Goal: Complete application form: Complete application form

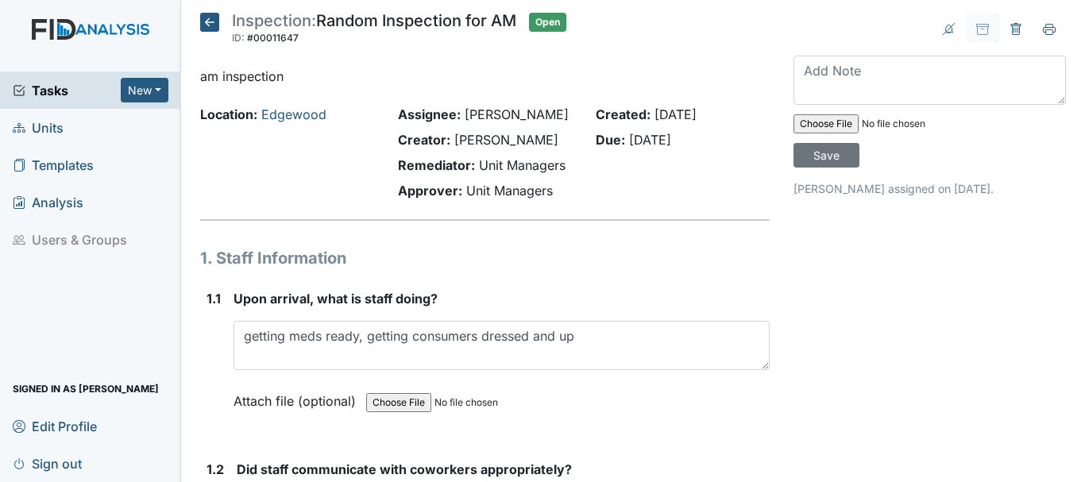
scroll to position [11279, 0]
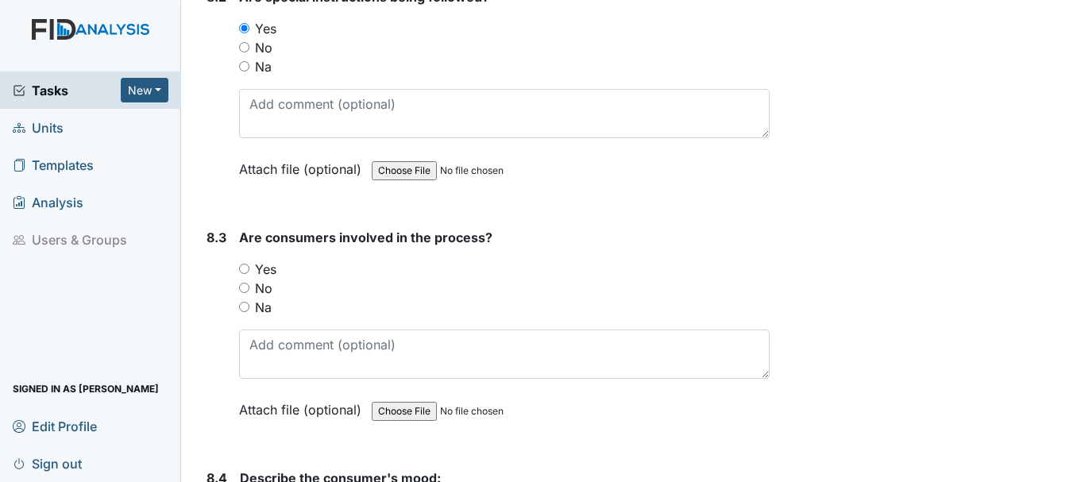
drag, startPoint x: 244, startPoint y: 268, endPoint x: 290, endPoint y: 267, distance: 46.1
click at [244, 268] on input "Yes" at bounding box center [244, 269] width 10 height 10
radio input "true"
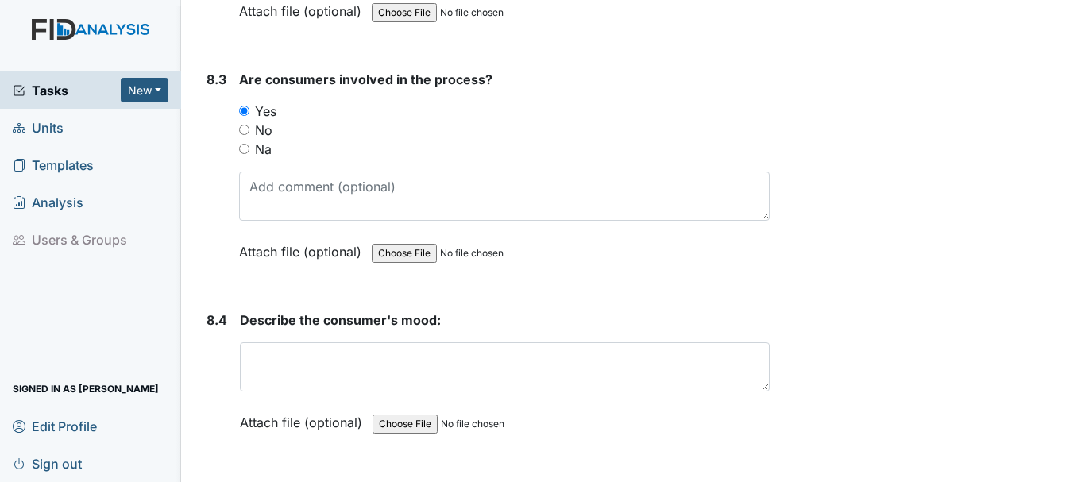
scroll to position [11438, 0]
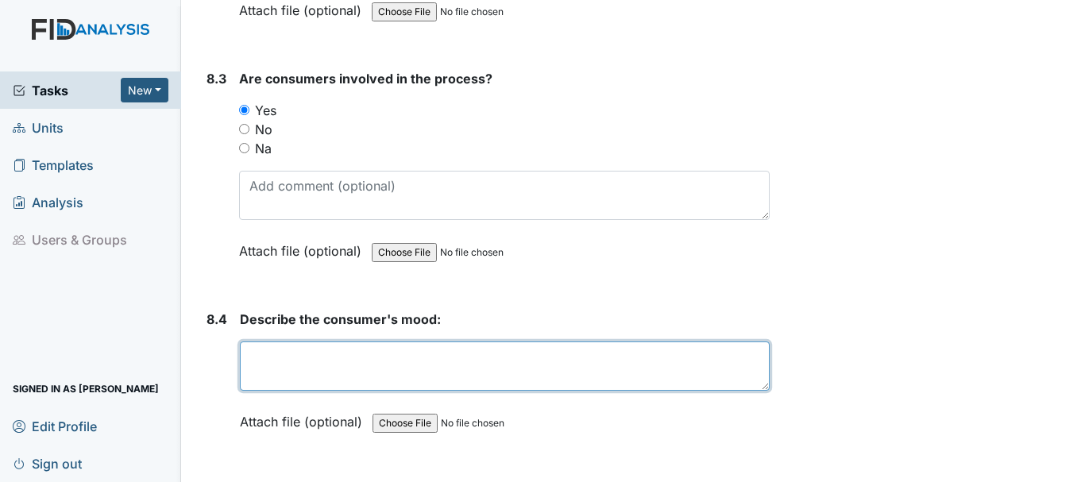
click at [327, 370] on textarea at bounding box center [505, 366] width 530 height 49
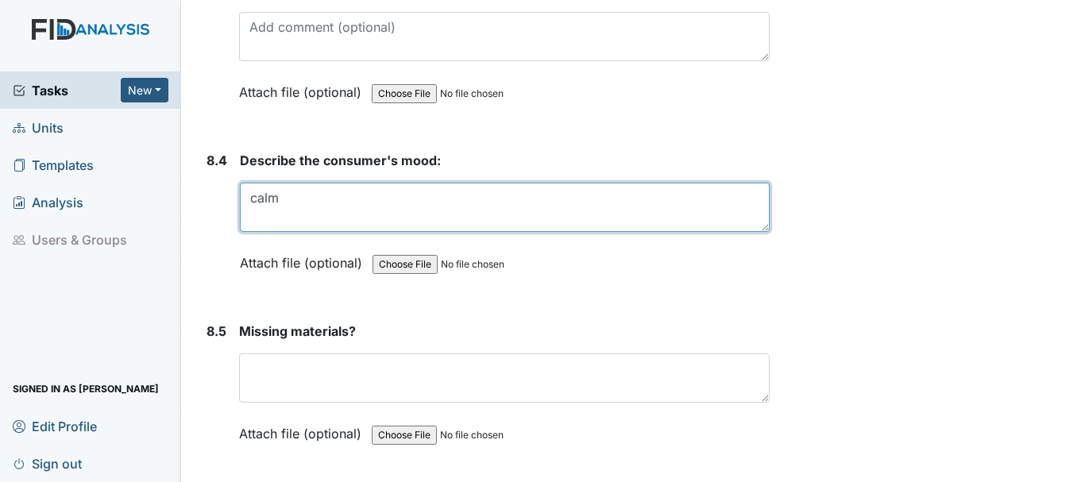
scroll to position [11676, 0]
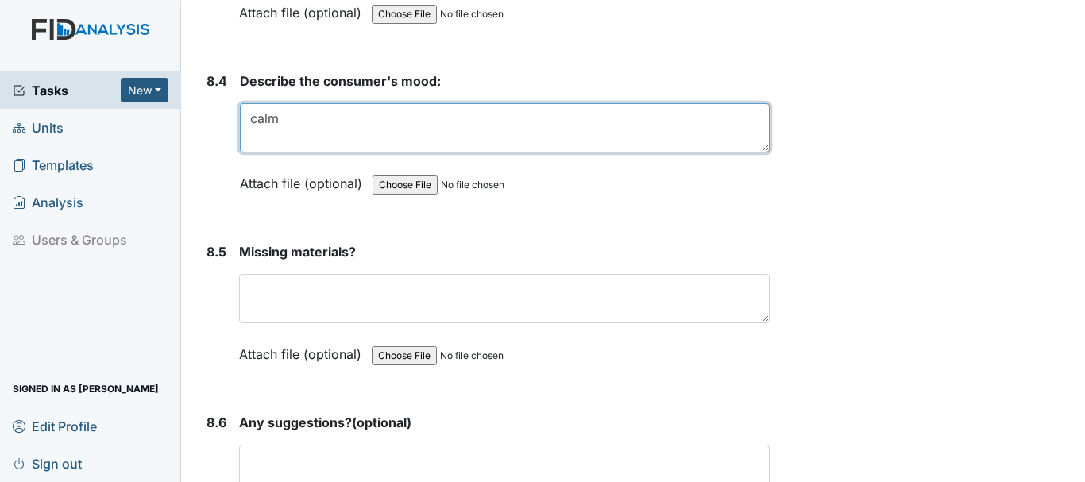
type textarea "calm"
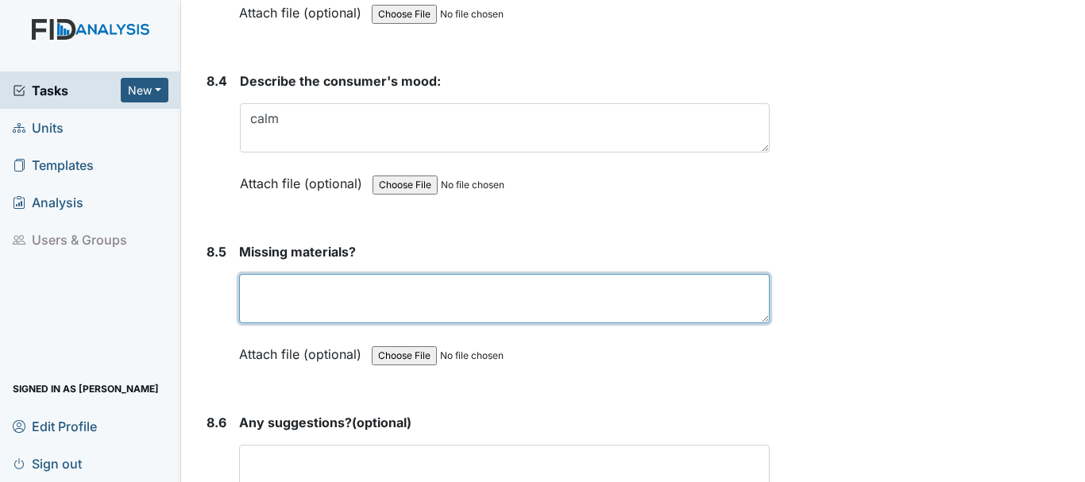
click at [363, 305] on textarea at bounding box center [504, 298] width 531 height 49
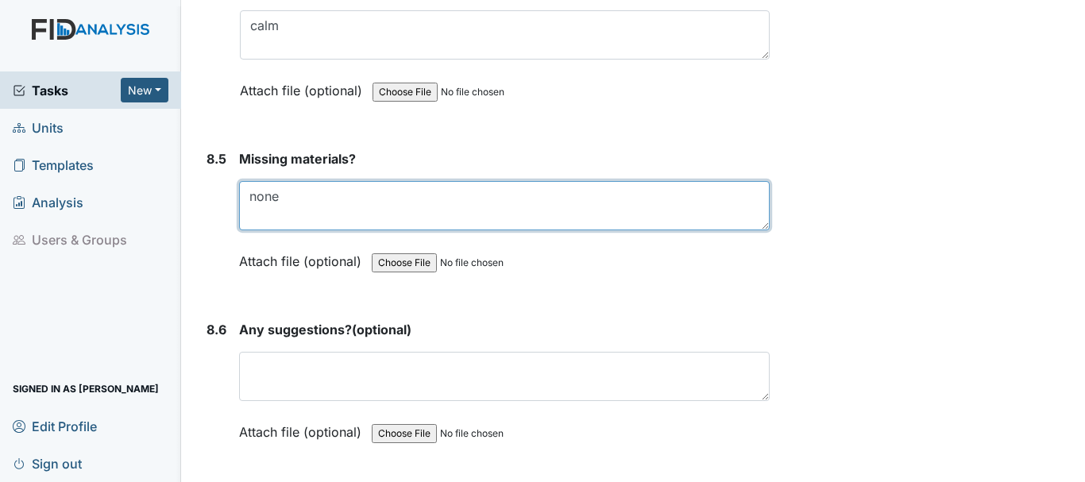
scroll to position [11914, 0]
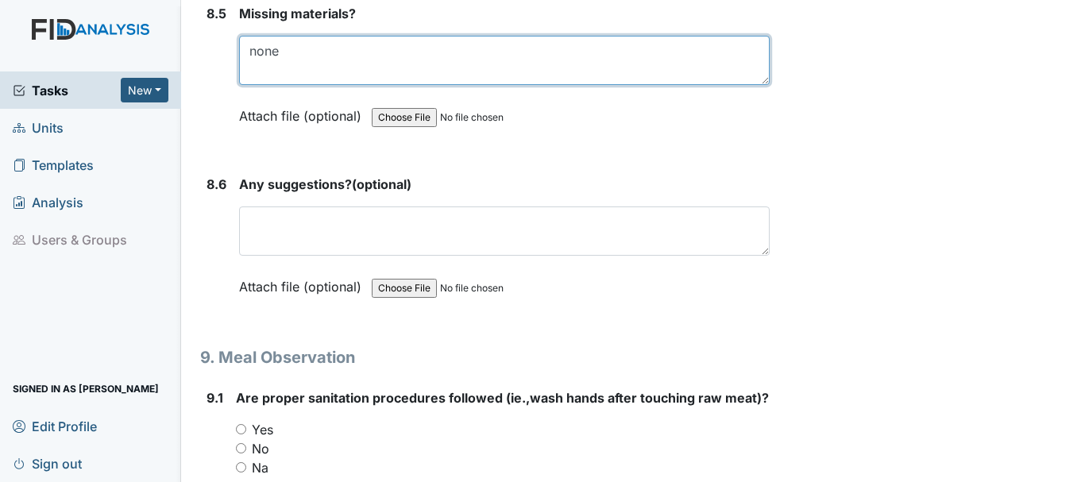
type textarea "none"
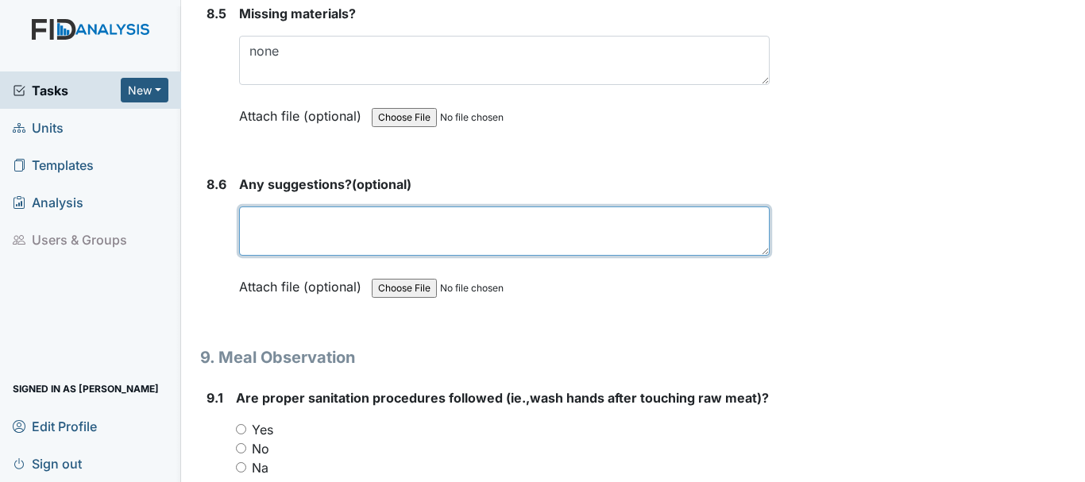
click at [347, 233] on textarea at bounding box center [504, 231] width 531 height 49
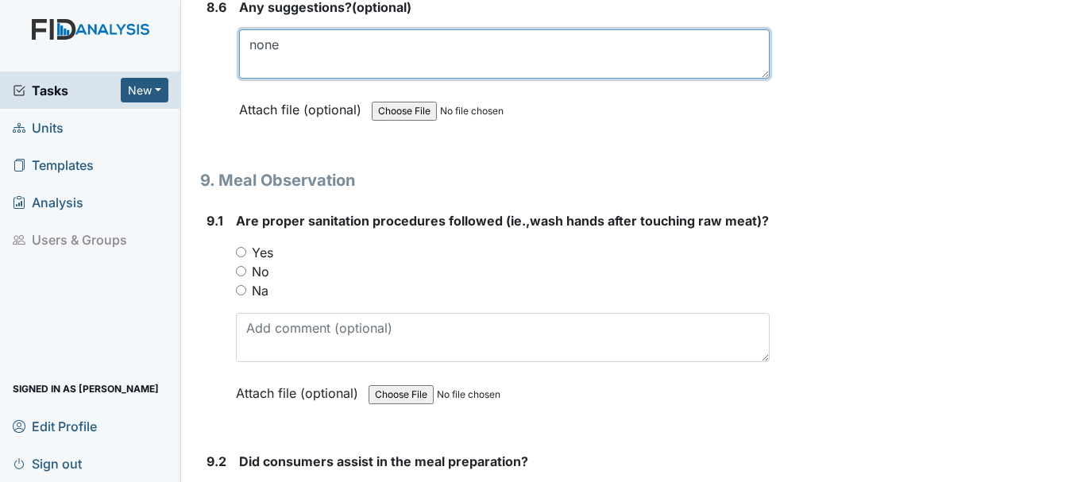
scroll to position [12153, 0]
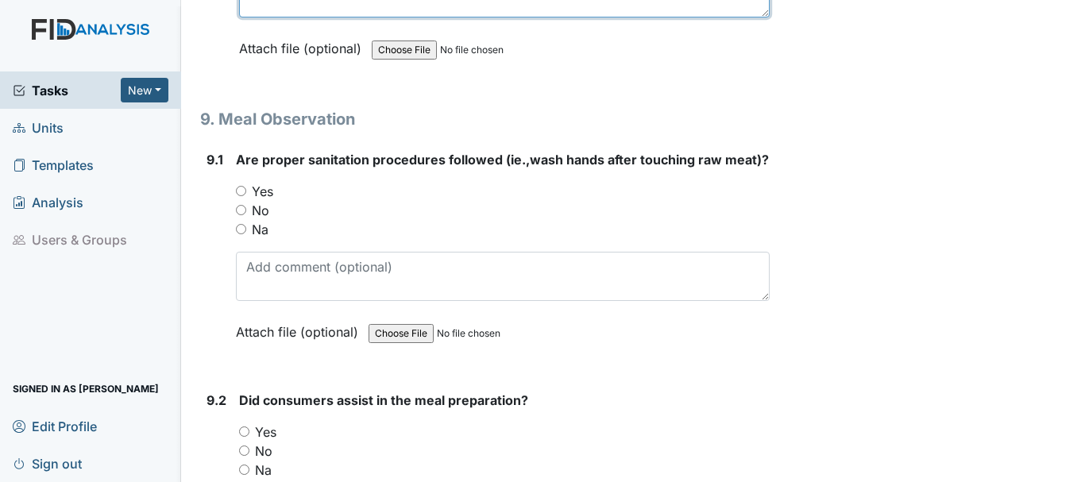
type textarea "none"
click at [241, 196] on input "Yes" at bounding box center [241, 191] width 10 height 10
radio input "true"
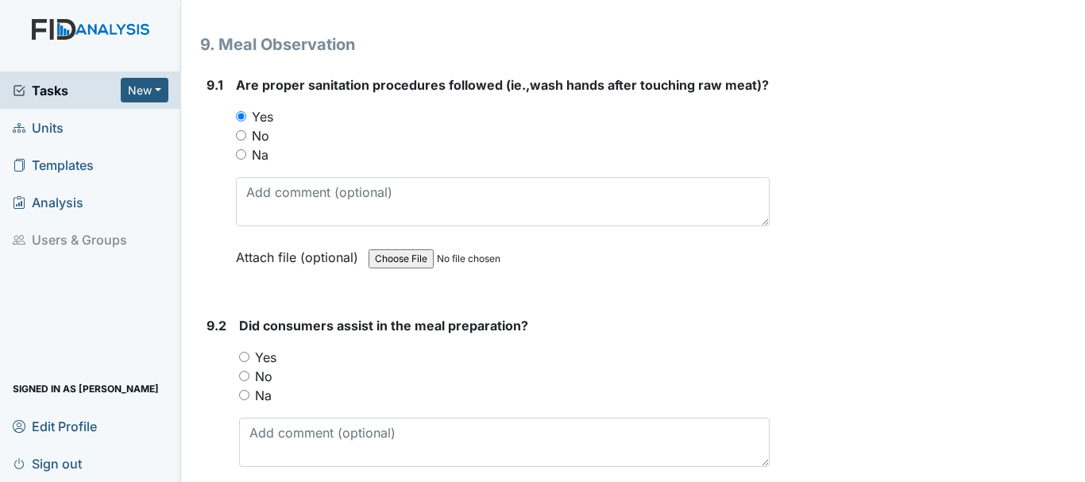
scroll to position [12312, 0]
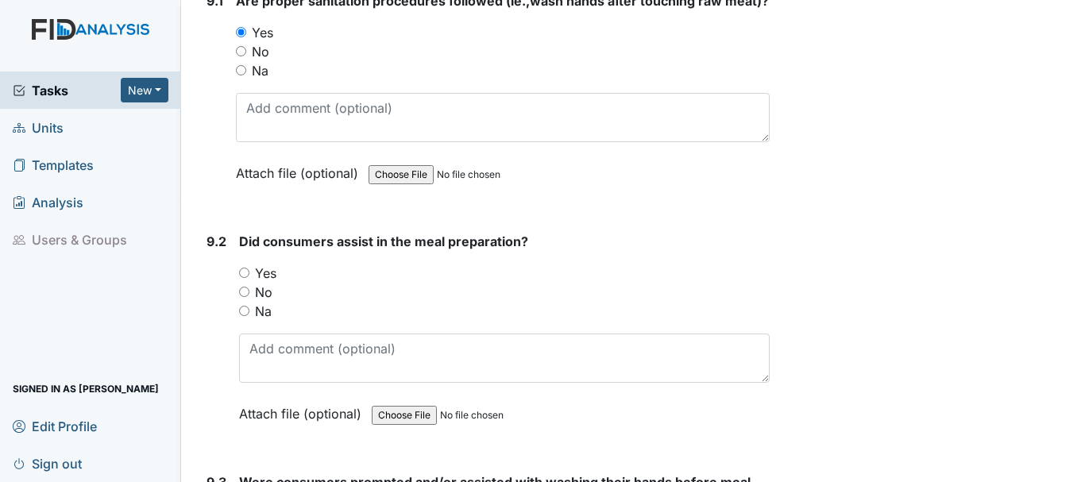
click at [243, 278] on input "Yes" at bounding box center [244, 273] width 10 height 10
radio input "true"
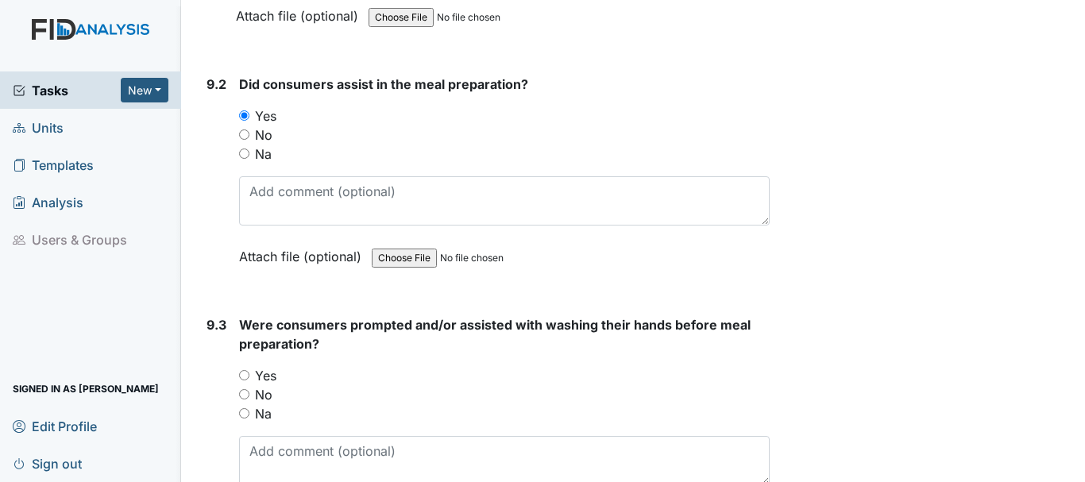
scroll to position [12470, 0]
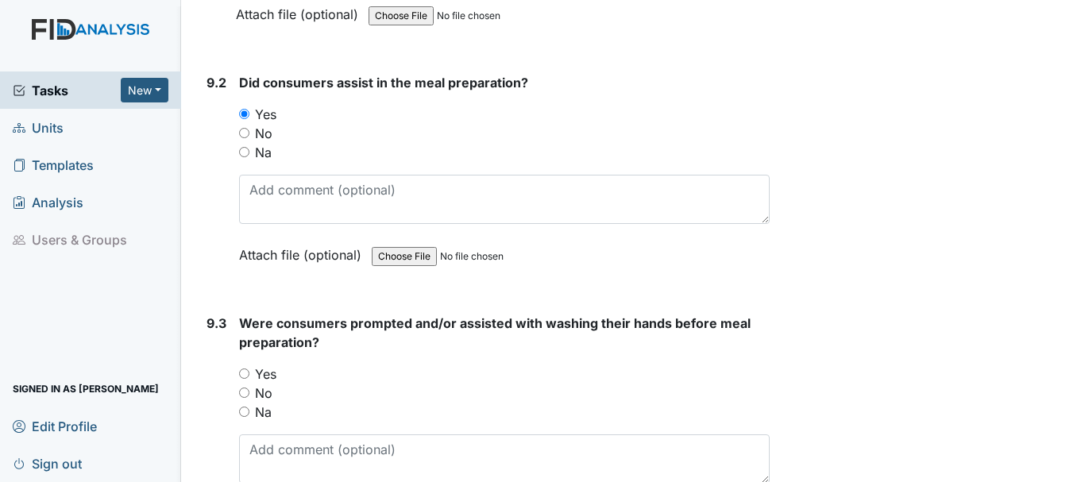
click at [243, 379] on input "Yes" at bounding box center [244, 374] width 10 height 10
radio input "true"
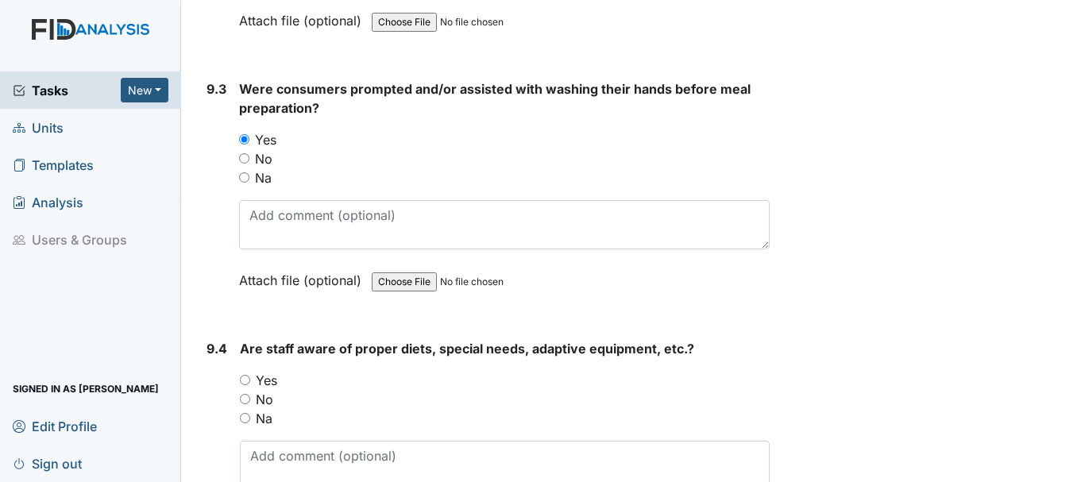
scroll to position [12709, 0]
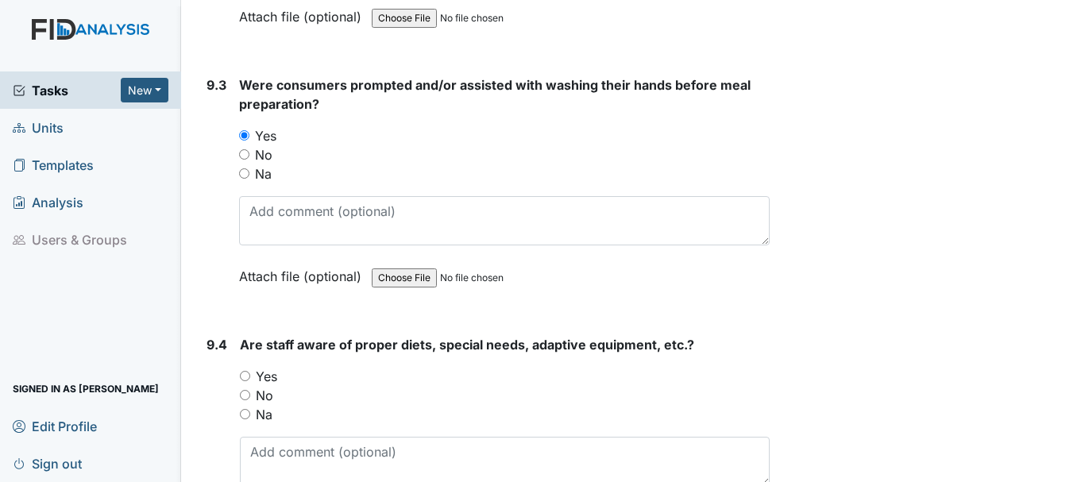
click at [245, 381] on input "Yes" at bounding box center [245, 376] width 10 height 10
radio input "true"
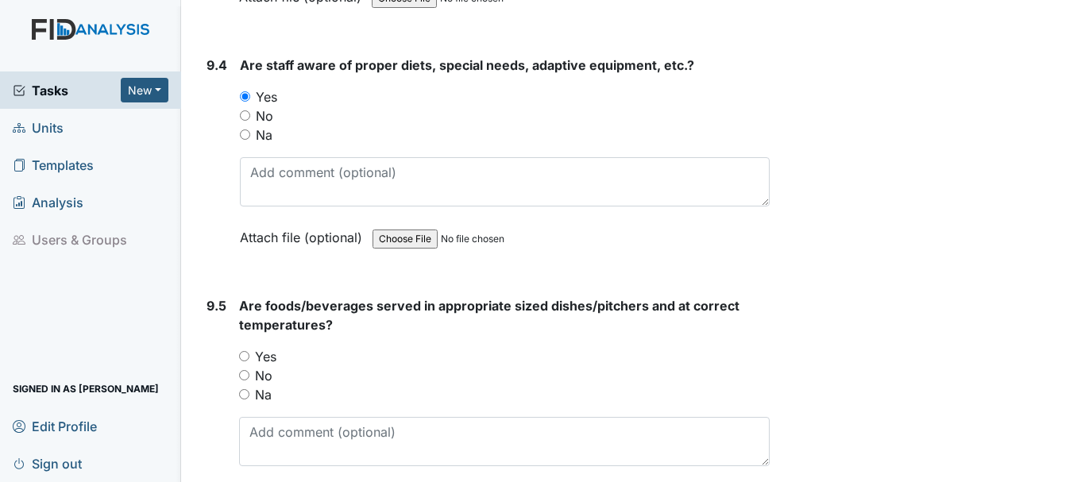
scroll to position [13026, 0]
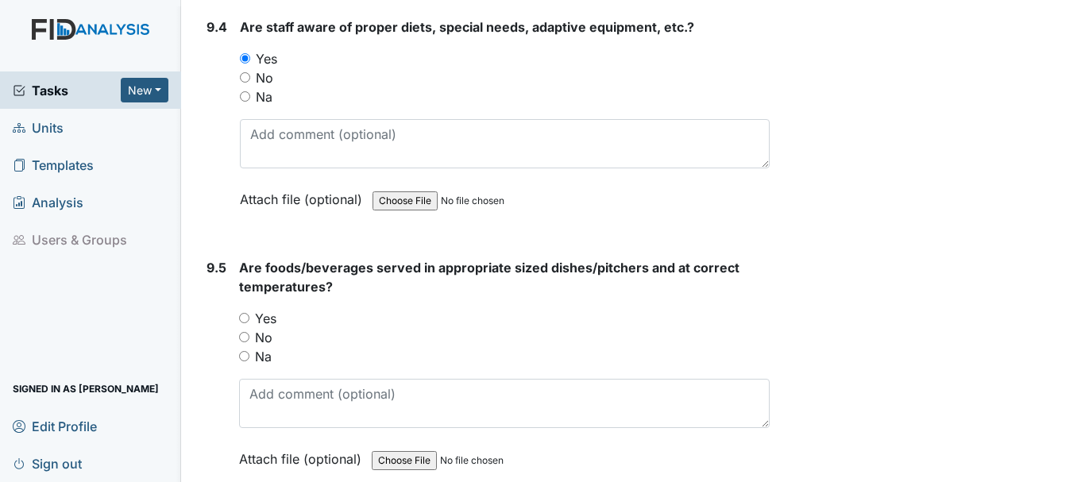
drag, startPoint x: 242, startPoint y: 334, endPoint x: 271, endPoint y: 336, distance: 28.6
click at [242, 323] on input "Yes" at bounding box center [244, 318] width 10 height 10
radio input "true"
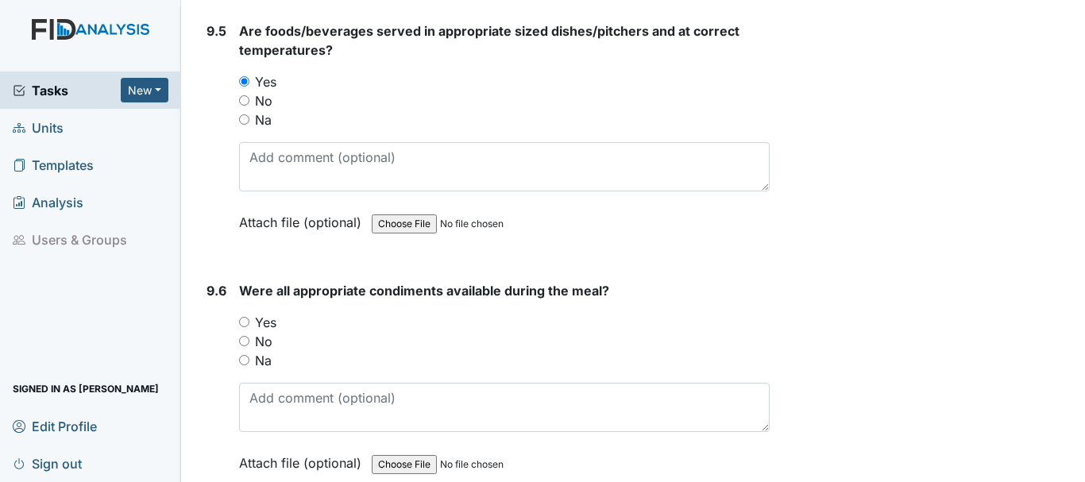
scroll to position [13265, 0]
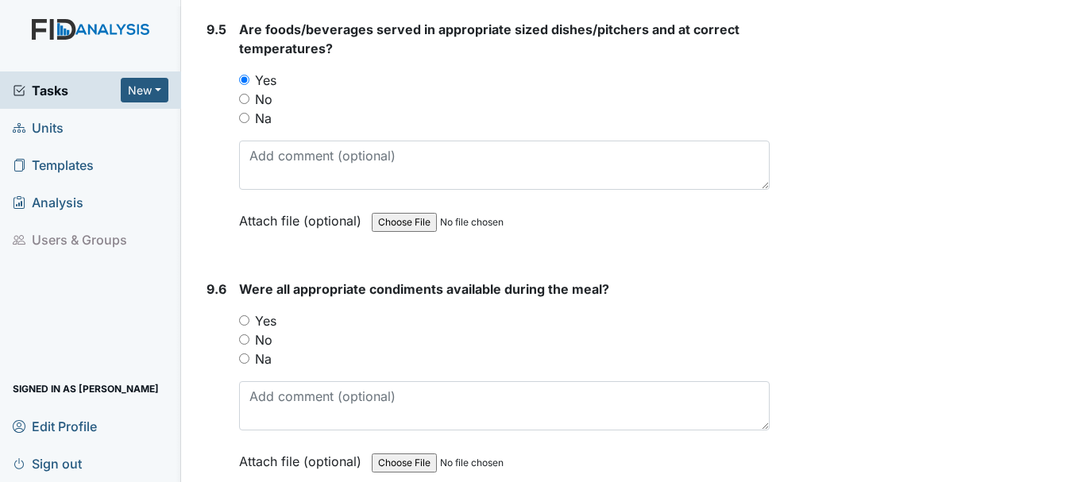
click at [248, 326] on input "Yes" at bounding box center [244, 320] width 10 height 10
radio input "true"
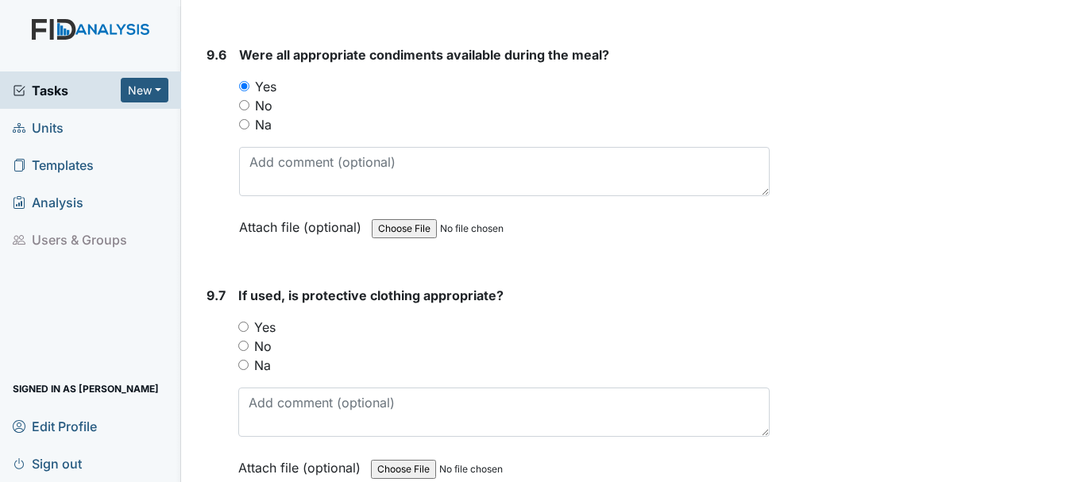
scroll to position [13503, 0]
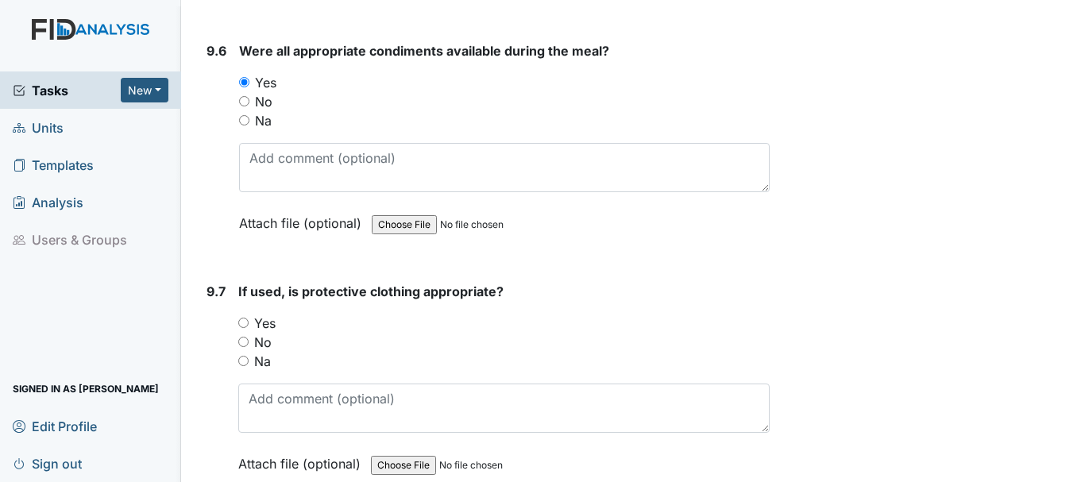
click at [240, 328] on input "Yes" at bounding box center [243, 323] width 10 height 10
radio input "true"
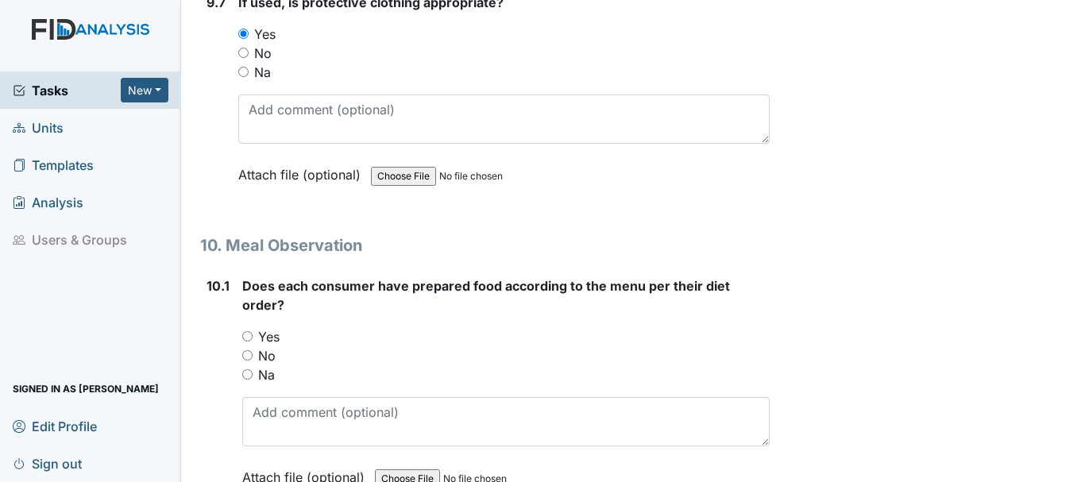
scroll to position [13821, 0]
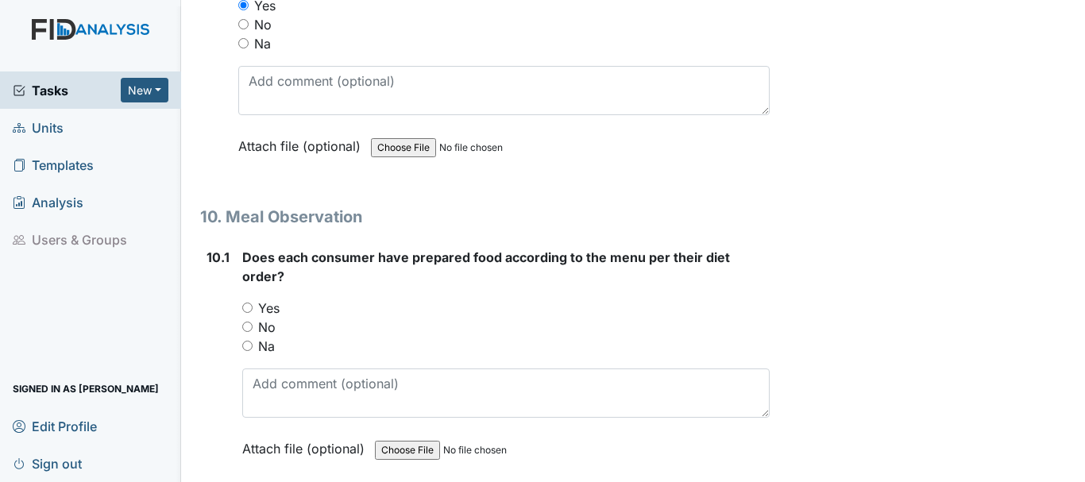
click at [249, 313] on input "Yes" at bounding box center [247, 308] width 10 height 10
radio input "true"
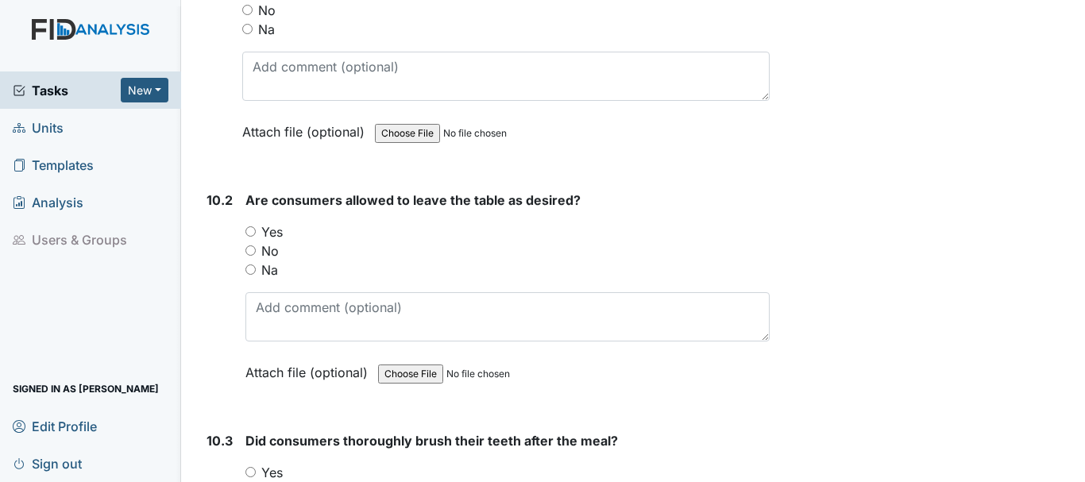
scroll to position [14138, 0]
click at [251, 236] on input "Yes" at bounding box center [250, 231] width 10 height 10
radio input "true"
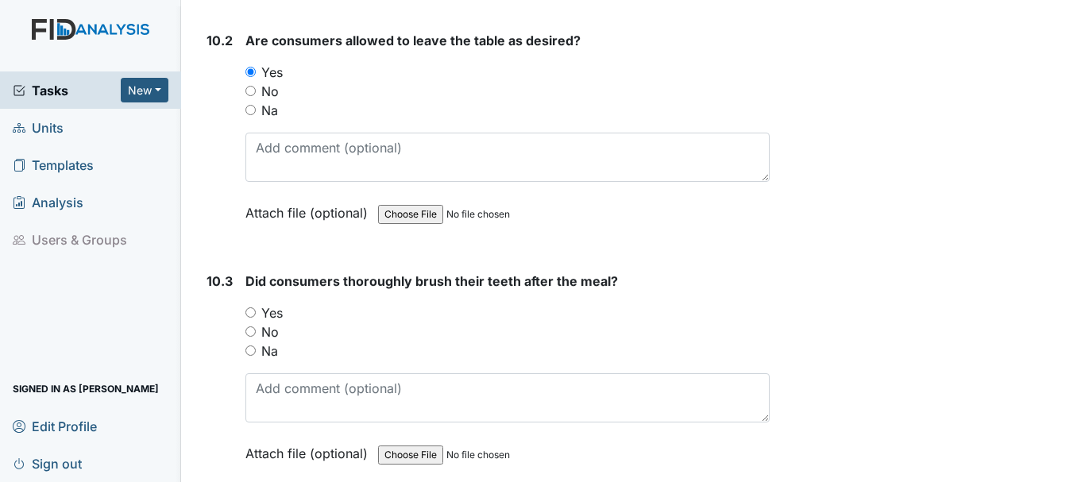
drag, startPoint x: 249, startPoint y: 327, endPoint x: 245, endPoint y: 342, distance: 14.8
click at [248, 318] on input "Yes" at bounding box center [250, 312] width 10 height 10
radio input "true"
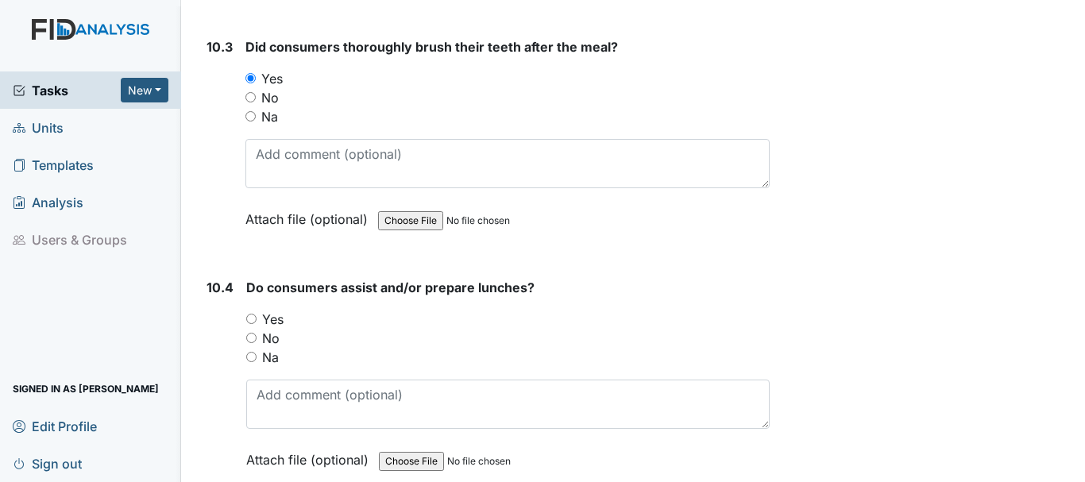
scroll to position [14536, 0]
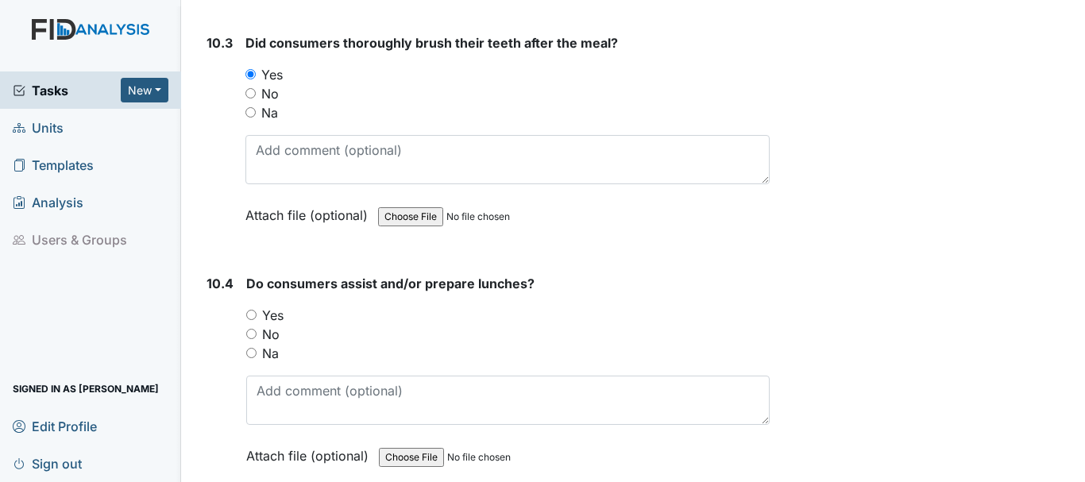
click at [249, 320] on input "Yes" at bounding box center [251, 315] width 10 height 10
radio input "true"
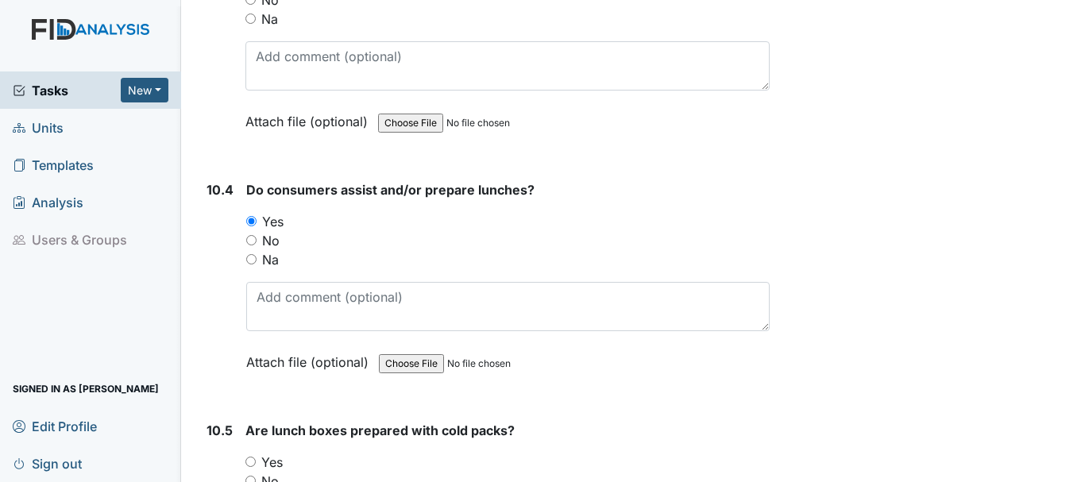
scroll to position [14774, 0]
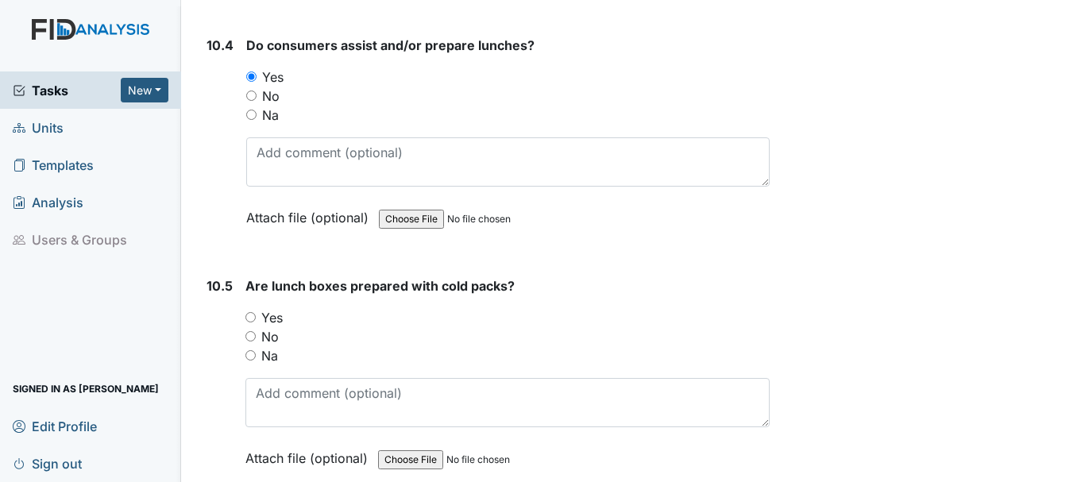
click at [253, 322] on input "Yes" at bounding box center [250, 317] width 10 height 10
radio input "true"
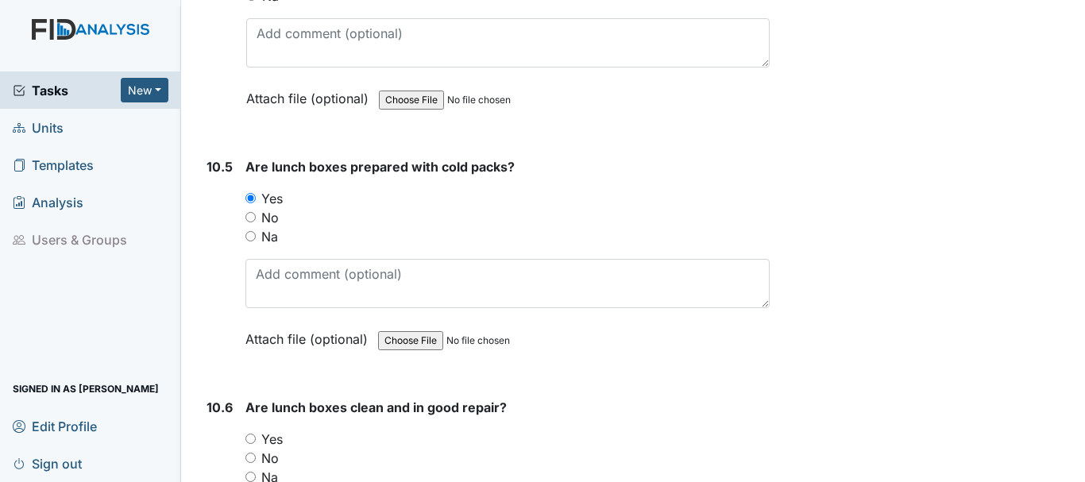
scroll to position [15092, 0]
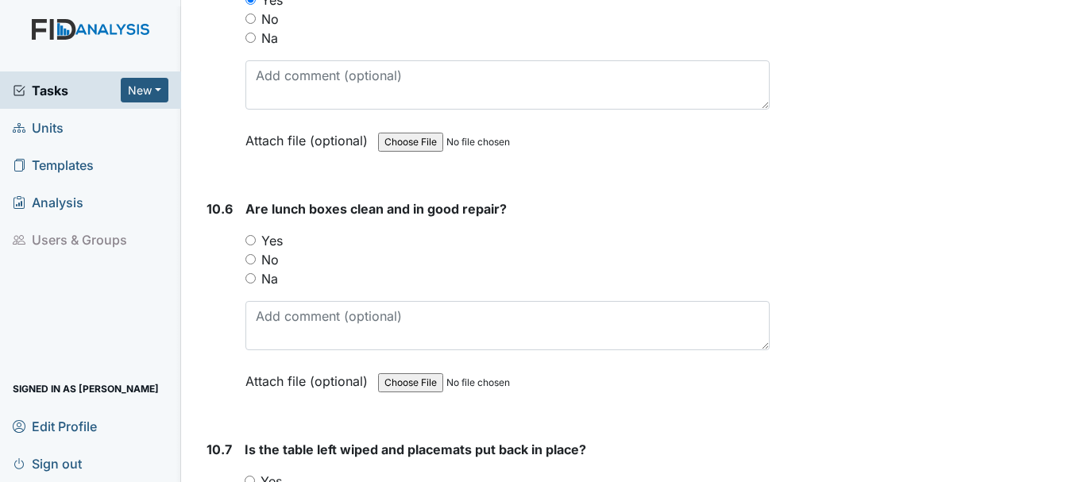
click at [245, 245] on input "Yes" at bounding box center [250, 240] width 10 height 10
radio input "true"
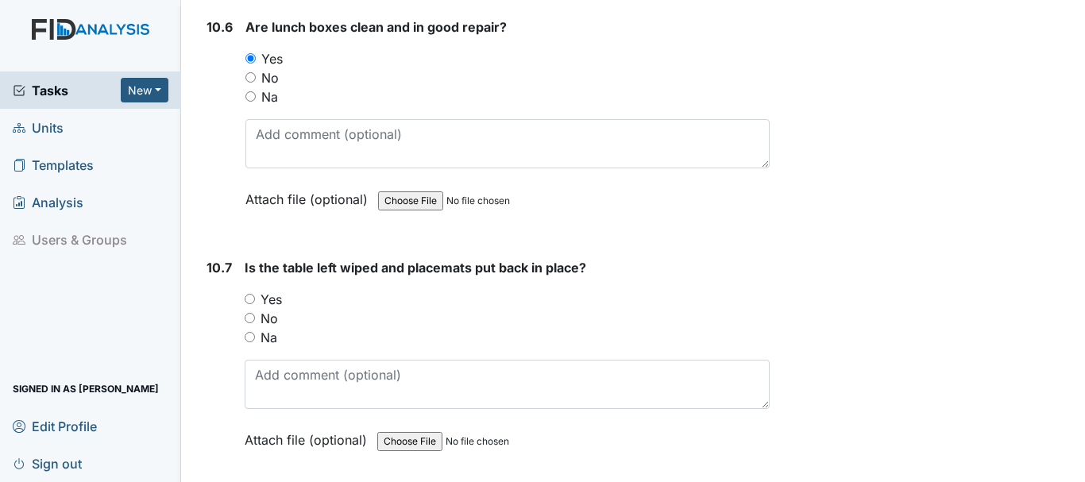
scroll to position [15330, 0]
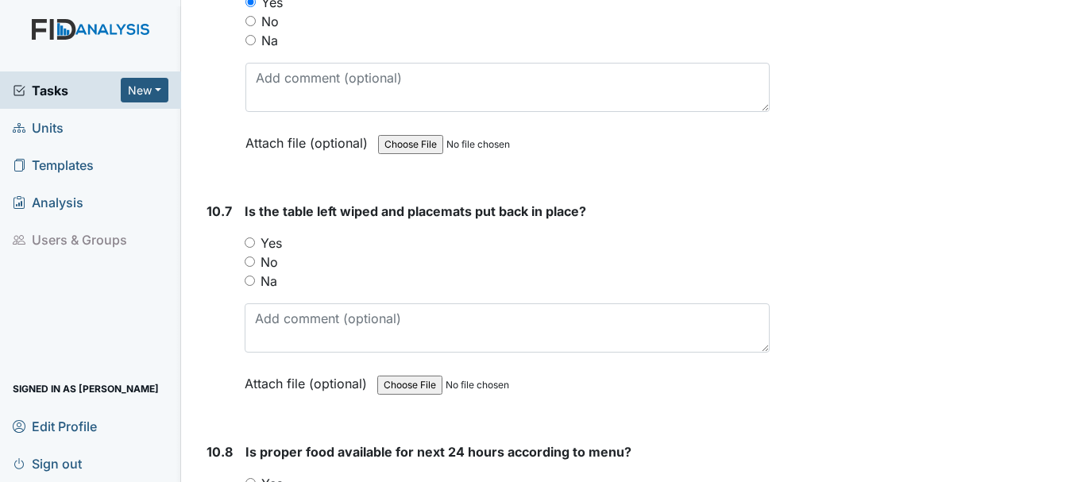
click at [253, 248] on input "Yes" at bounding box center [250, 242] width 10 height 10
radio input "true"
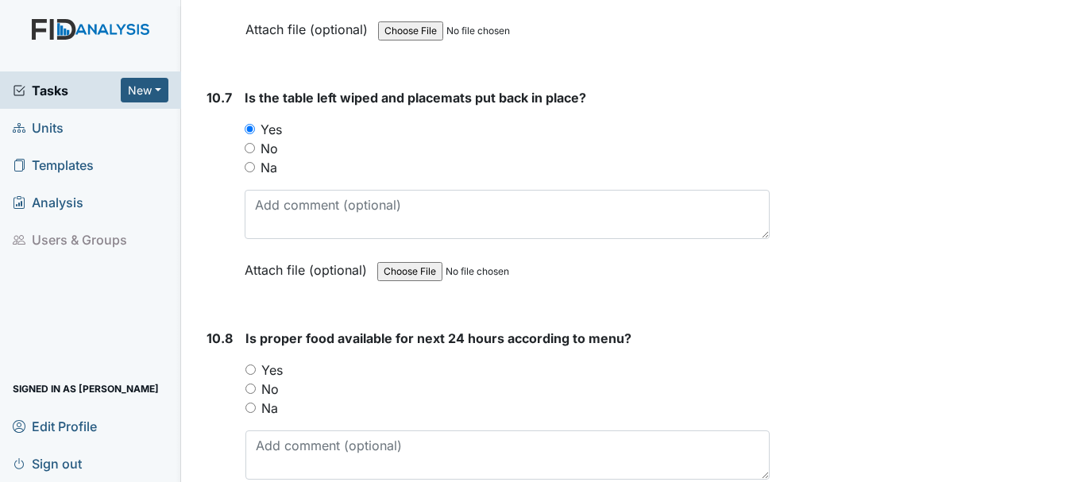
scroll to position [15648, 0]
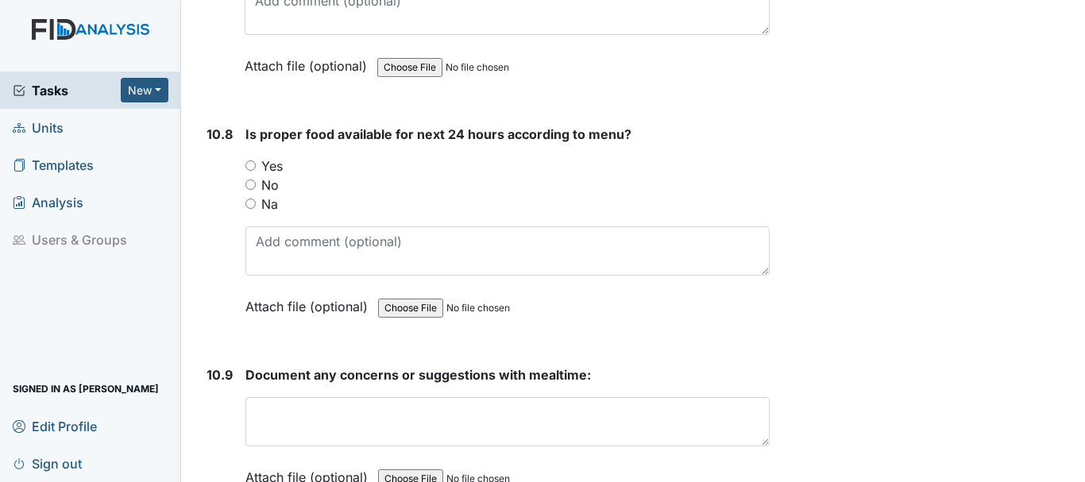
click at [250, 171] on input "Yes" at bounding box center [250, 165] width 10 height 10
radio input "true"
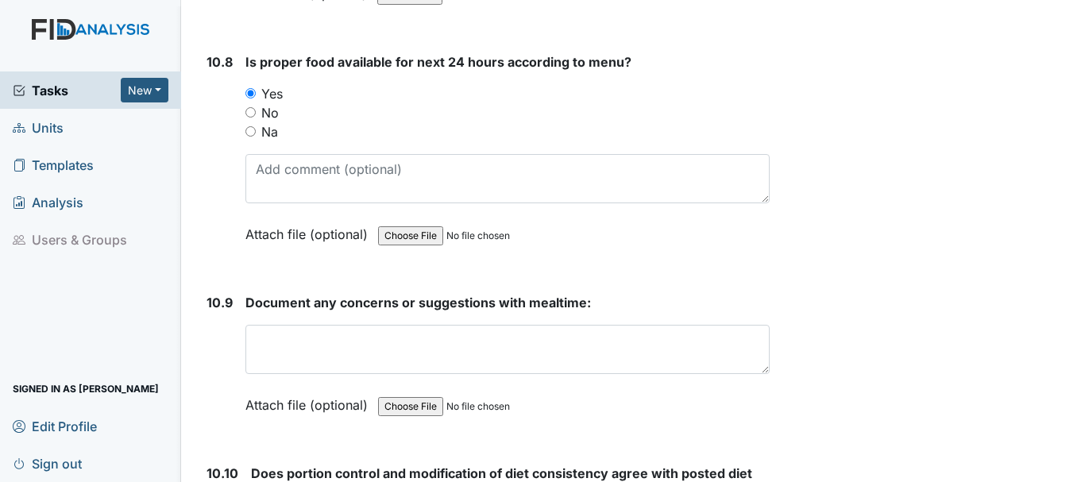
scroll to position [15806, 0]
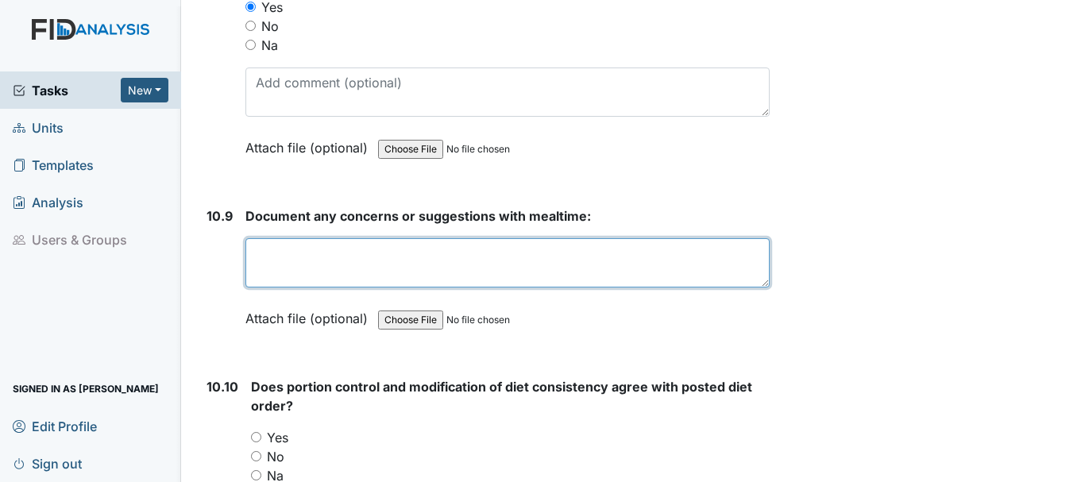
click at [362, 281] on textarea at bounding box center [507, 262] width 524 height 49
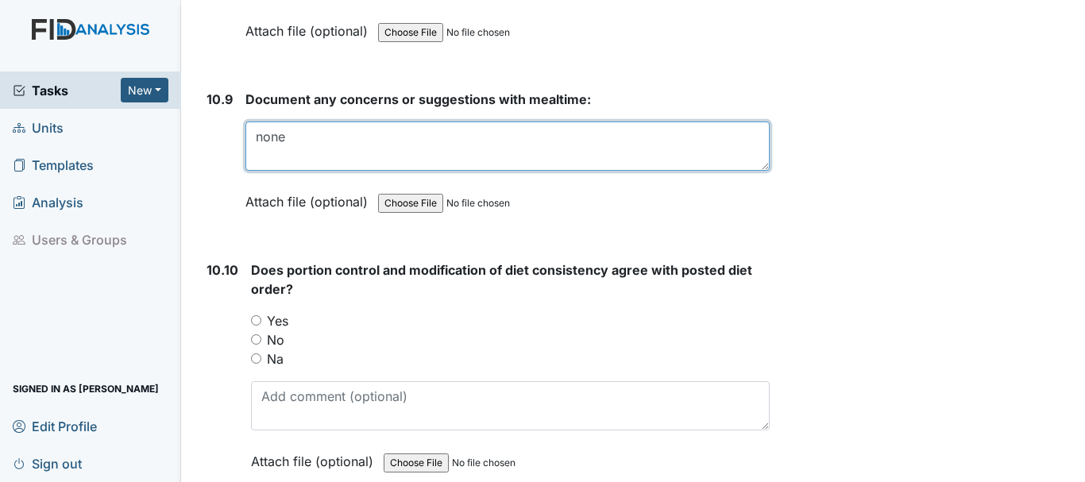
scroll to position [15965, 0]
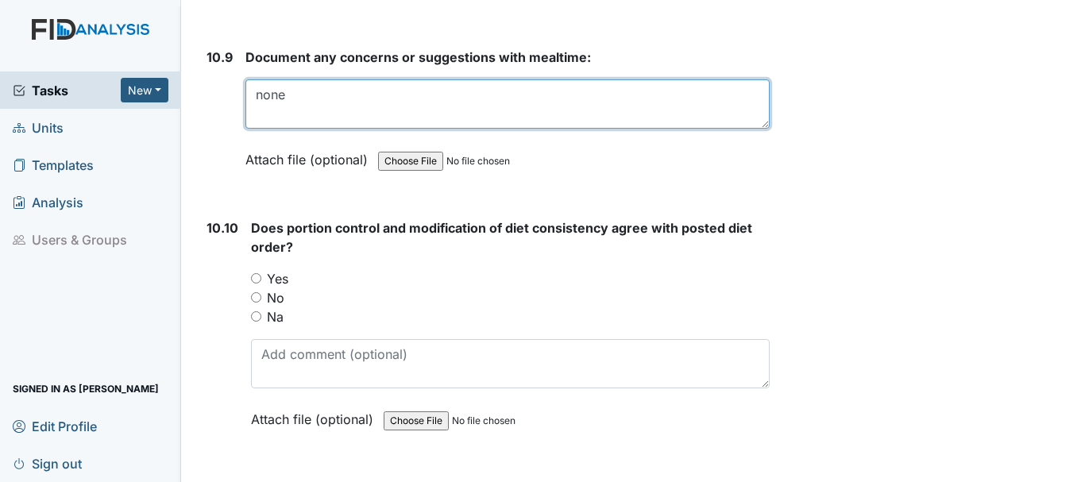
type textarea "none"
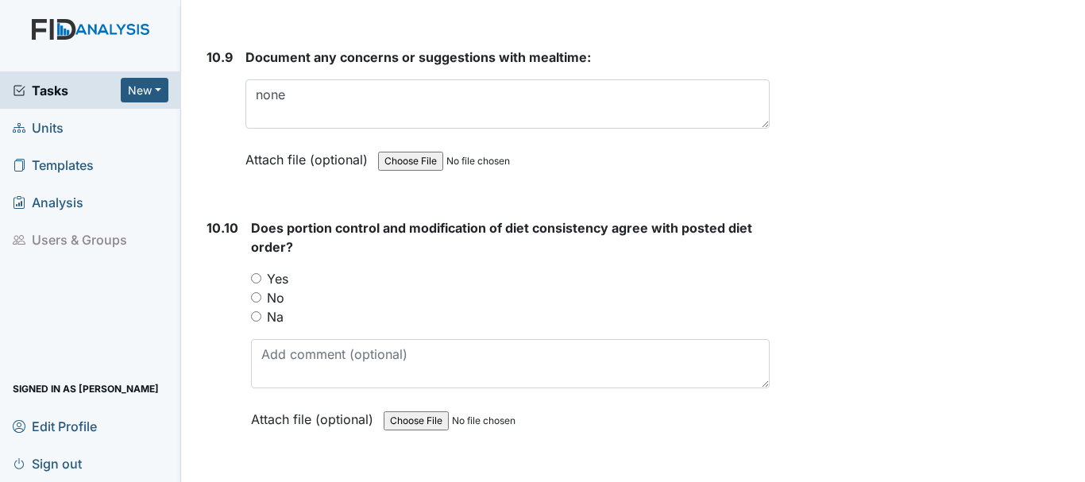
click at [257, 284] on input "Yes" at bounding box center [256, 278] width 10 height 10
radio input "true"
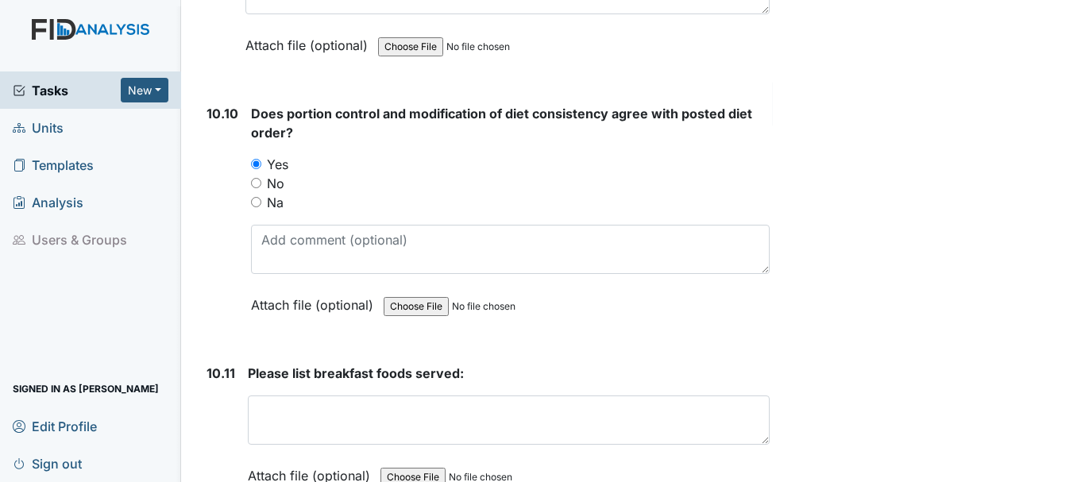
scroll to position [16204, 0]
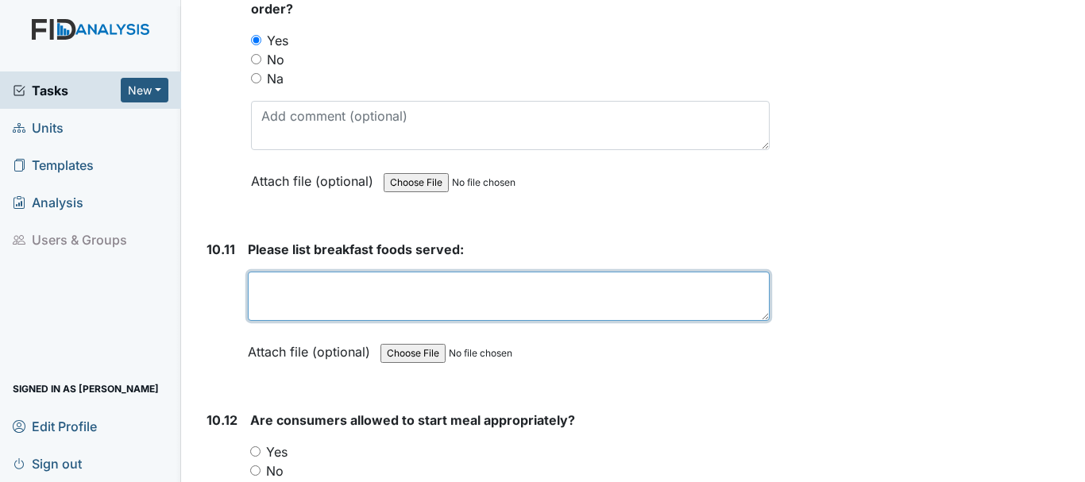
click at [376, 317] on textarea at bounding box center [509, 296] width 522 height 49
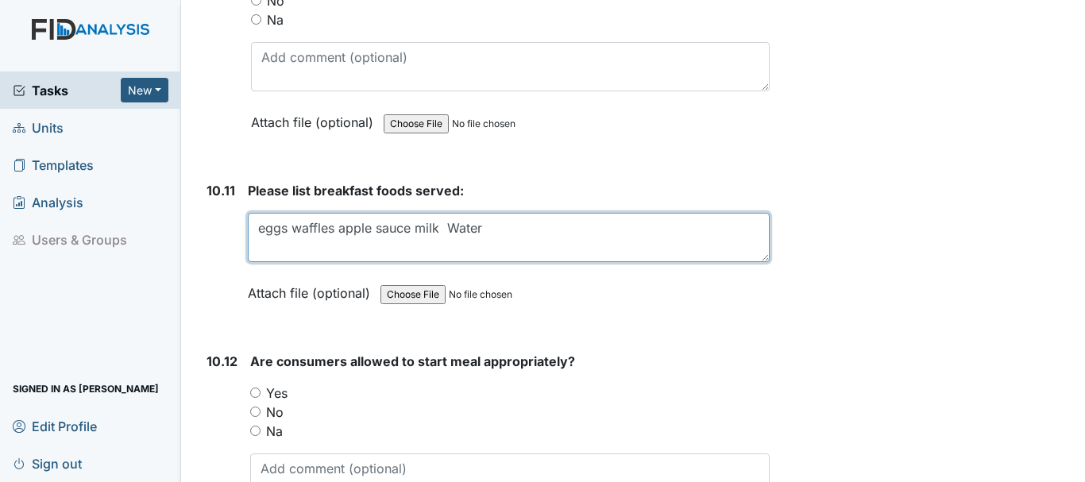
scroll to position [16362, 0]
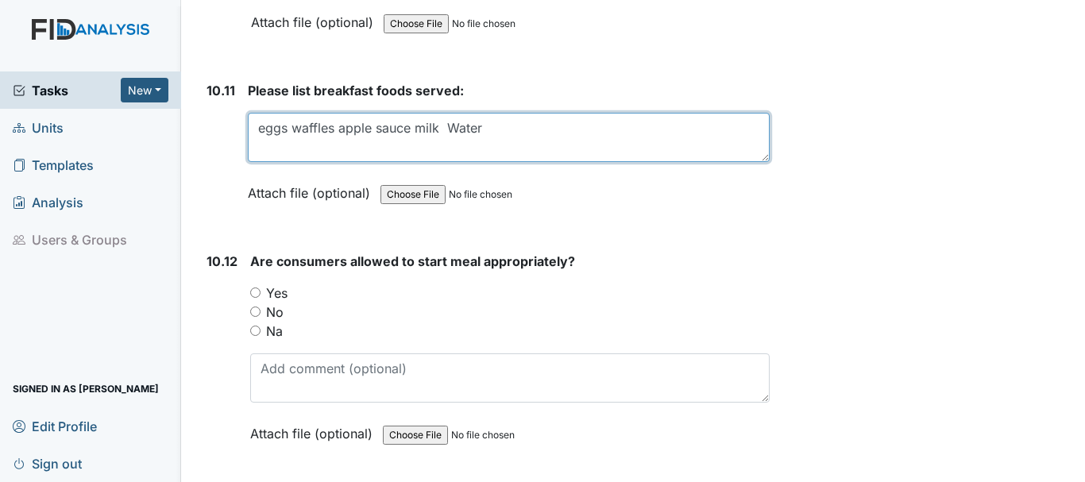
type textarea "eggs waffles apple sauce milk Water"
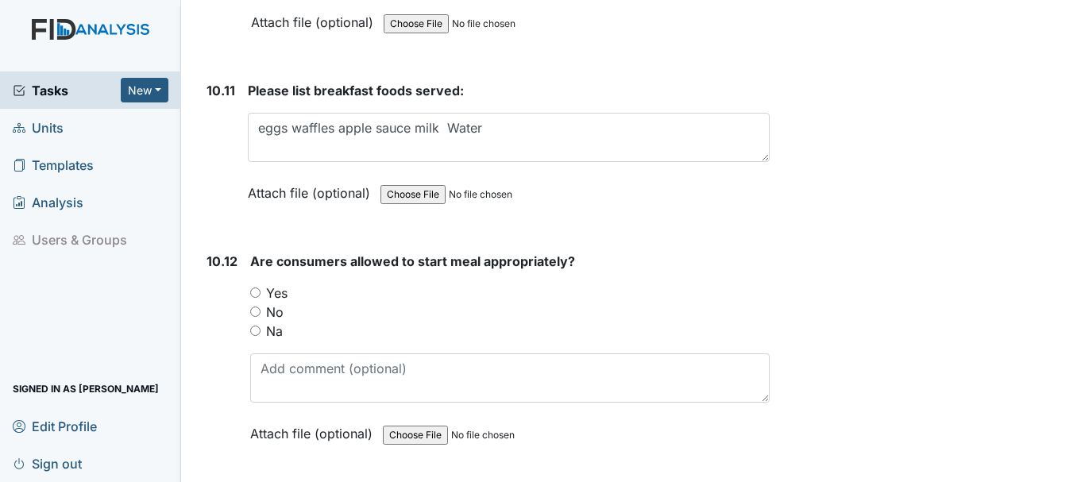
click at [257, 298] on input "Yes" at bounding box center [255, 293] width 10 height 10
radio input "true"
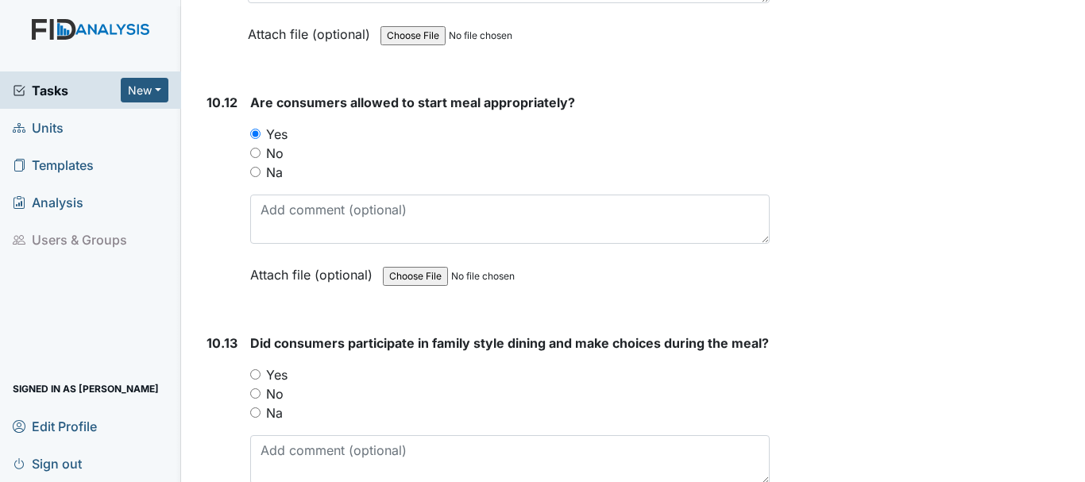
scroll to position [16601, 0]
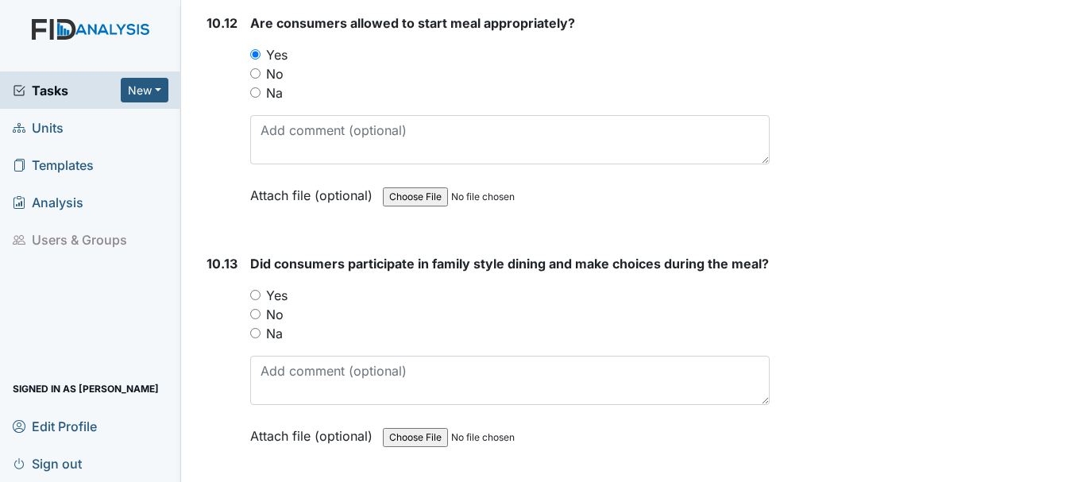
click at [256, 300] on input "Yes" at bounding box center [255, 295] width 10 height 10
radio input "true"
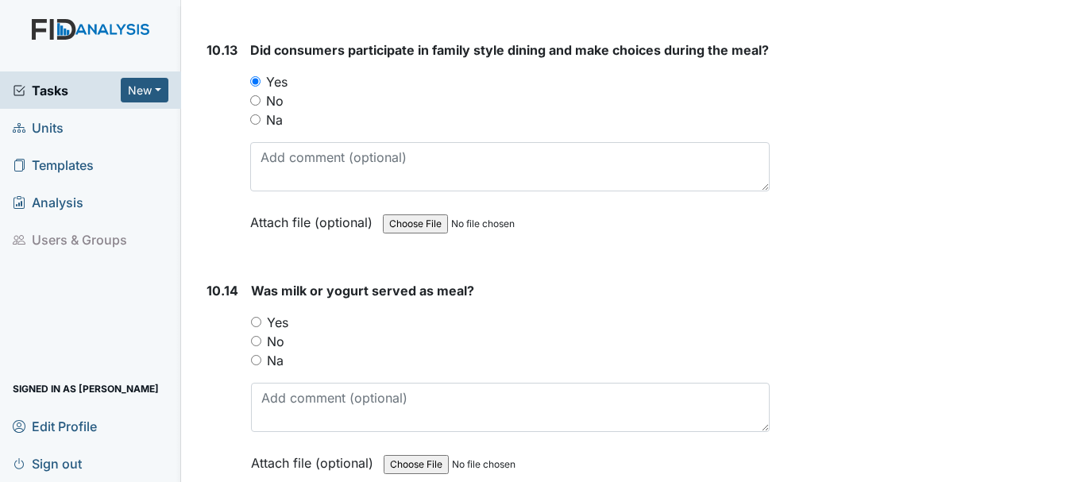
scroll to position [16839, 0]
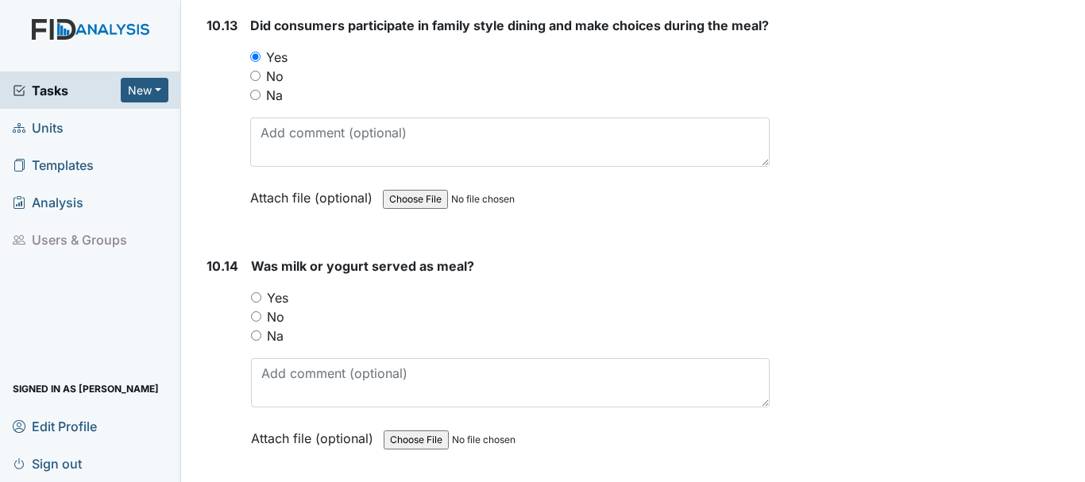
click at [258, 303] on input "Yes" at bounding box center [256, 297] width 10 height 10
radio input "true"
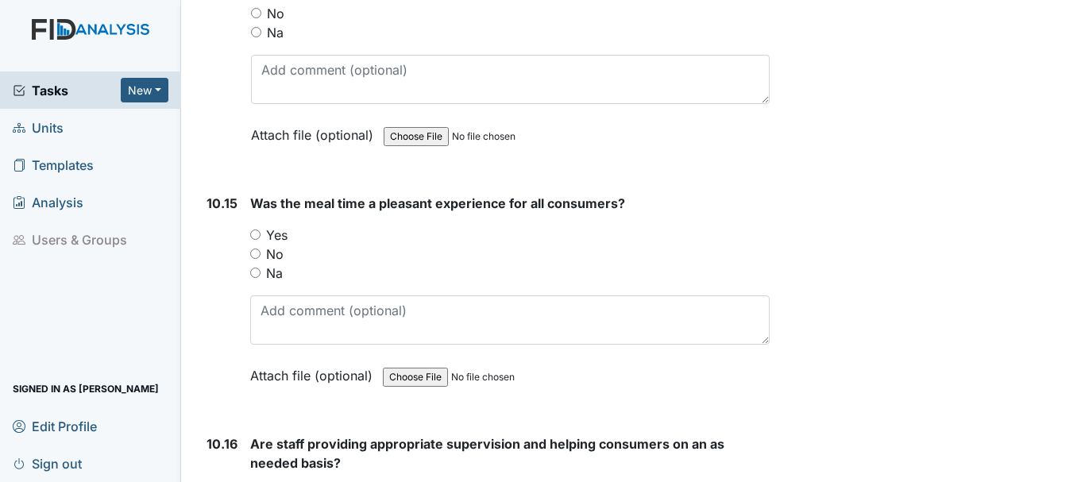
scroll to position [17157, 0]
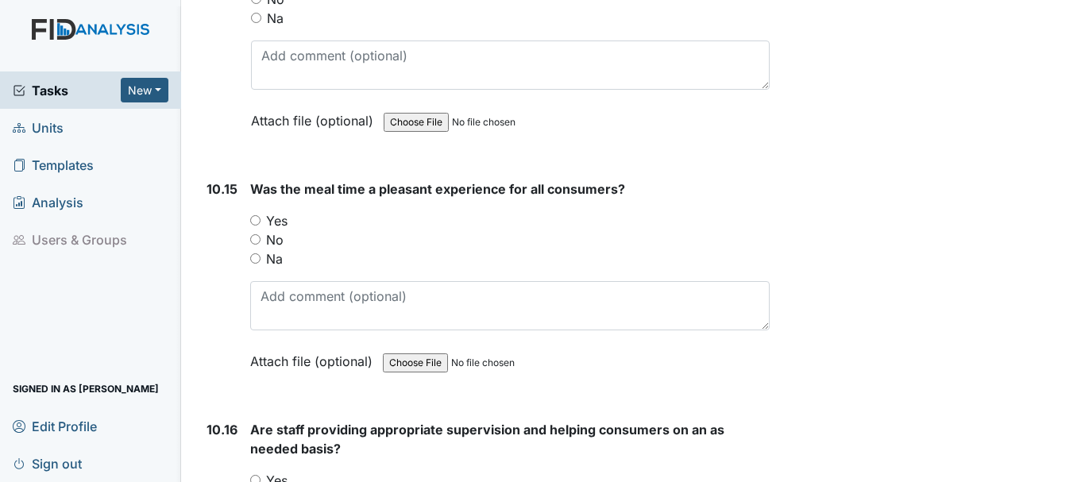
drag, startPoint x: 250, startPoint y: 258, endPoint x: 261, endPoint y: 257, distance: 11.2
click at [252, 226] on input "Yes" at bounding box center [255, 220] width 10 height 10
radio input "true"
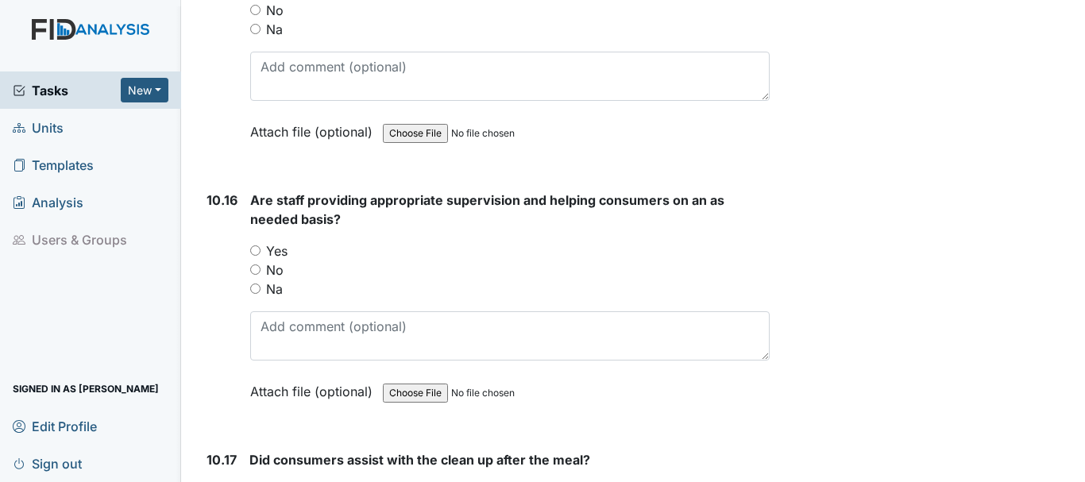
scroll to position [17395, 0]
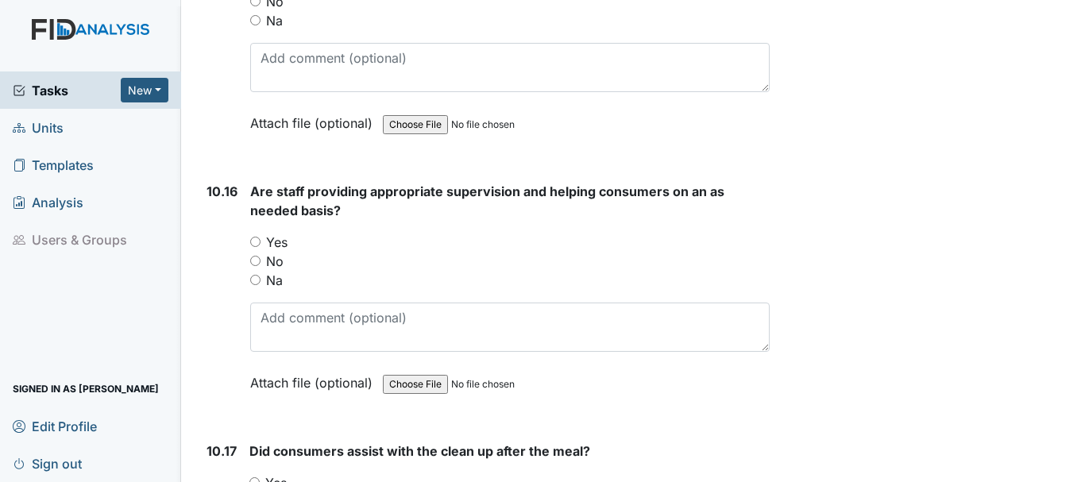
click at [253, 247] on input "Yes" at bounding box center [255, 242] width 10 height 10
radio input "true"
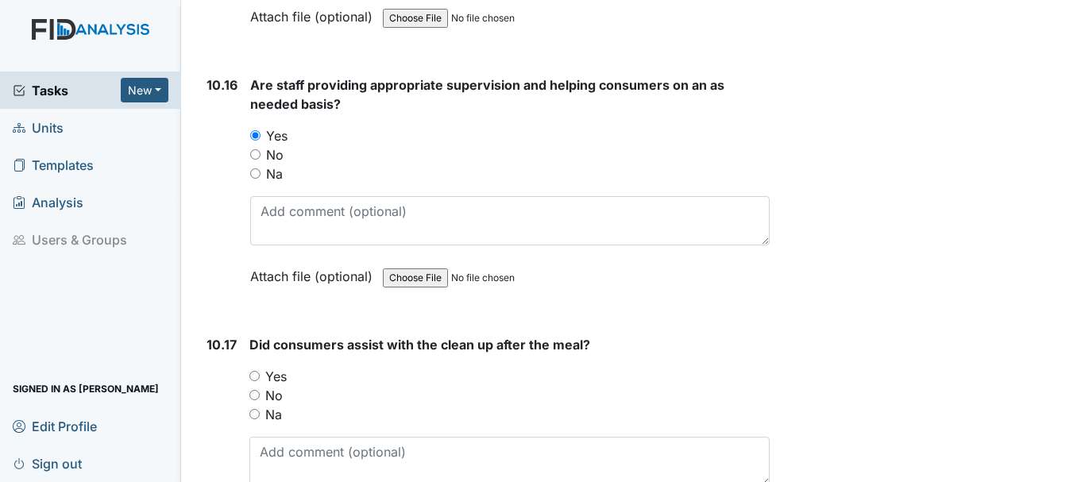
scroll to position [17633, 0]
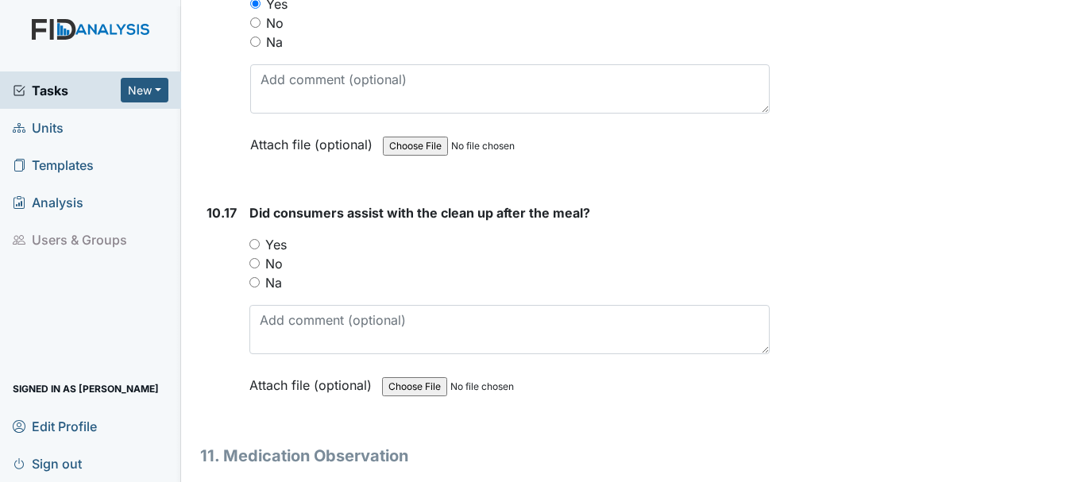
click at [254, 249] on input "Yes" at bounding box center [254, 244] width 10 height 10
radio input "true"
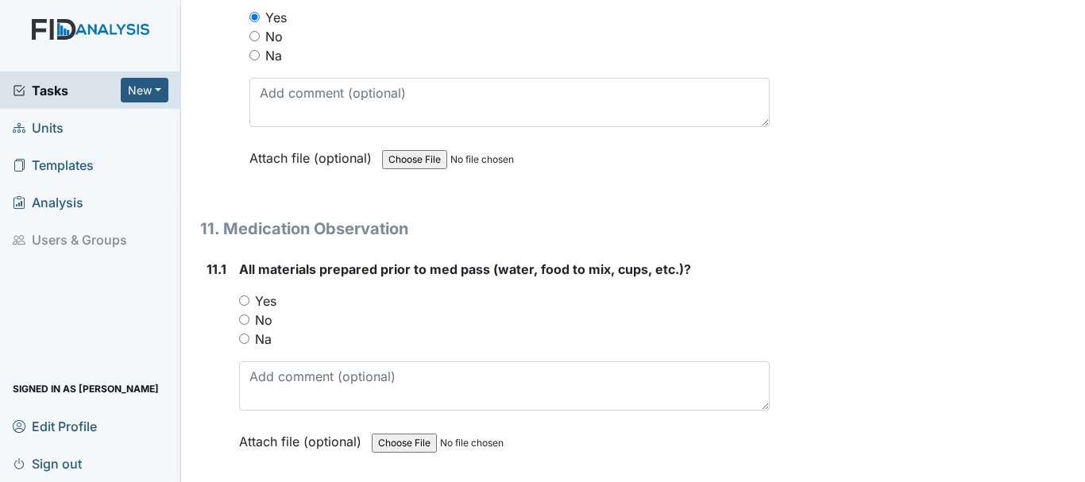
scroll to position [17951, 0]
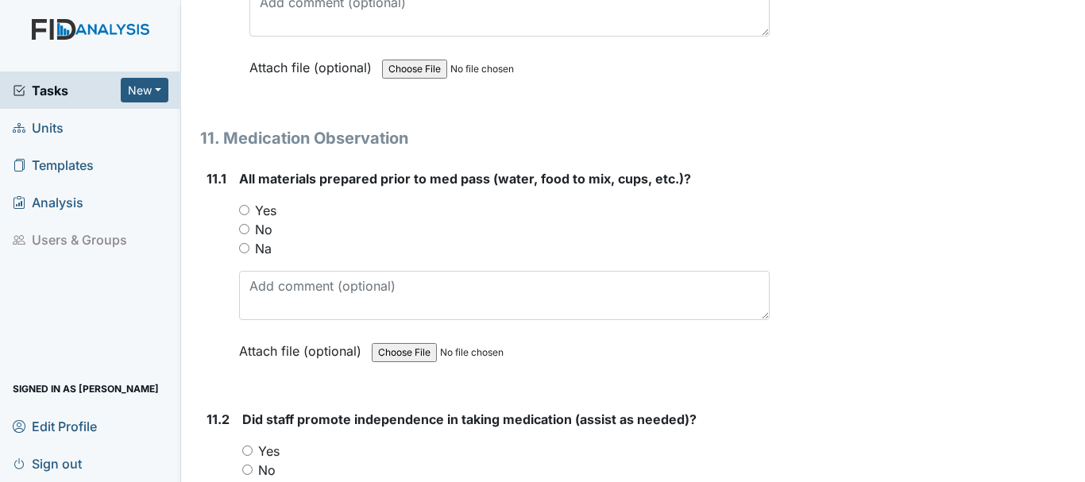
drag, startPoint x: 241, startPoint y: 249, endPoint x: 410, endPoint y: 234, distance: 169.0
click at [244, 215] on input "Yes" at bounding box center [244, 210] width 10 height 10
radio input "true"
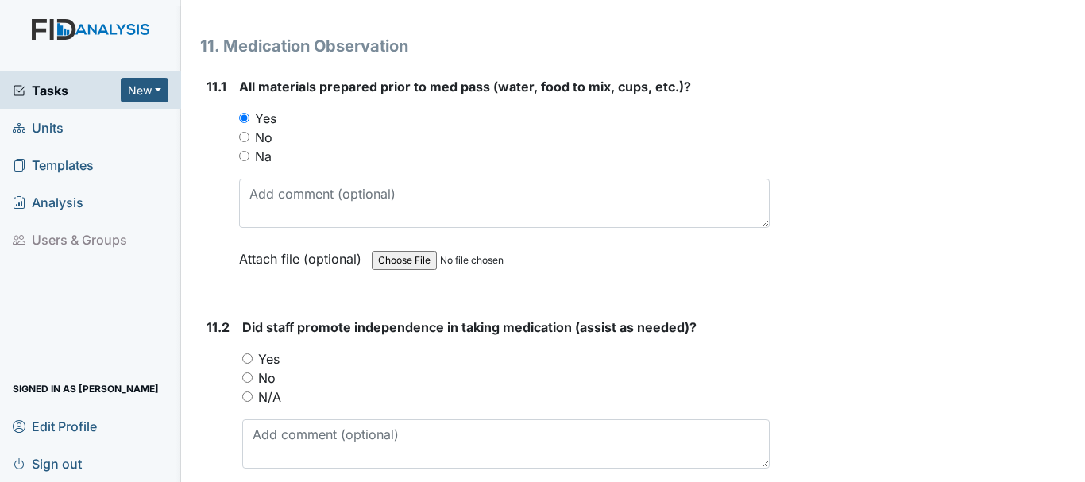
scroll to position [18189, 0]
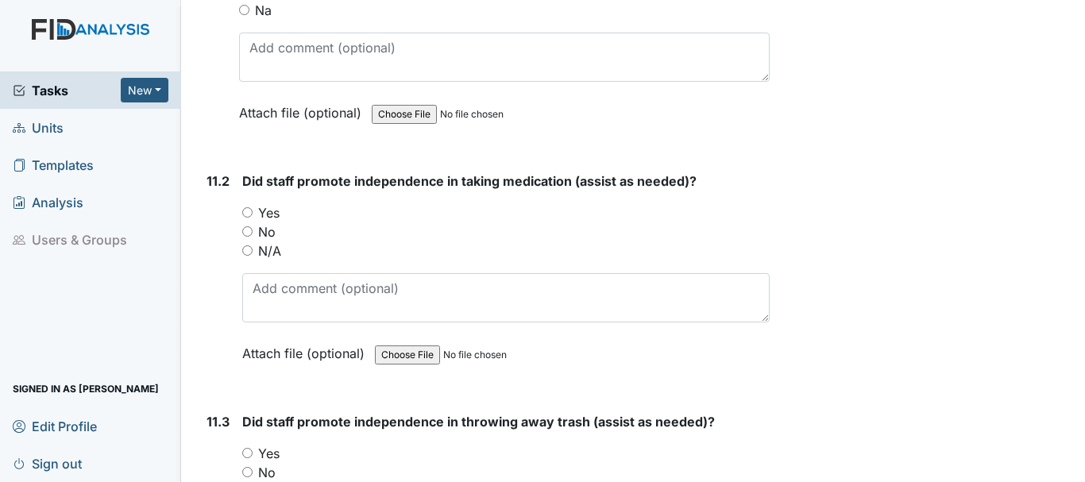
click at [249, 218] on input "Yes" at bounding box center [247, 212] width 10 height 10
radio input "true"
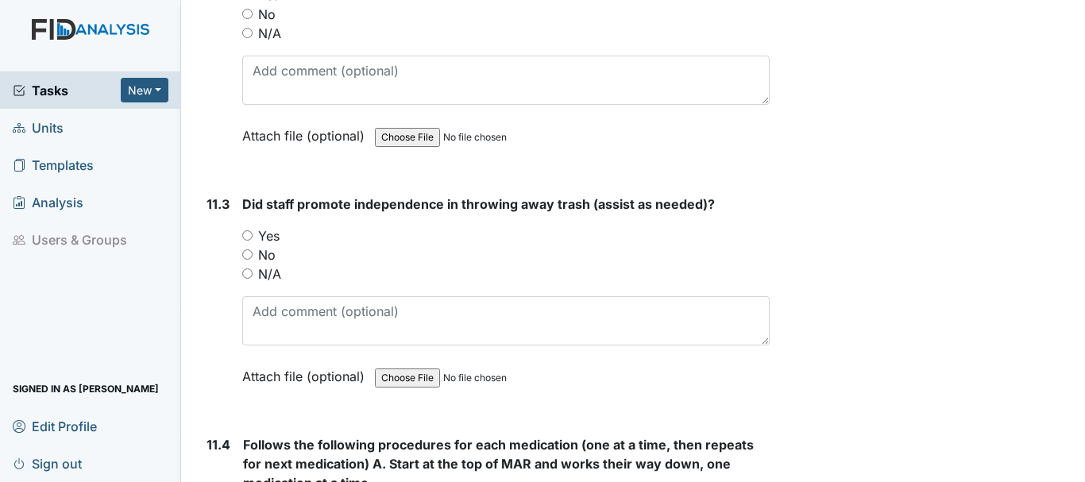
scroll to position [18428, 0]
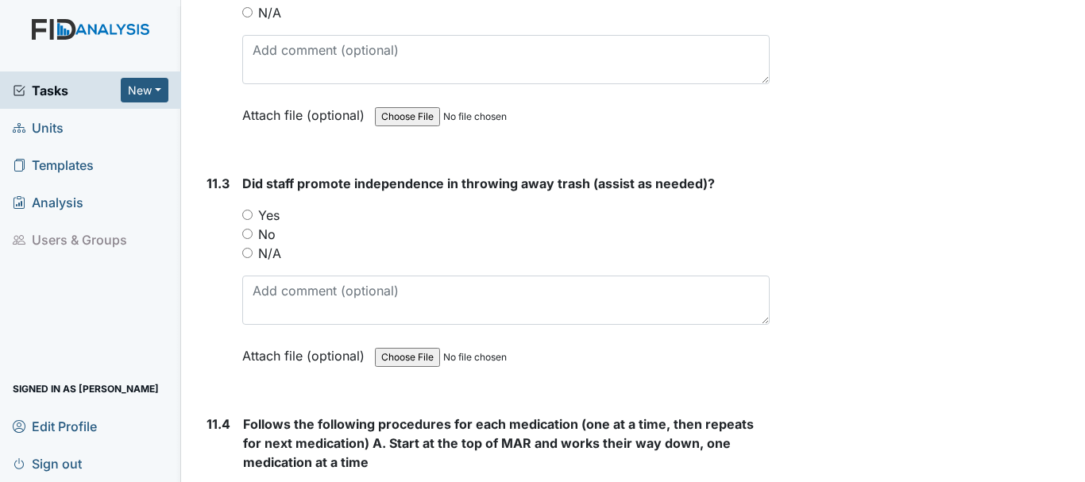
click at [249, 220] on input "Yes" at bounding box center [247, 215] width 10 height 10
radio input "true"
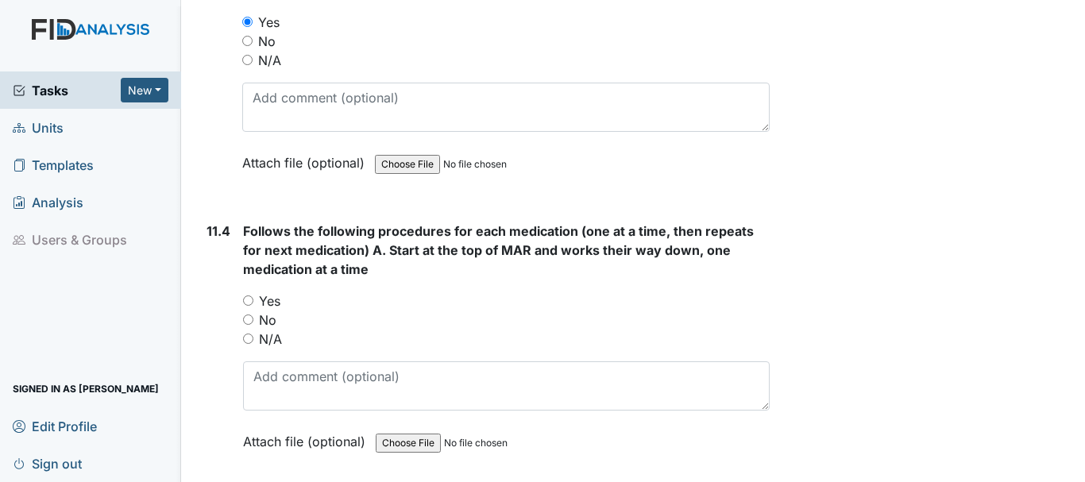
scroll to position [18666, 0]
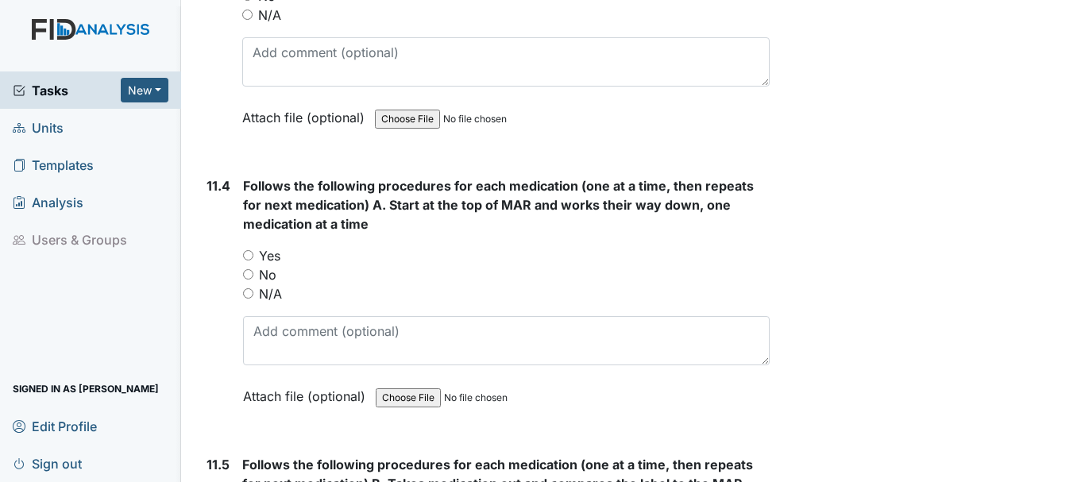
click at [249, 261] on input "Yes" at bounding box center [248, 255] width 10 height 10
radio input "true"
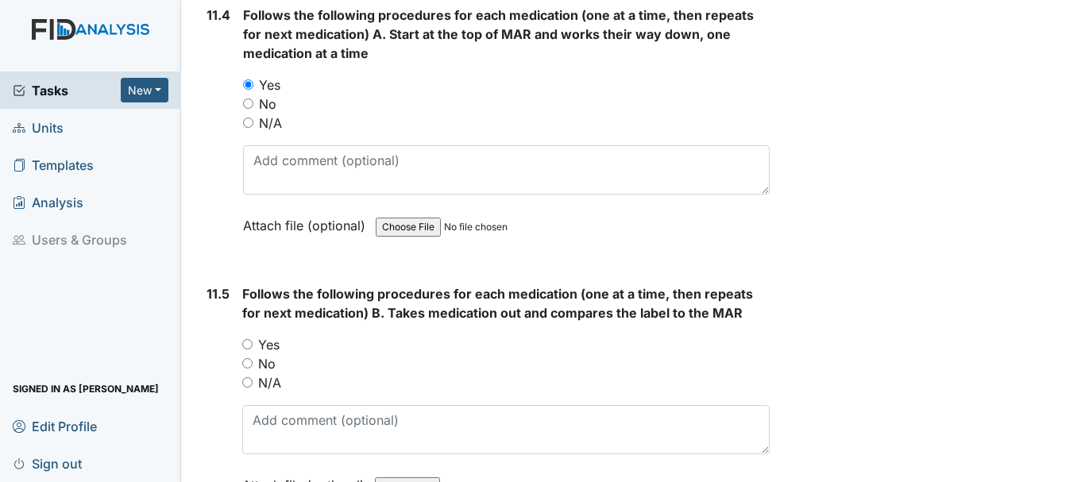
scroll to position [18904, 0]
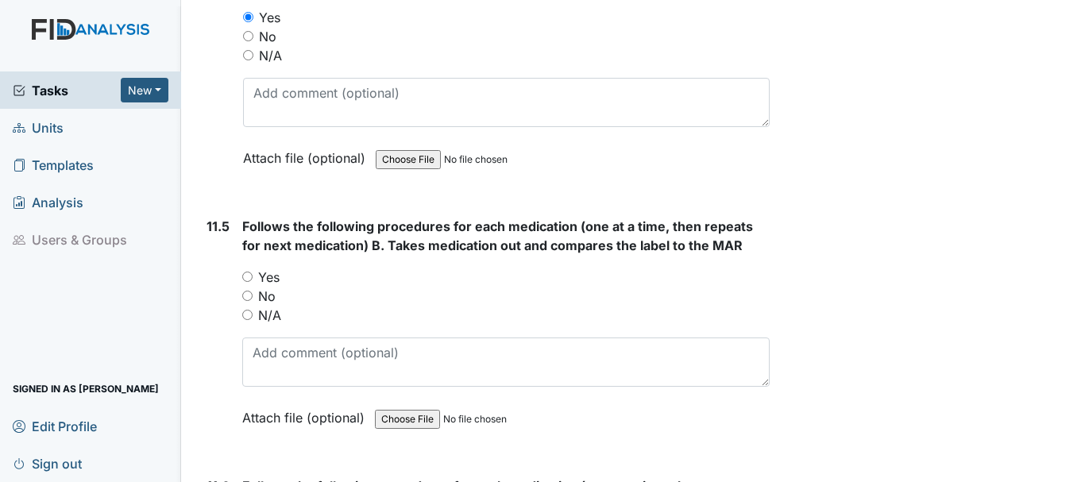
click at [245, 282] on input "Yes" at bounding box center [247, 277] width 10 height 10
radio input "true"
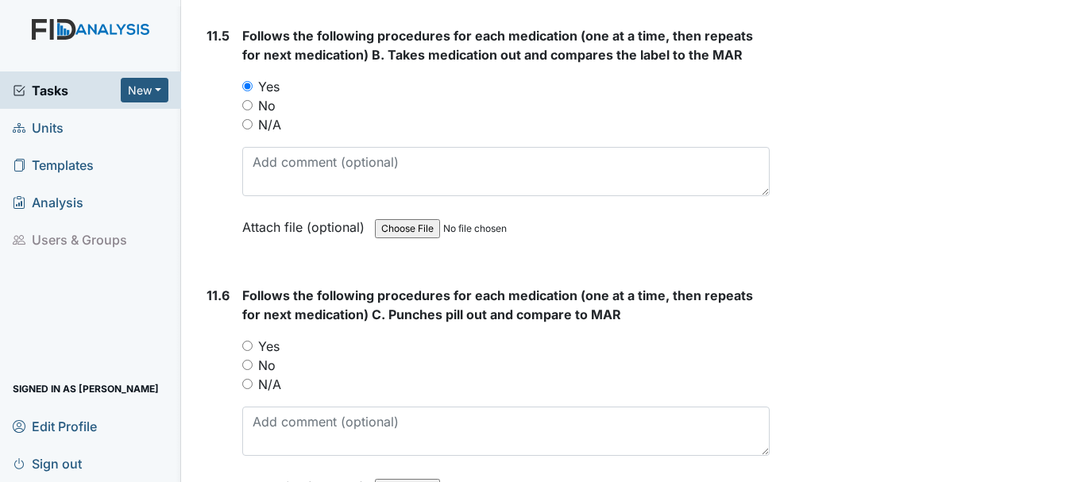
scroll to position [19142, 0]
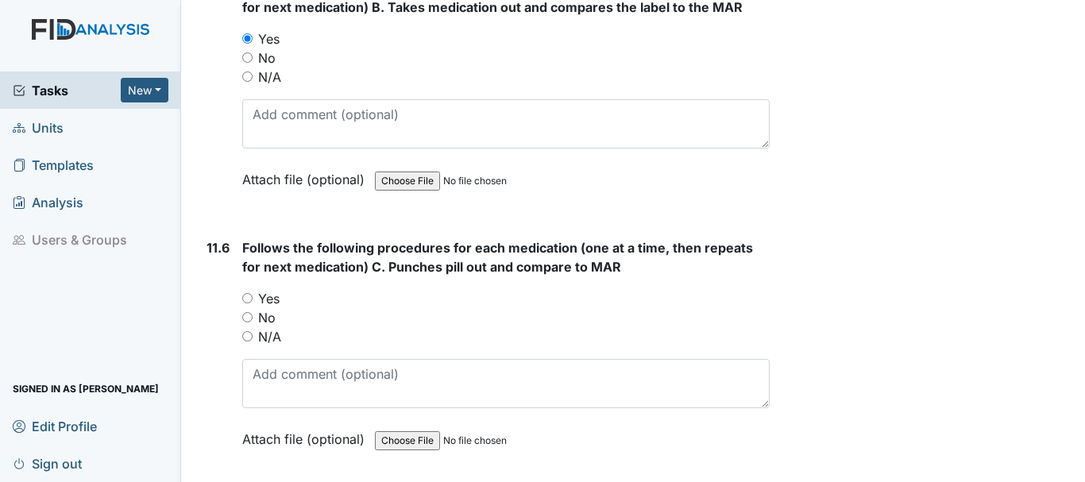
drag, startPoint x: 248, startPoint y: 330, endPoint x: 296, endPoint y: 322, distance: 49.2
click at [247, 308] on div "Yes" at bounding box center [505, 298] width 527 height 19
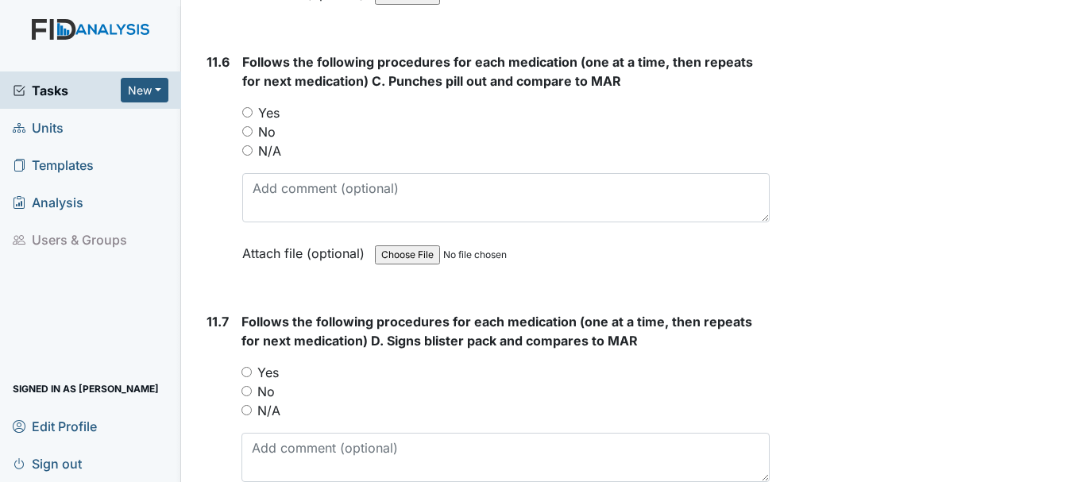
scroll to position [19381, 0]
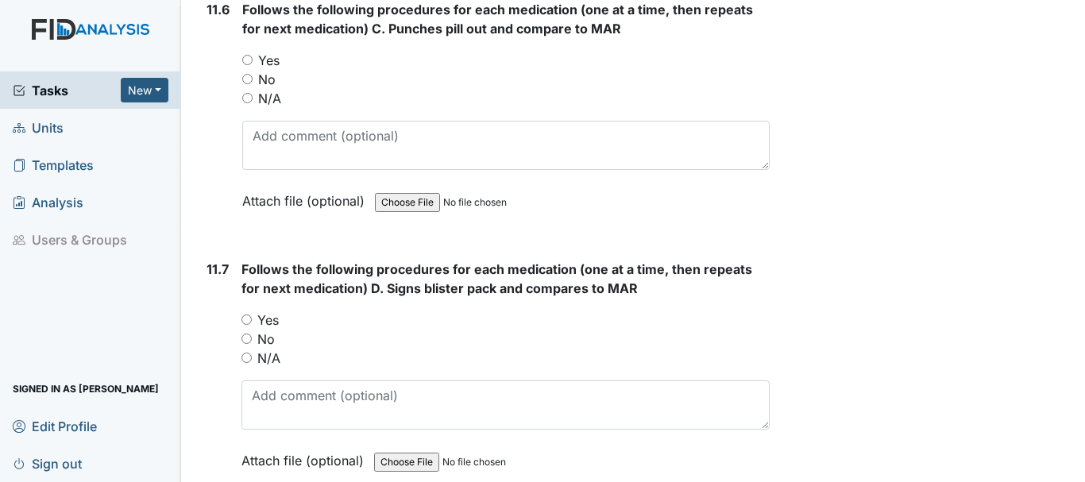
click at [245, 325] on input "Yes" at bounding box center [246, 320] width 10 height 10
radio input "true"
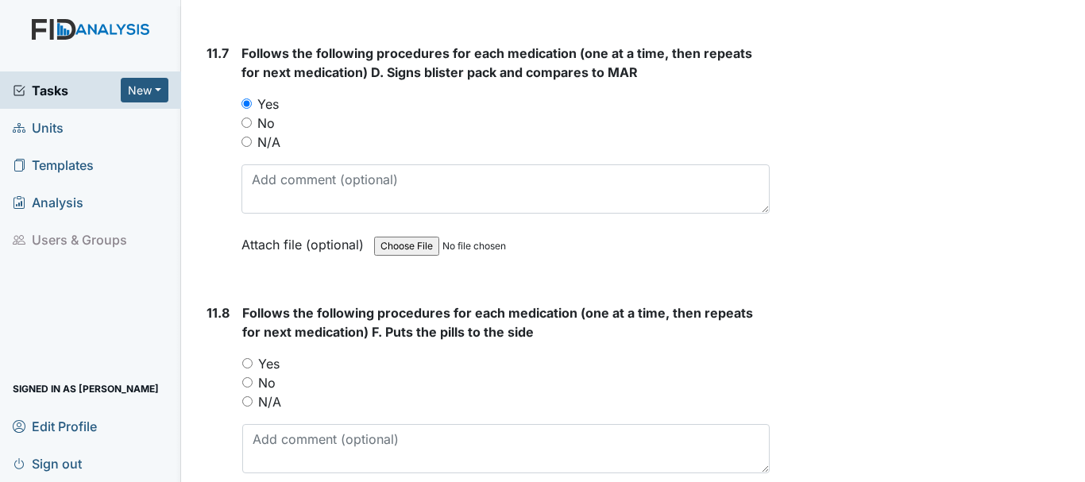
scroll to position [19619, 0]
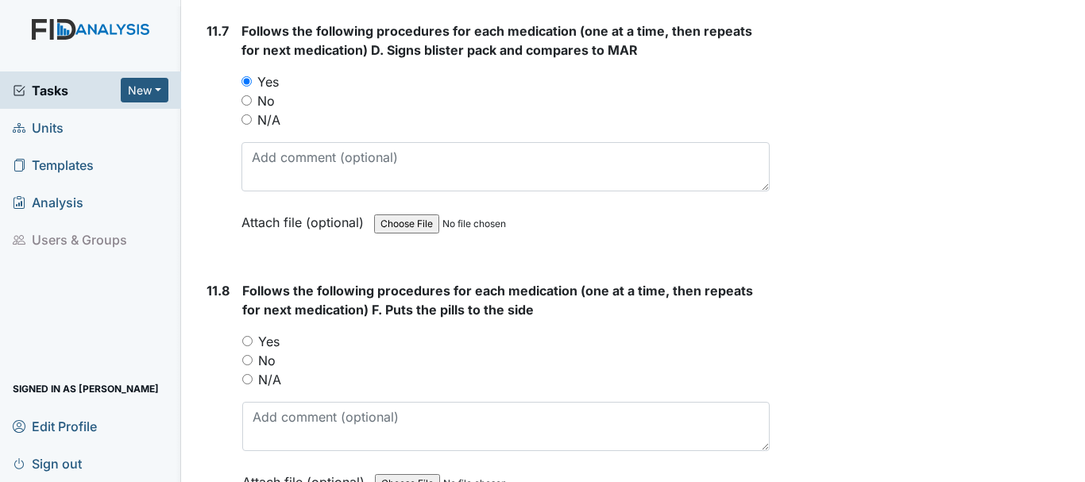
click at [246, 346] on input "Yes" at bounding box center [247, 341] width 10 height 10
radio input "true"
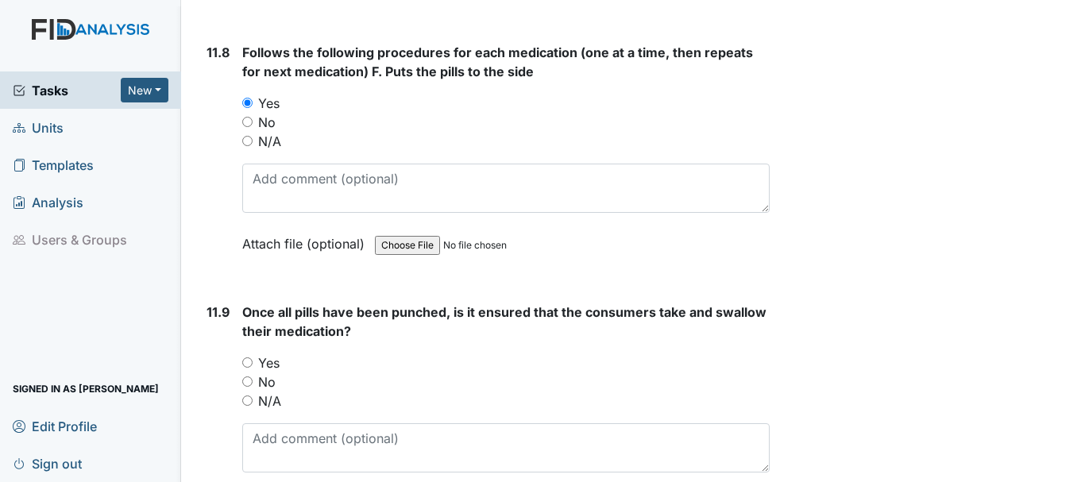
scroll to position [19937, 0]
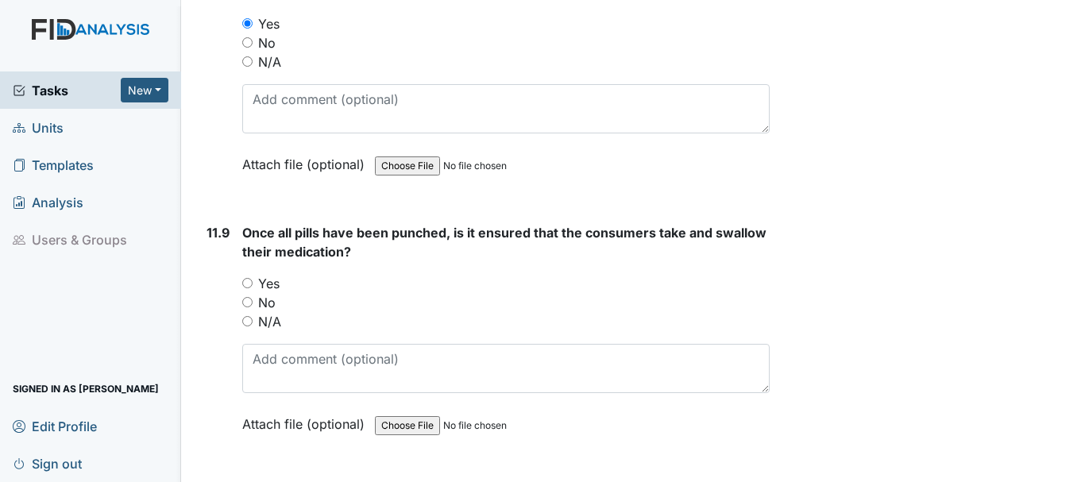
click at [247, 288] on input "Yes" at bounding box center [247, 283] width 10 height 10
radio input "true"
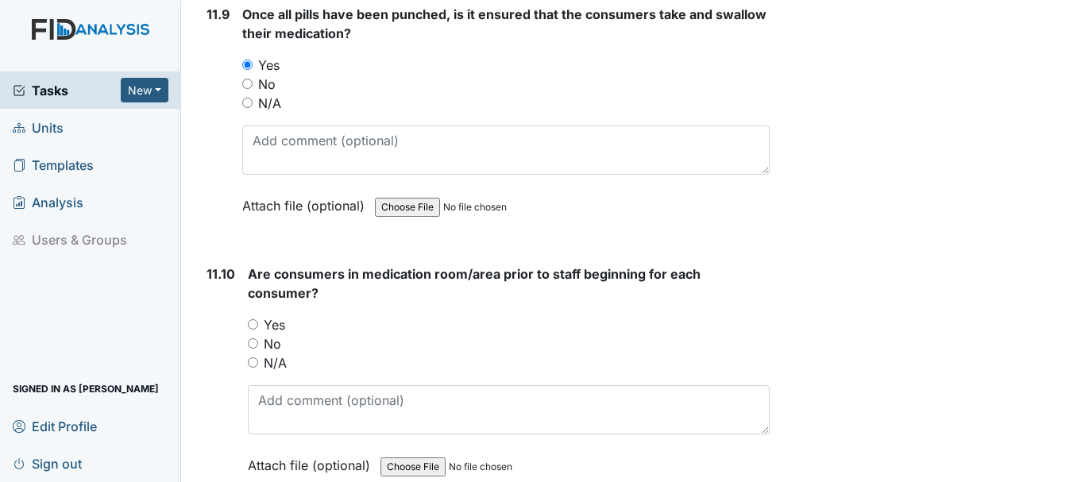
scroll to position [20175, 0]
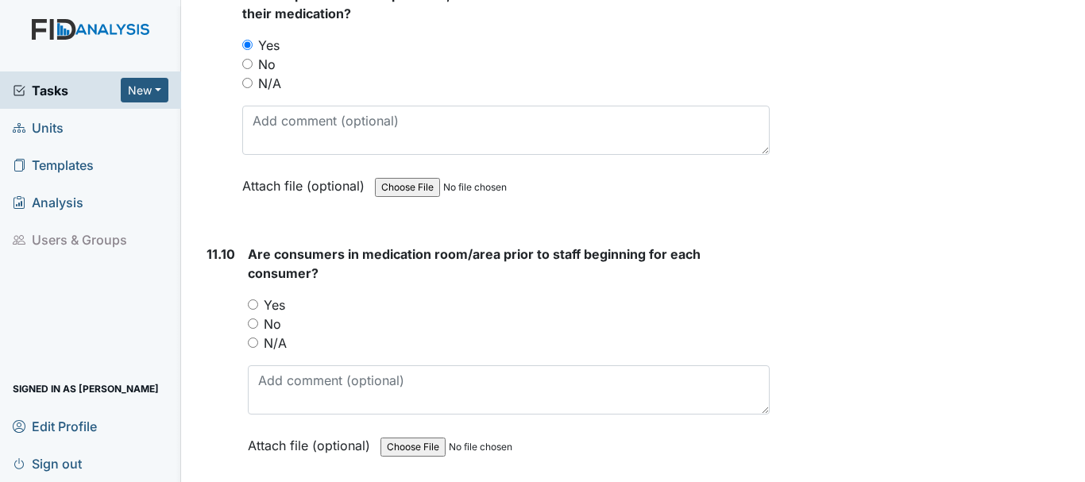
click at [248, 310] on input "Yes" at bounding box center [253, 304] width 10 height 10
radio input "true"
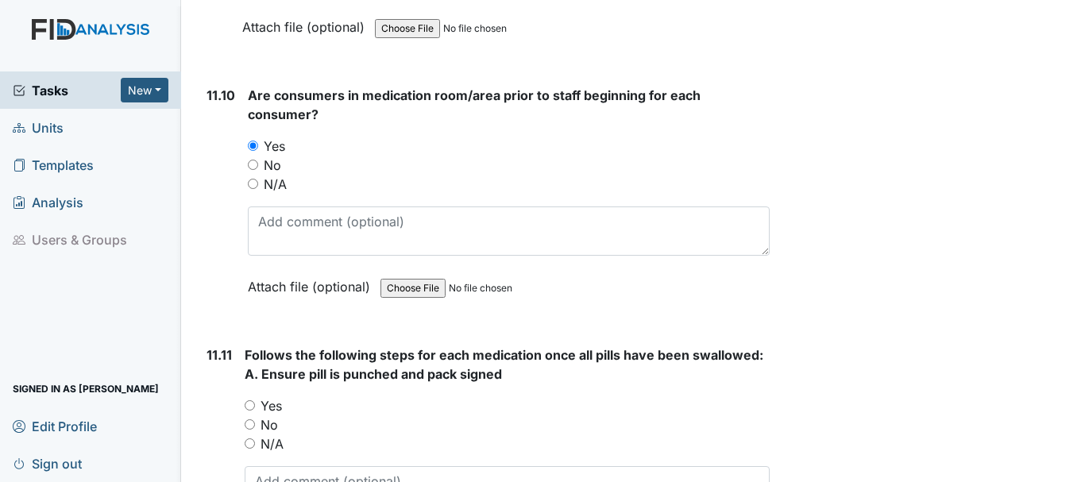
scroll to position [20493, 0]
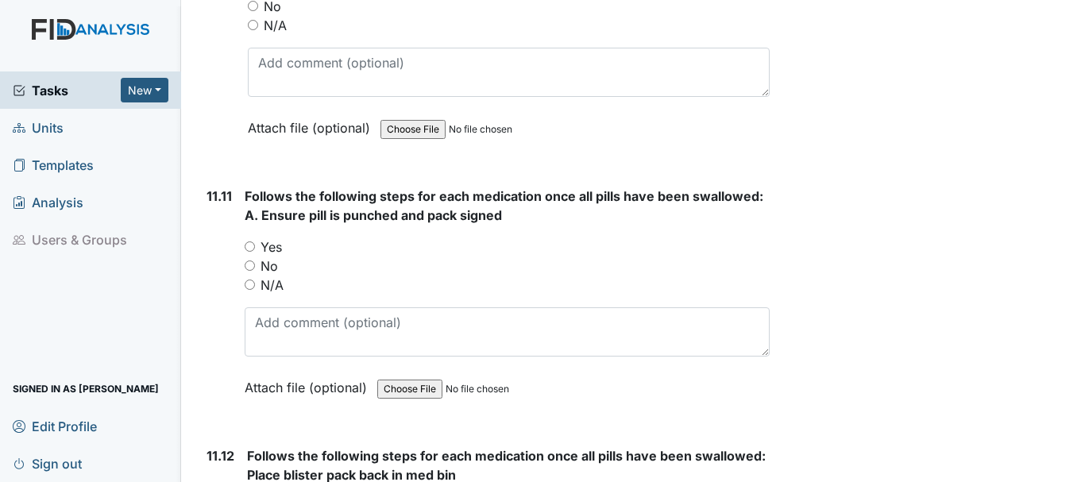
click at [252, 252] on input "Yes" at bounding box center [250, 246] width 10 height 10
radio input "true"
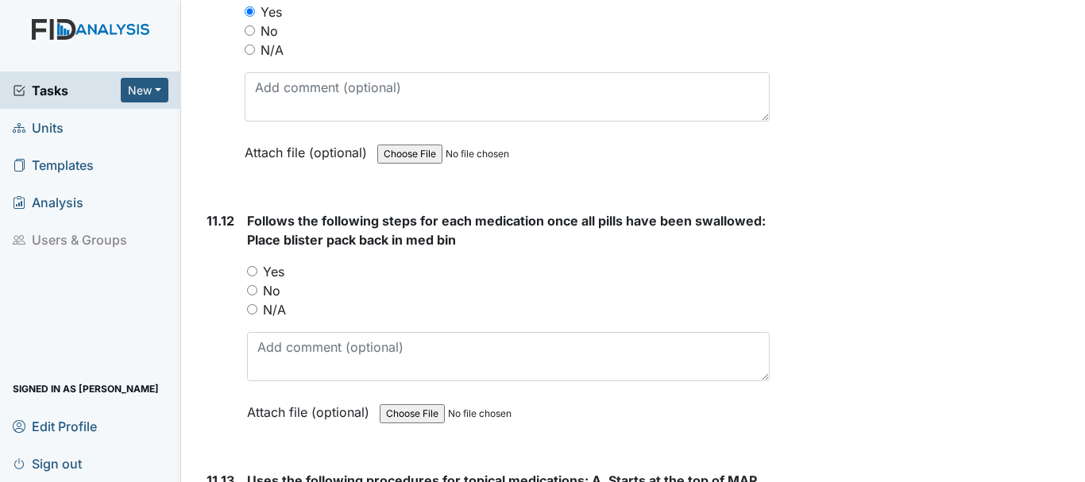
scroll to position [20731, 0]
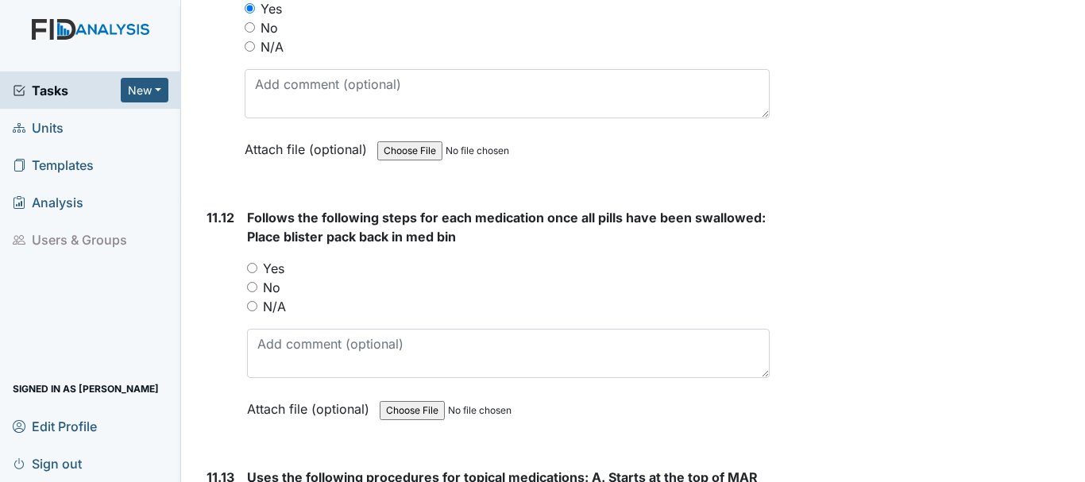
drag, startPoint x: 250, startPoint y: 307, endPoint x: 318, endPoint y: 299, distance: 68.0
click at [250, 273] on input "Yes" at bounding box center [252, 268] width 10 height 10
radio input "true"
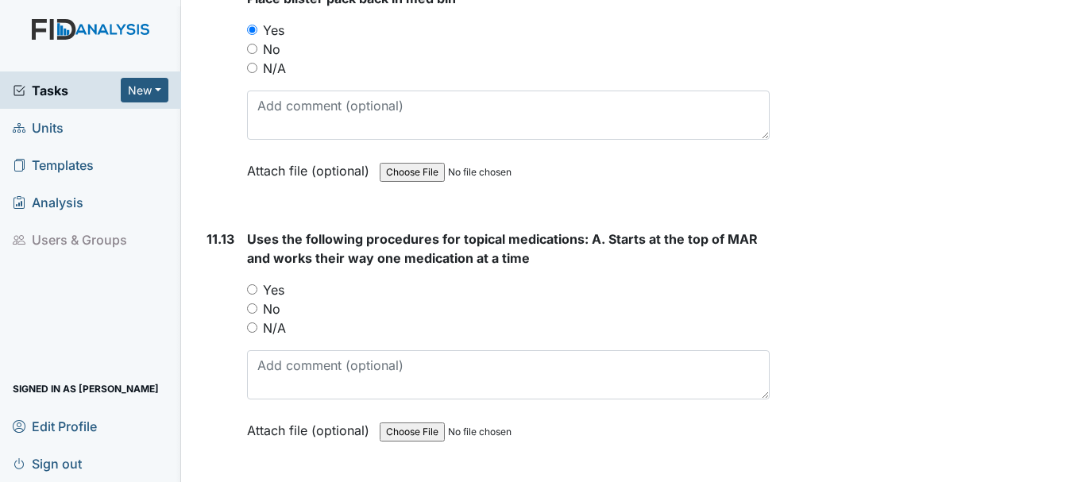
scroll to position [21049, 0]
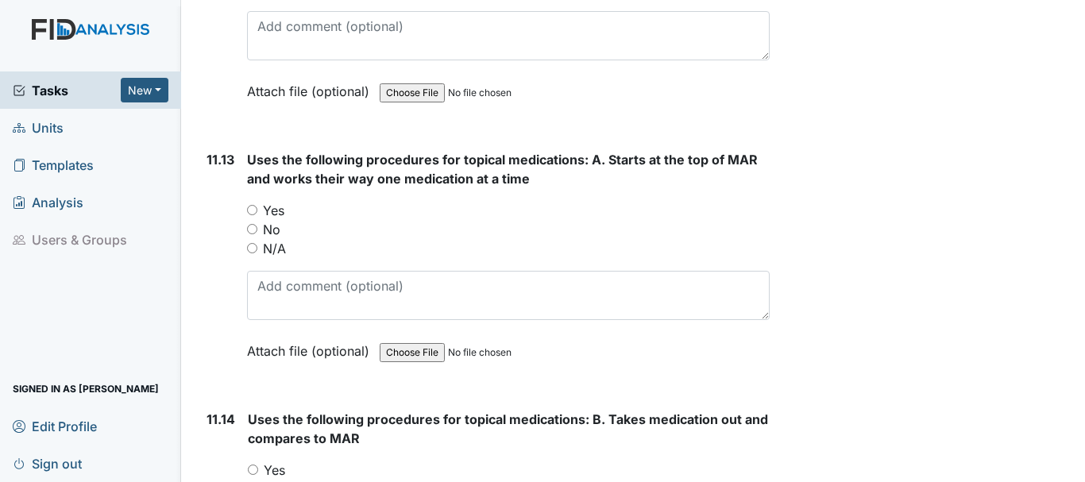
click at [254, 253] on input "N/A" at bounding box center [252, 248] width 10 height 10
radio input "true"
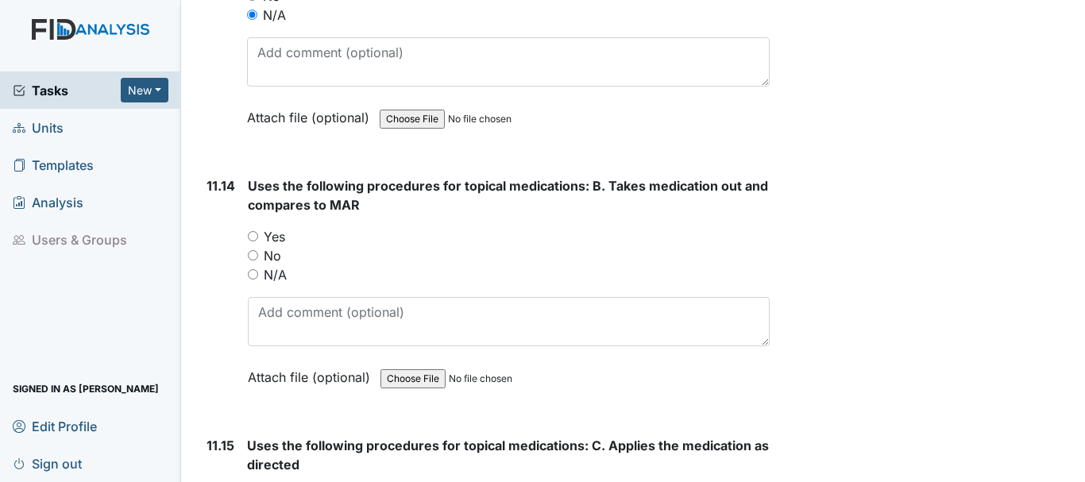
scroll to position [21287, 0]
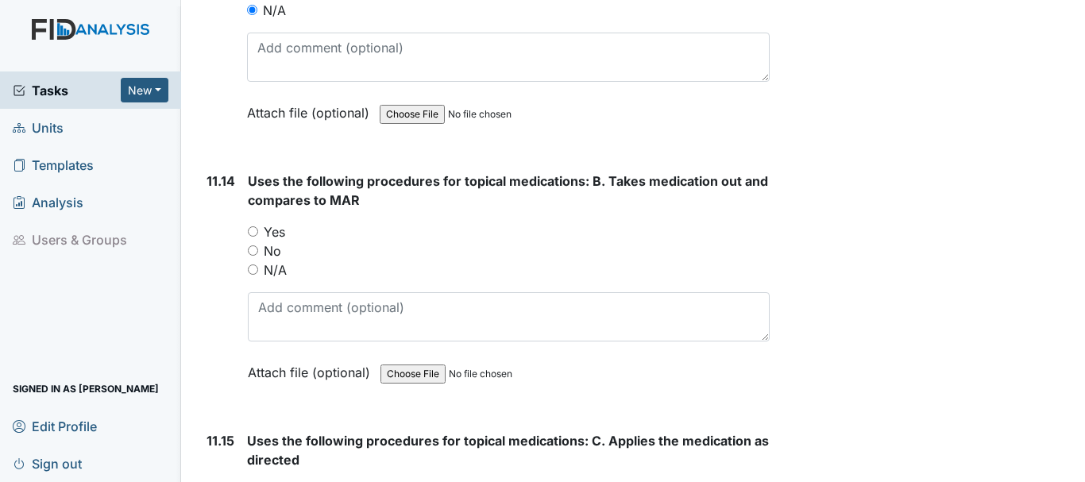
click at [253, 275] on input "N/A" at bounding box center [253, 270] width 10 height 10
radio input "true"
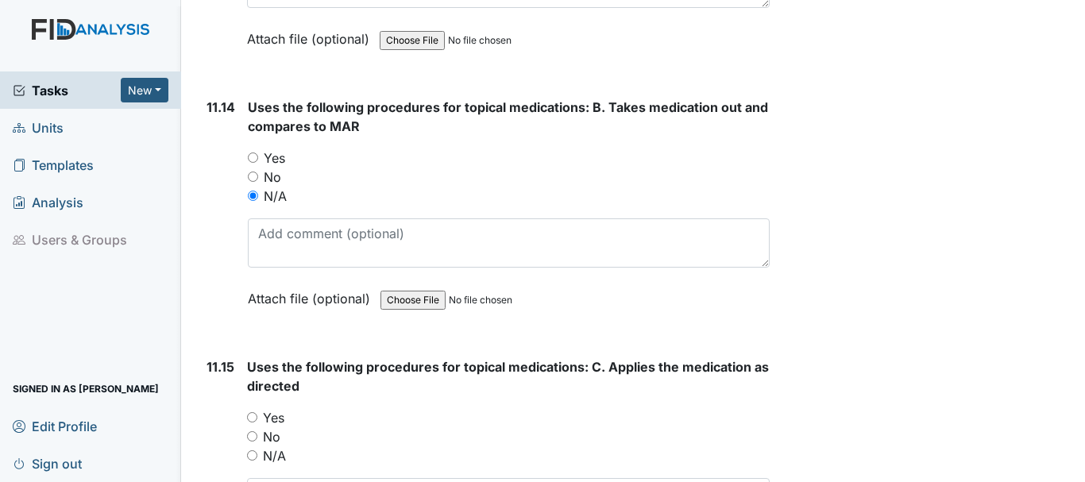
scroll to position [21525, 0]
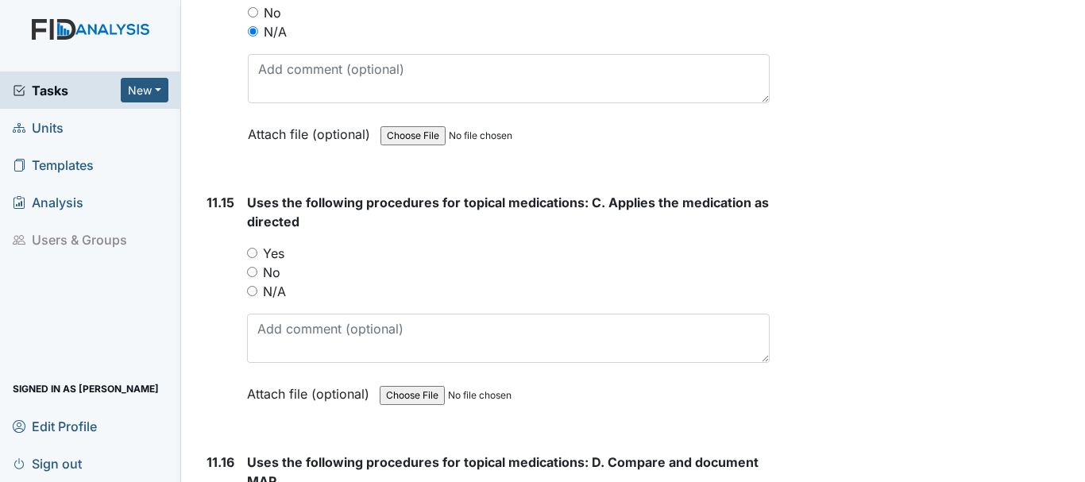
click at [254, 296] on input "N/A" at bounding box center [252, 291] width 10 height 10
radio input "true"
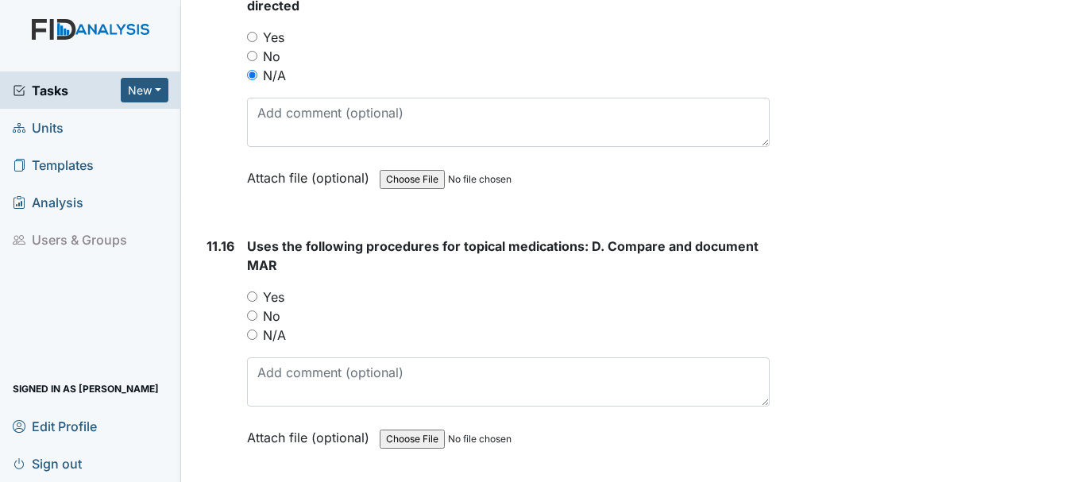
scroll to position [21843, 0]
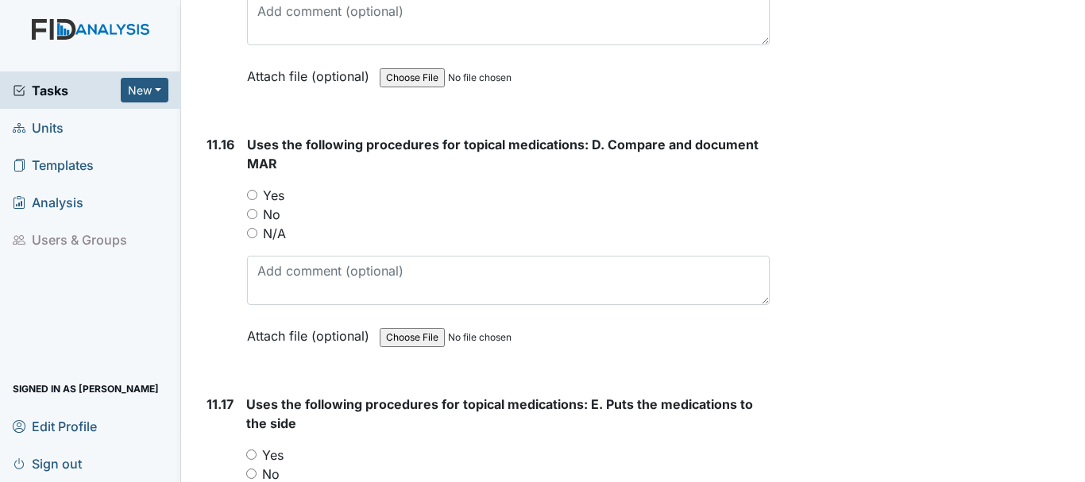
click at [254, 238] on input "N/A" at bounding box center [252, 233] width 10 height 10
radio input "true"
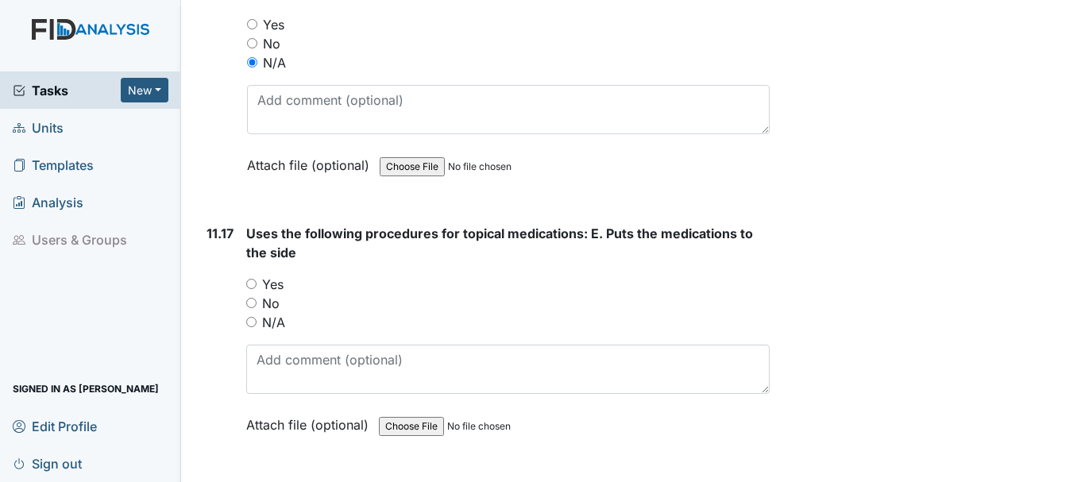
scroll to position [22081, 0]
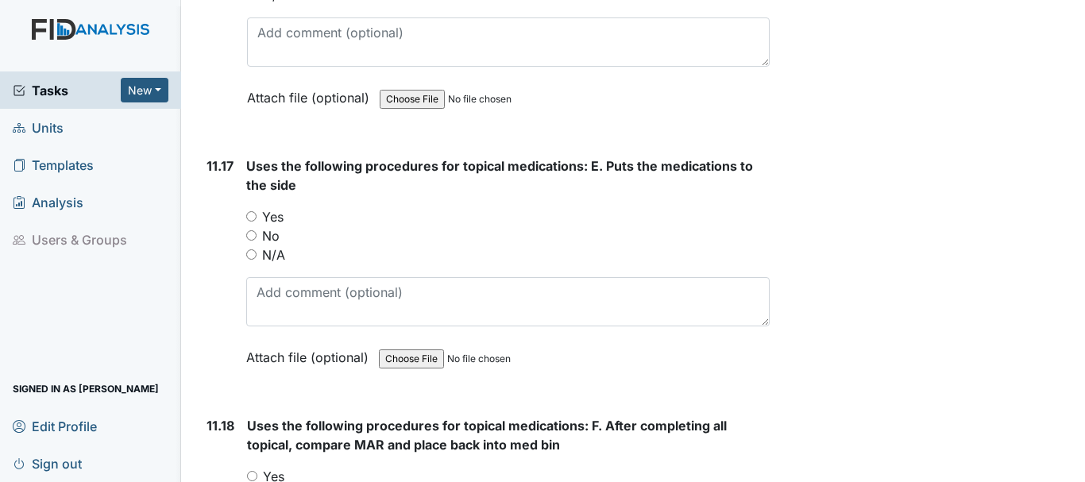
drag, startPoint x: 250, startPoint y: 292, endPoint x: 314, endPoint y: 280, distance: 64.7
click at [251, 260] on input "N/A" at bounding box center [251, 254] width 10 height 10
radio input "true"
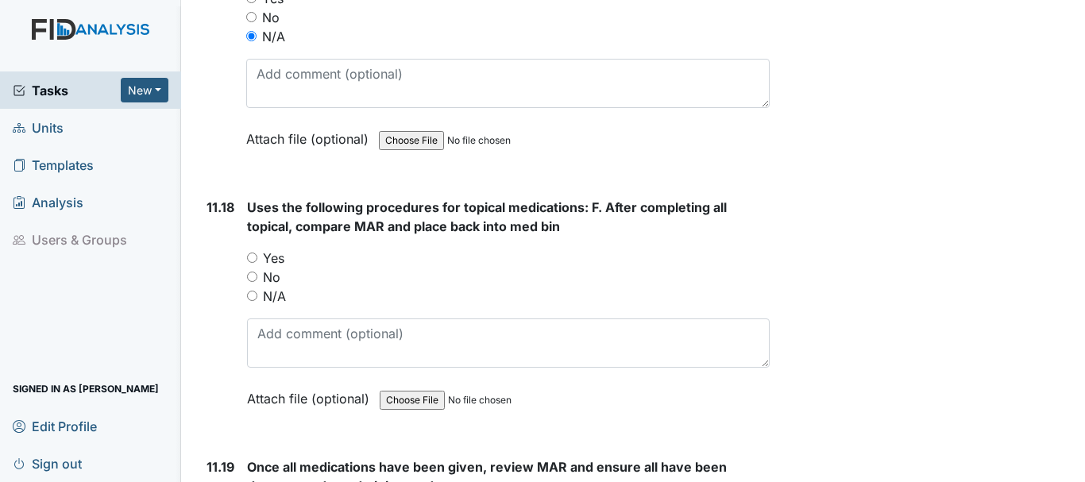
scroll to position [22320, 0]
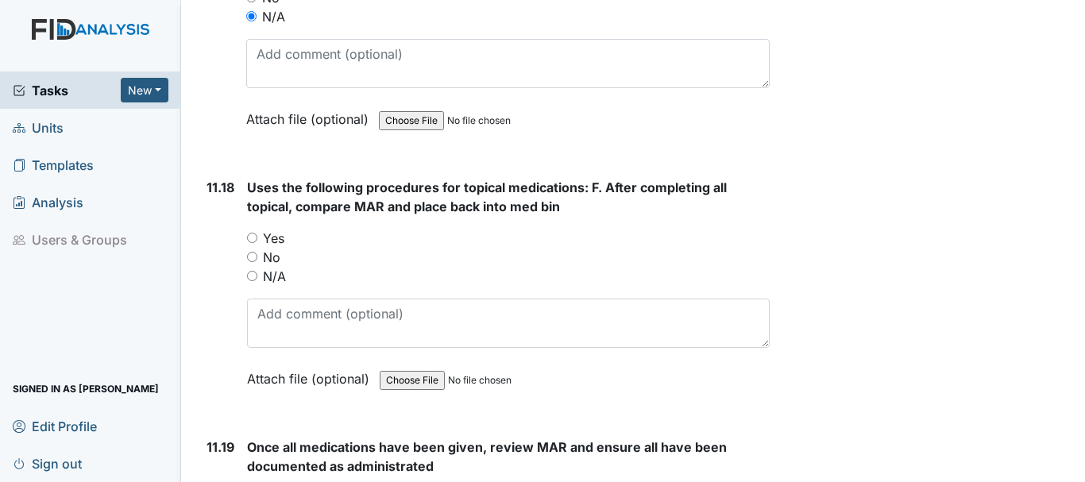
drag, startPoint x: 252, startPoint y: 313, endPoint x: 318, endPoint y: 298, distance: 67.6
click at [251, 281] on input "N/A" at bounding box center [252, 276] width 10 height 10
radio input "true"
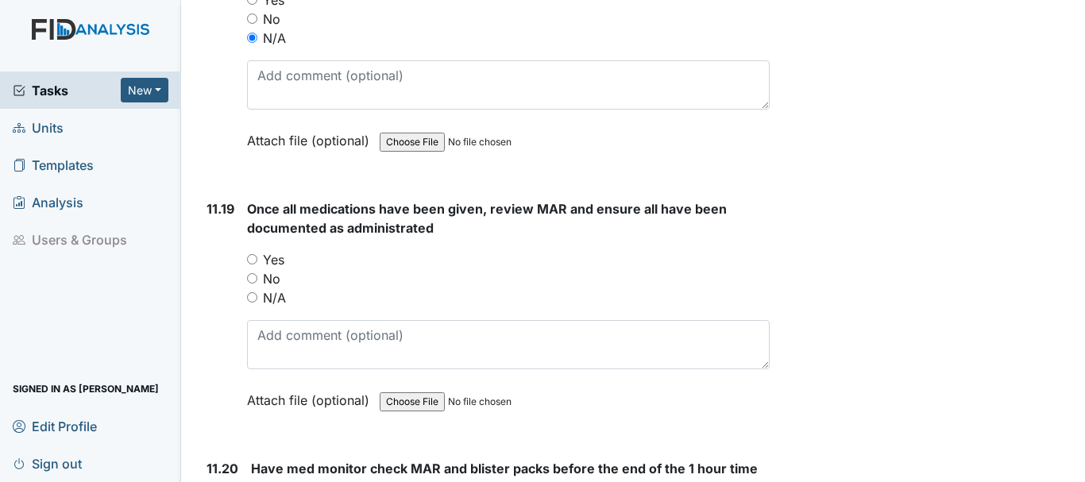
scroll to position [22637, 0]
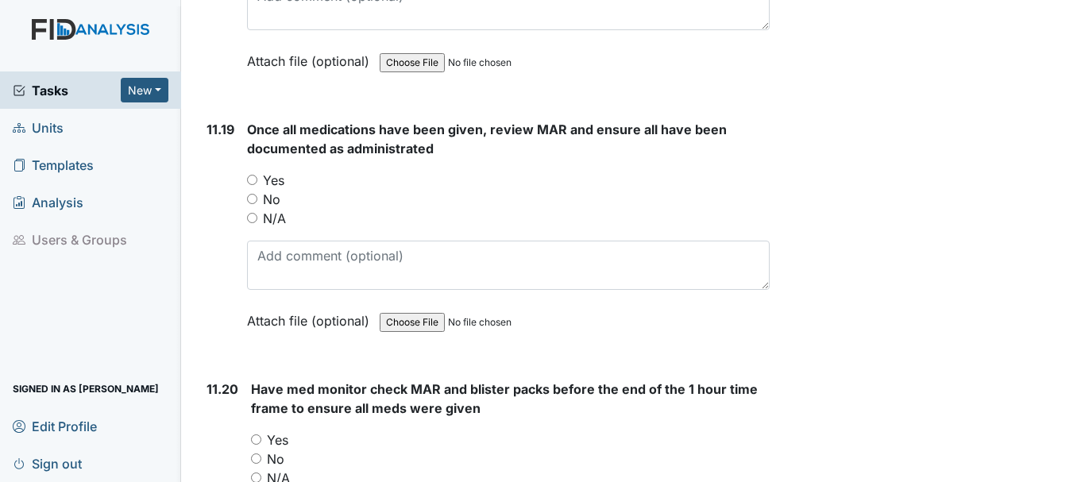
click at [253, 185] on input "Yes" at bounding box center [252, 180] width 10 height 10
radio input "true"
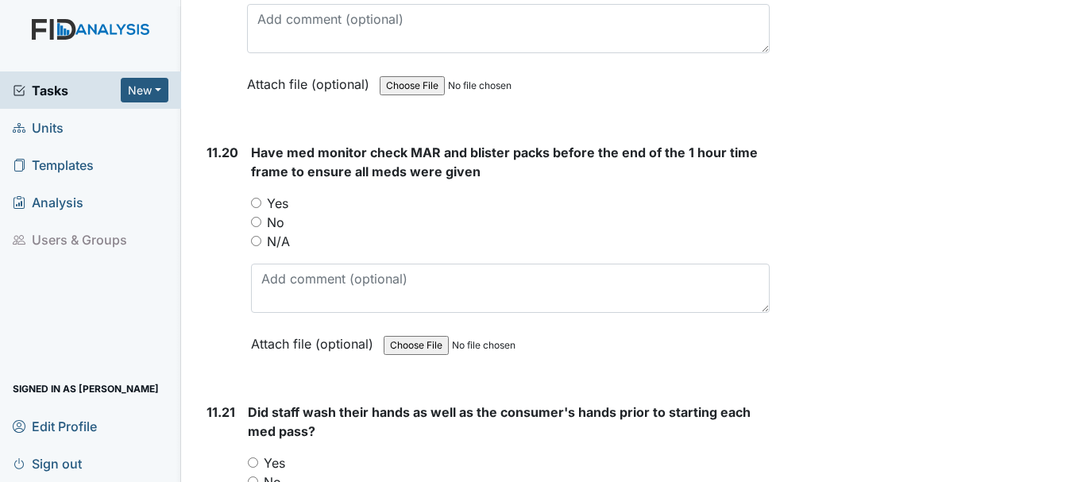
scroll to position [22876, 0]
click at [255, 207] on input "Yes" at bounding box center [256, 201] width 10 height 10
radio input "true"
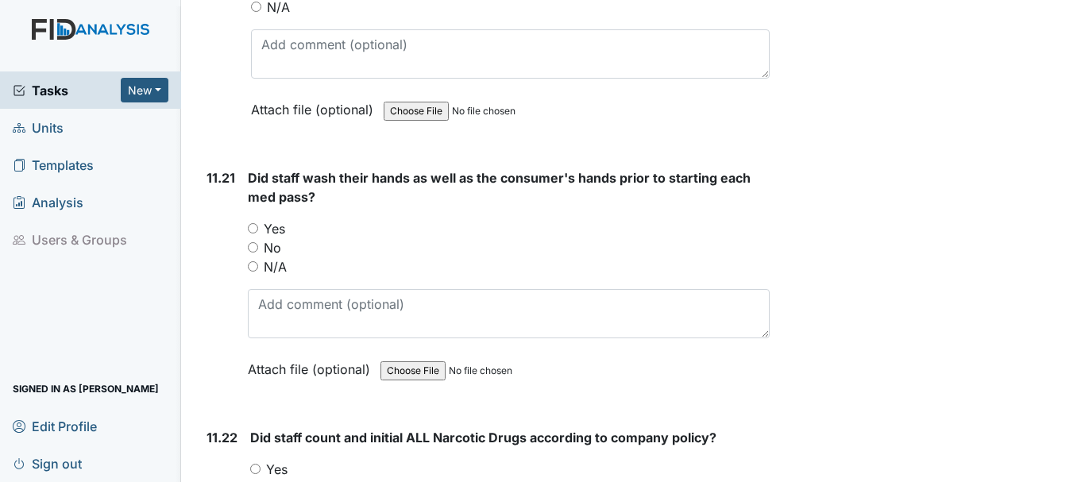
scroll to position [23114, 0]
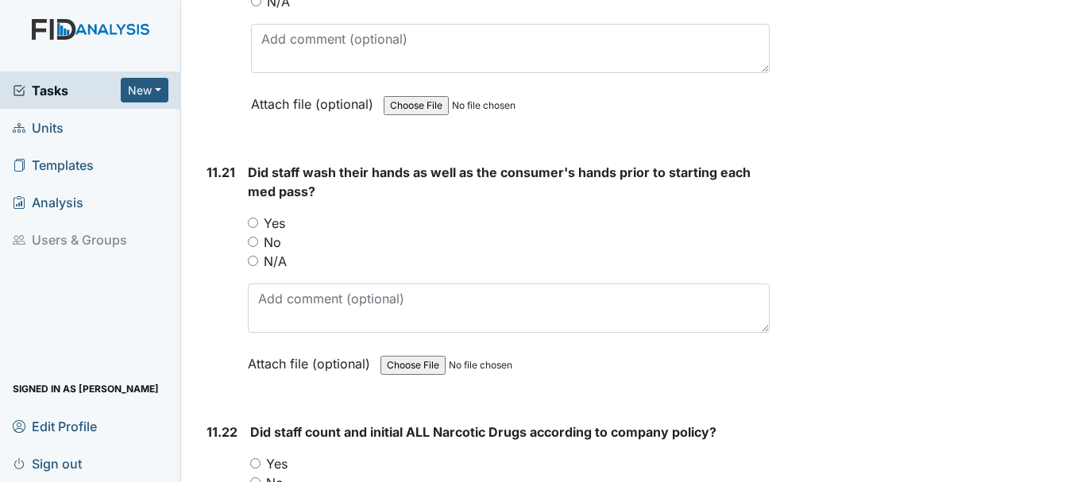
click at [252, 228] on input "Yes" at bounding box center [253, 223] width 10 height 10
radio input "true"
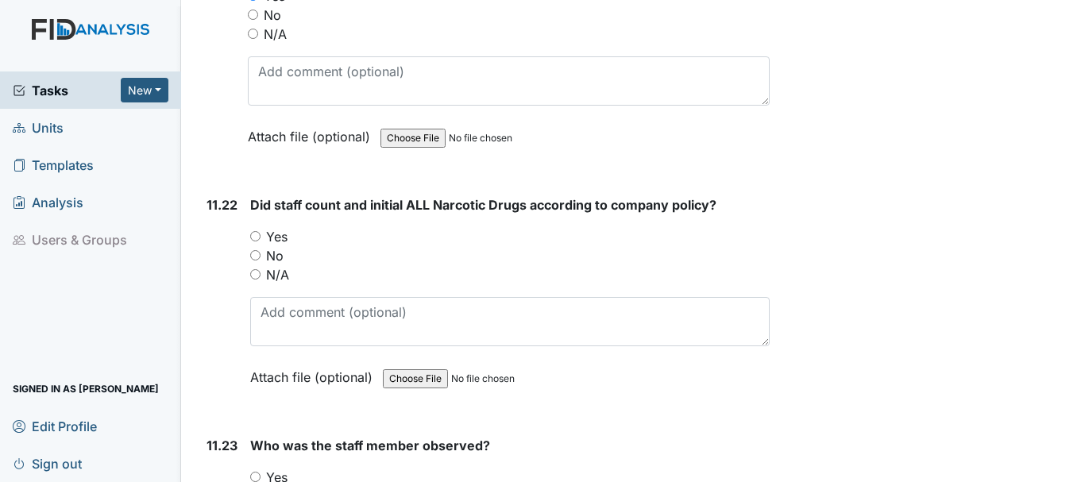
scroll to position [23432, 0]
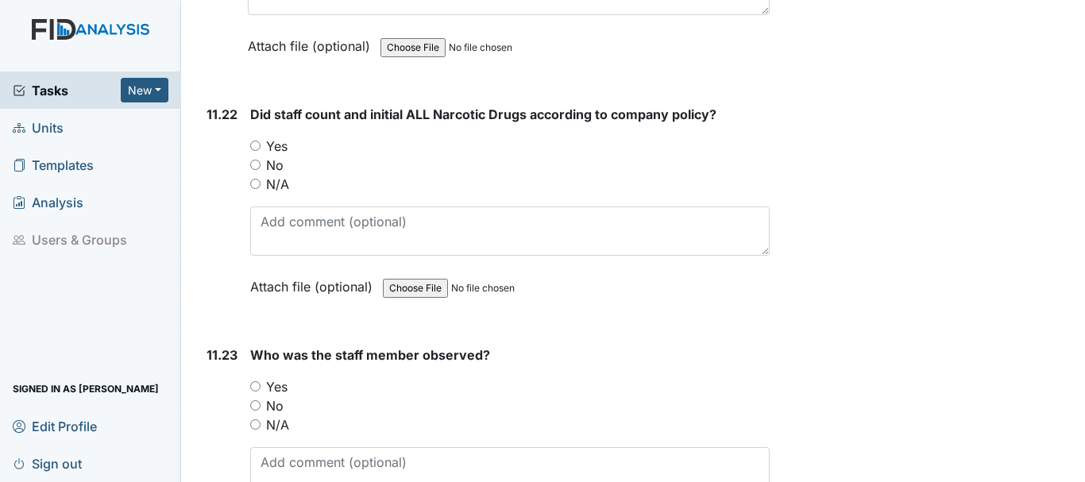
drag, startPoint x: 257, startPoint y: 183, endPoint x: 335, endPoint y: 182, distance: 77.8
click at [258, 151] on input "Yes" at bounding box center [255, 146] width 10 height 10
radio input "true"
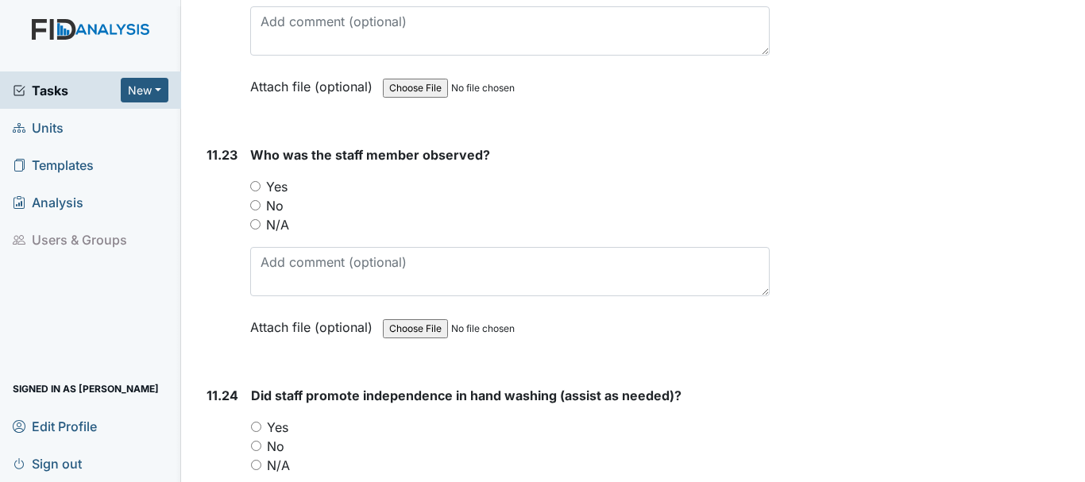
scroll to position [23670, 0]
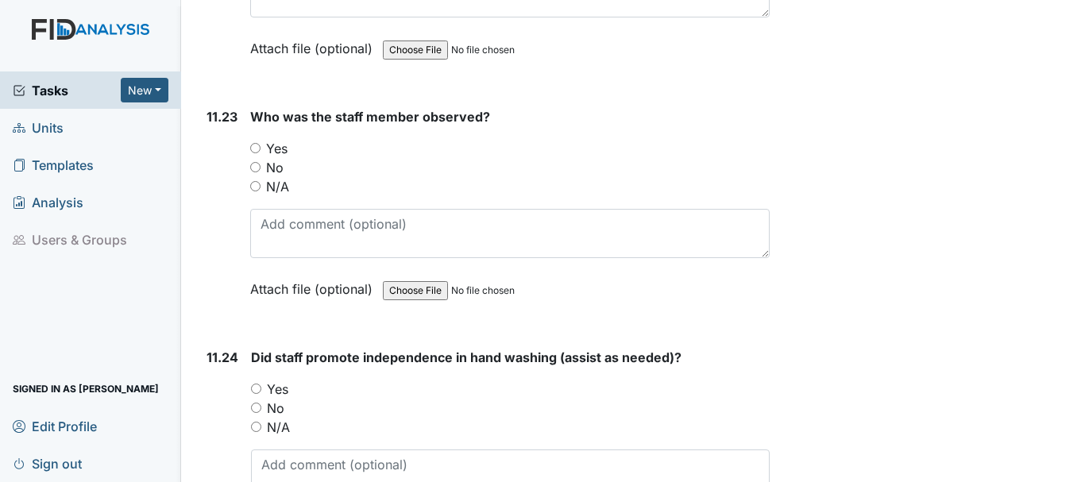
click at [259, 153] on input "Yes" at bounding box center [255, 148] width 10 height 10
radio input "true"
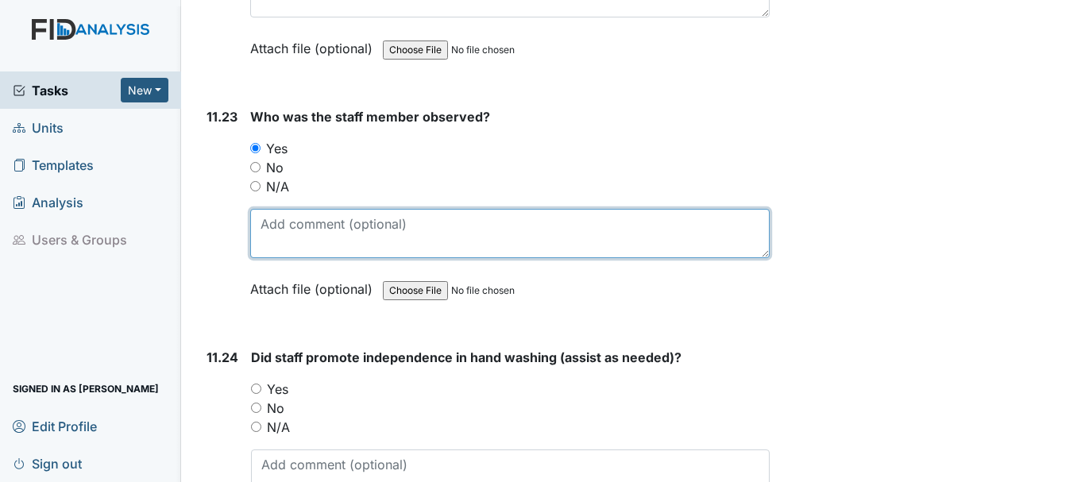
click at [349, 258] on textarea at bounding box center [509, 233] width 519 height 49
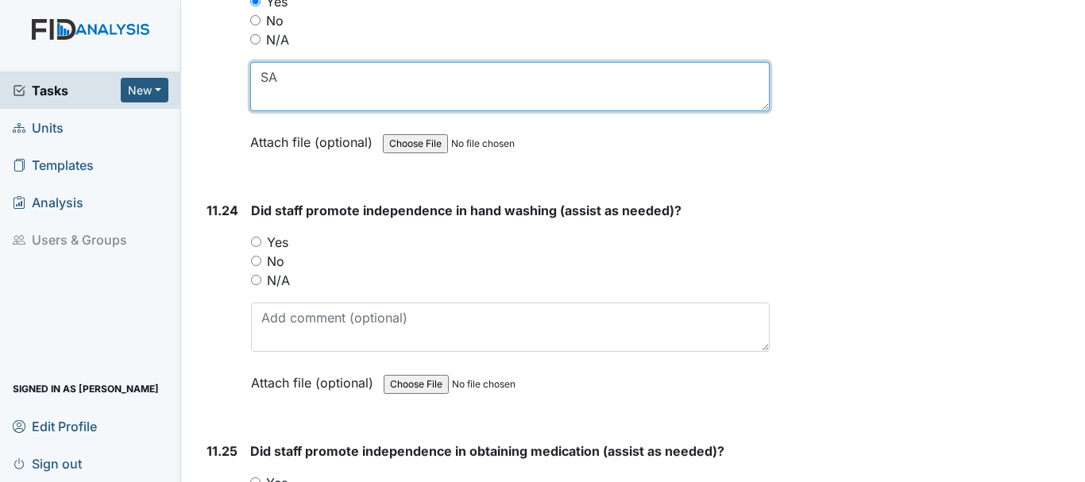
scroll to position [23829, 0]
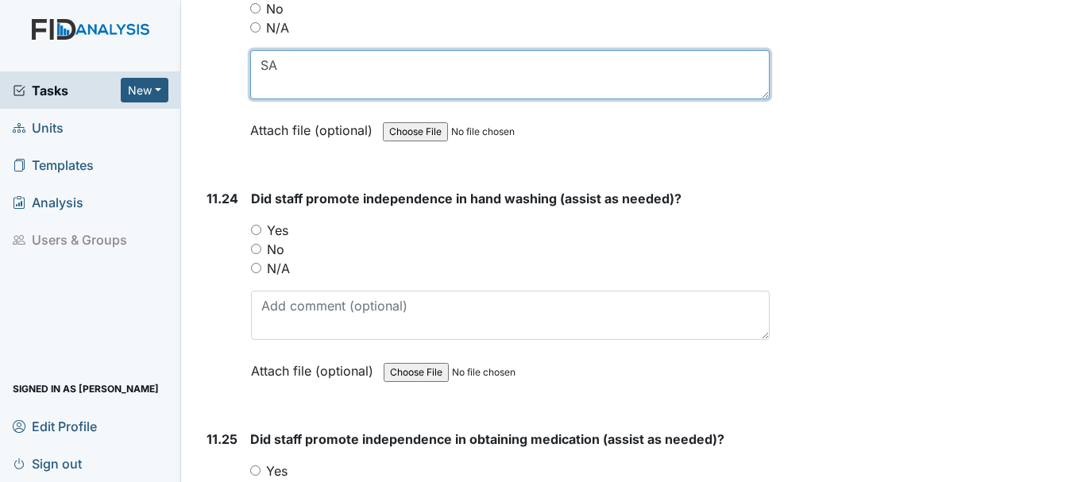
type textarea "SA"
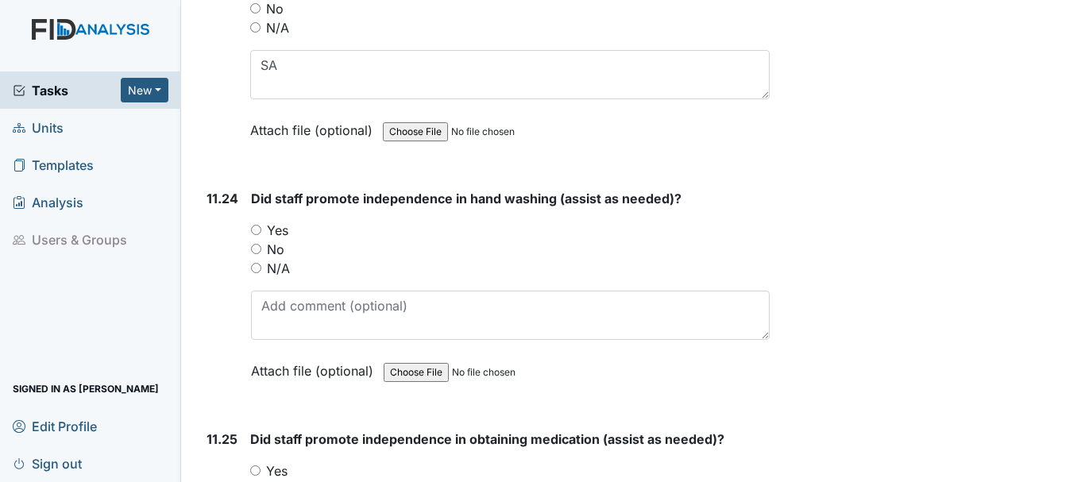
click at [260, 235] on input "Yes" at bounding box center [256, 230] width 10 height 10
radio input "true"
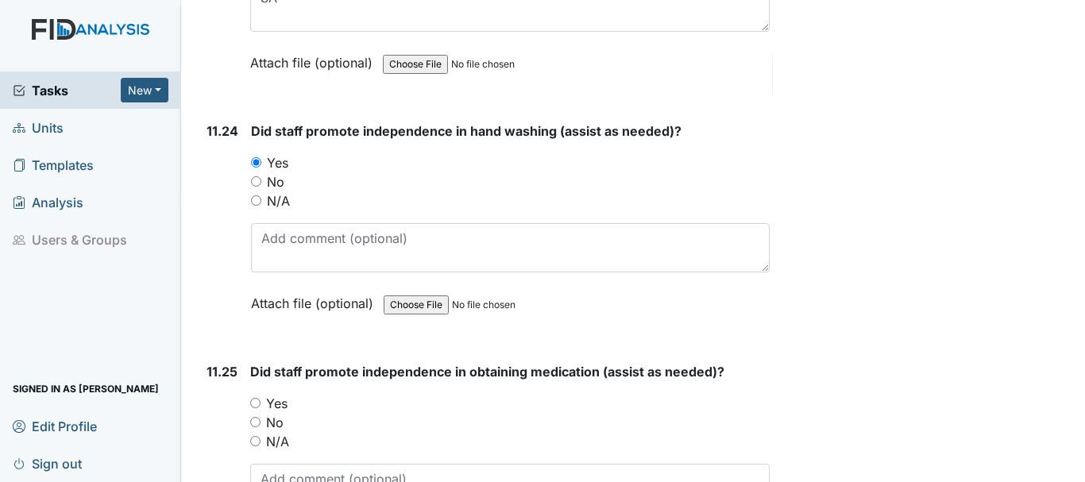
scroll to position [23988, 0]
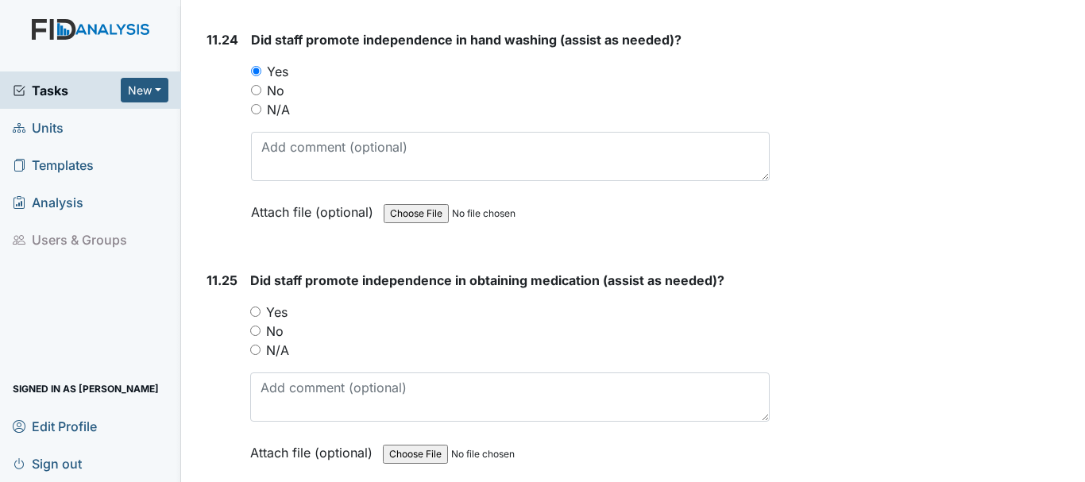
click at [254, 317] on input "Yes" at bounding box center [255, 312] width 10 height 10
radio input "true"
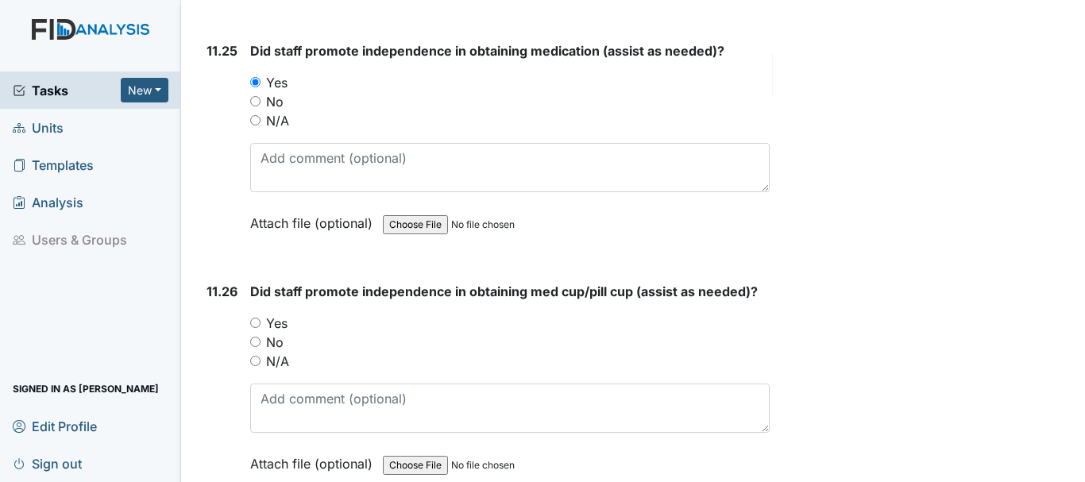
scroll to position [24226, 0]
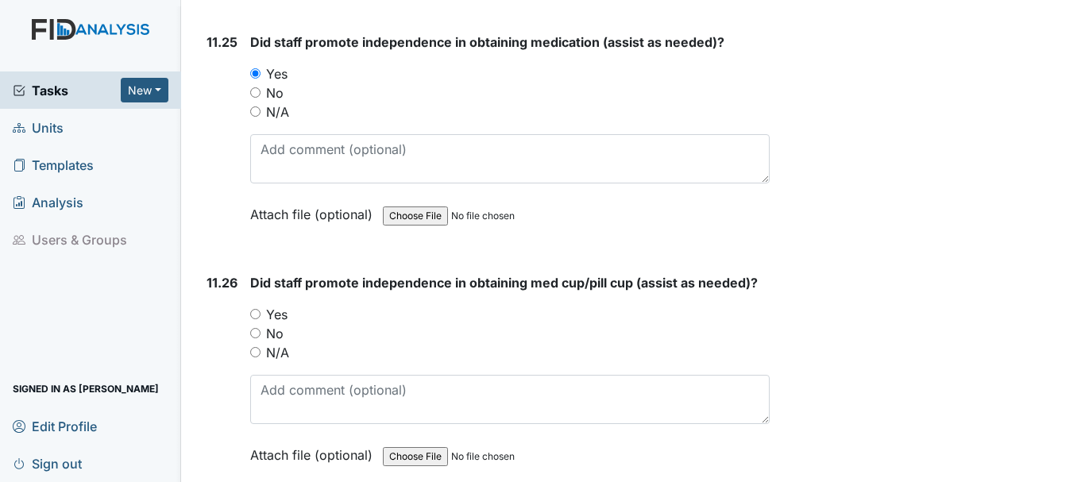
click at [255, 319] on input "Yes" at bounding box center [255, 314] width 10 height 10
radio input "true"
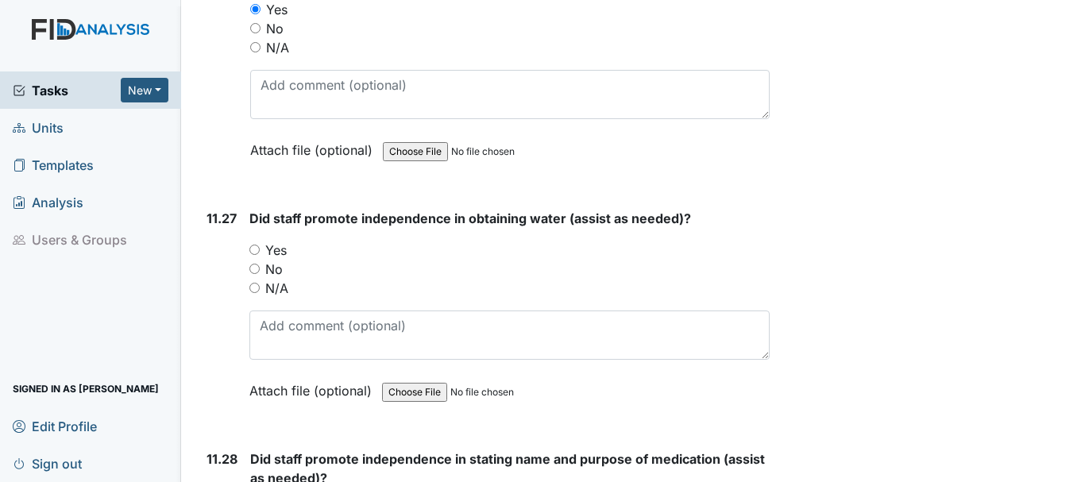
scroll to position [24544, 0]
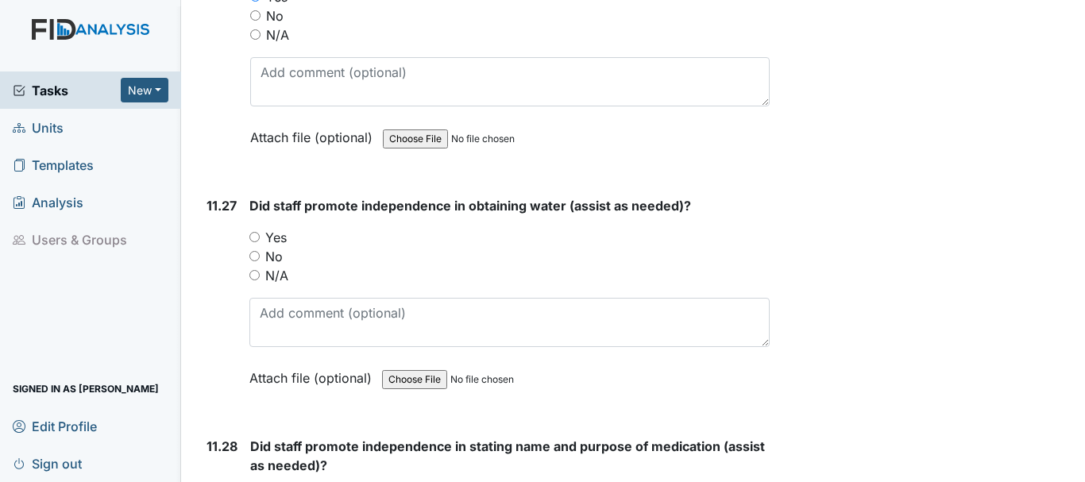
click at [251, 242] on input "Yes" at bounding box center [254, 237] width 10 height 10
radio input "true"
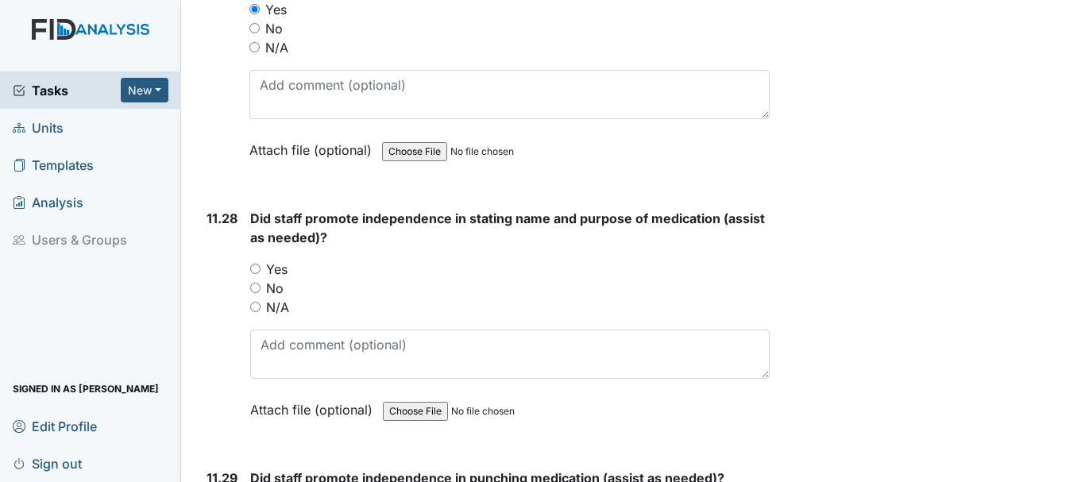
scroll to position [24782, 0]
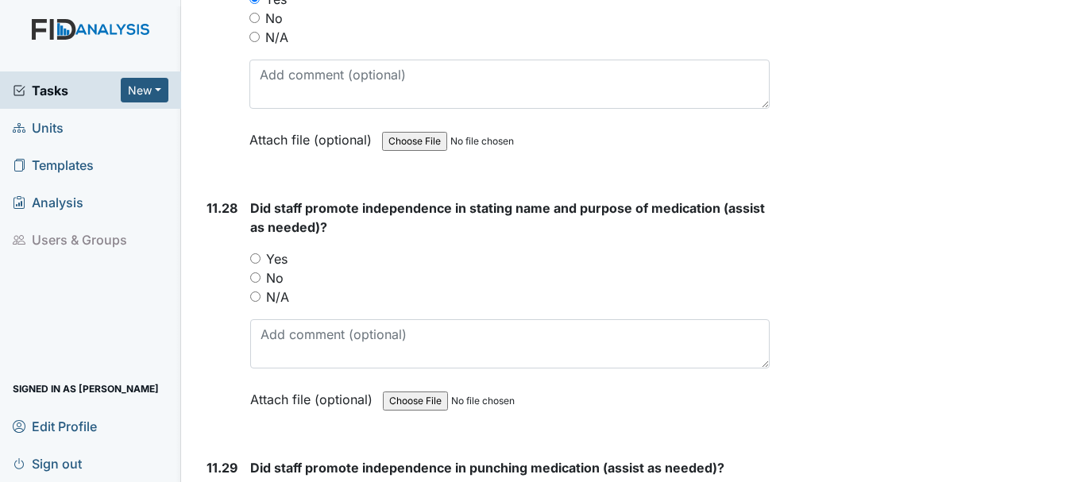
drag, startPoint x: 251, startPoint y: 296, endPoint x: 342, endPoint y: 276, distance: 92.7
click at [252, 264] on input "Yes" at bounding box center [255, 258] width 10 height 10
radio input "true"
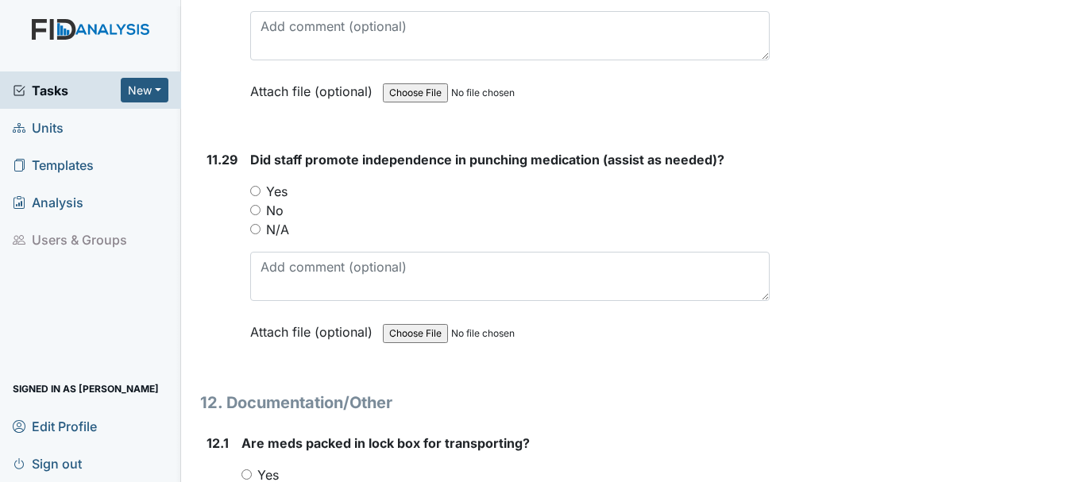
scroll to position [25100, 0]
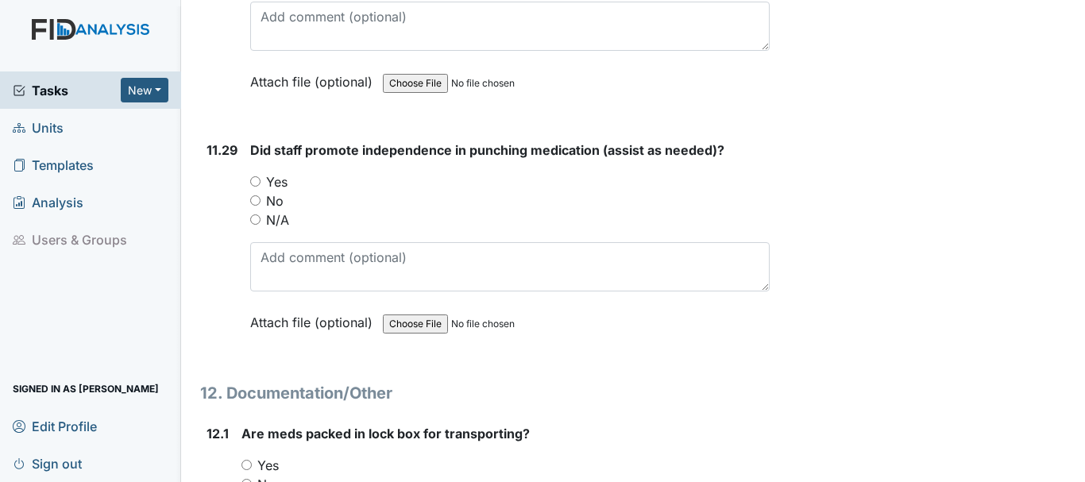
click at [255, 187] on input "Yes" at bounding box center [255, 181] width 10 height 10
radio input "true"
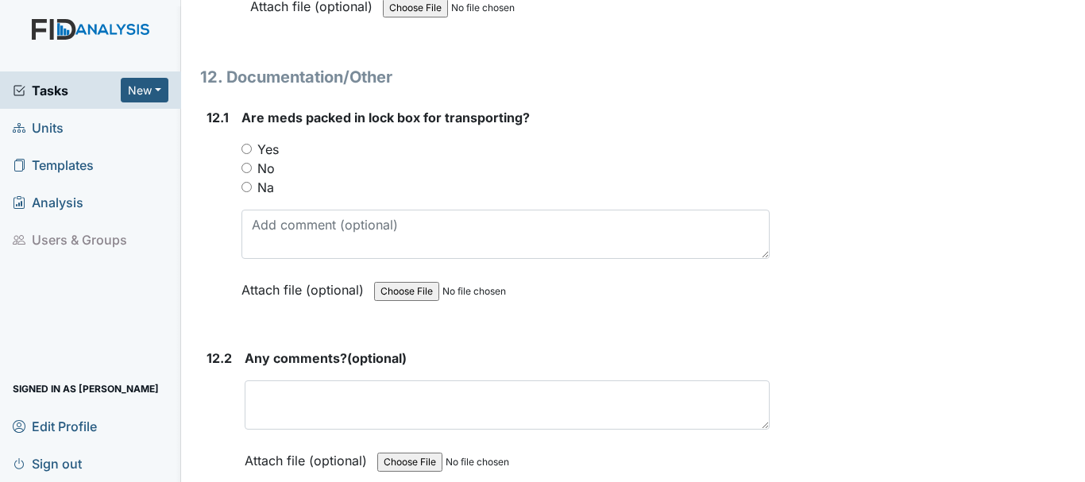
scroll to position [25417, 0]
drag, startPoint x: 245, startPoint y: 187, endPoint x: 255, endPoint y: 182, distance: 11.4
click at [245, 153] on input "Yes" at bounding box center [246, 147] width 10 height 10
radio input "true"
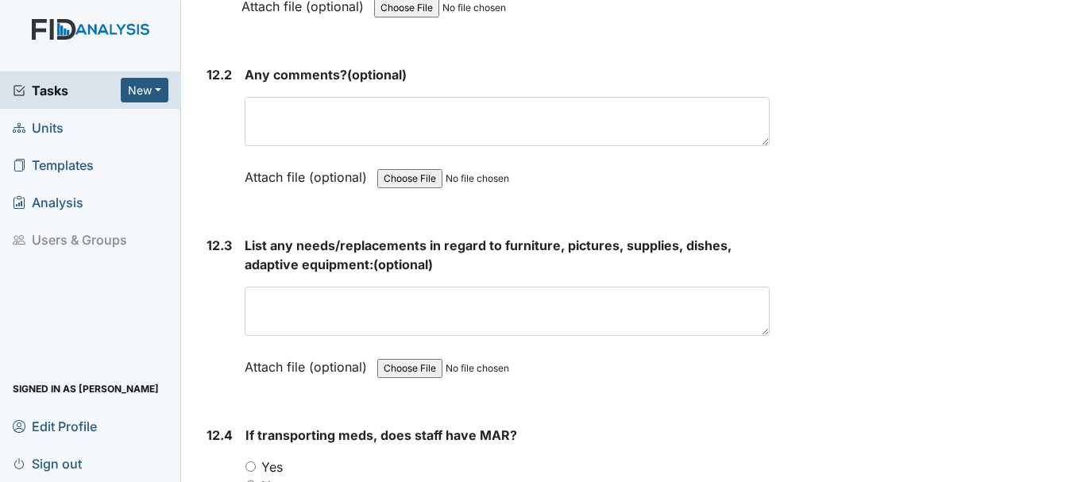
scroll to position [25735, 0]
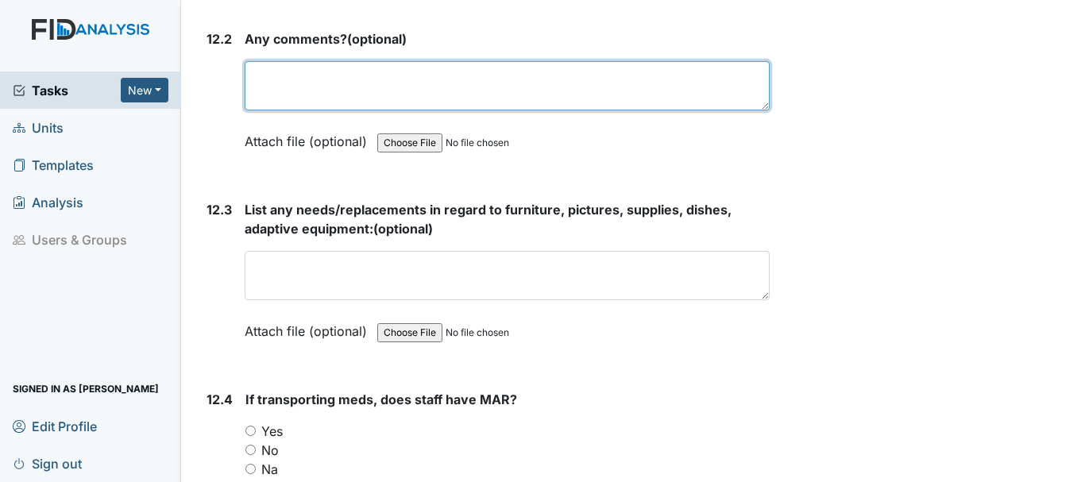
click at [327, 110] on textarea at bounding box center [507, 85] width 525 height 49
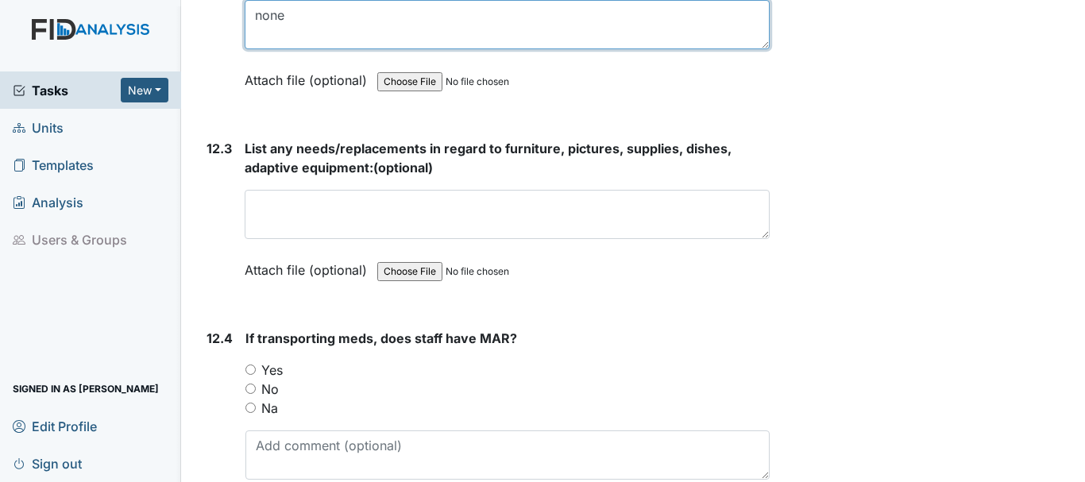
scroll to position [25815, 0]
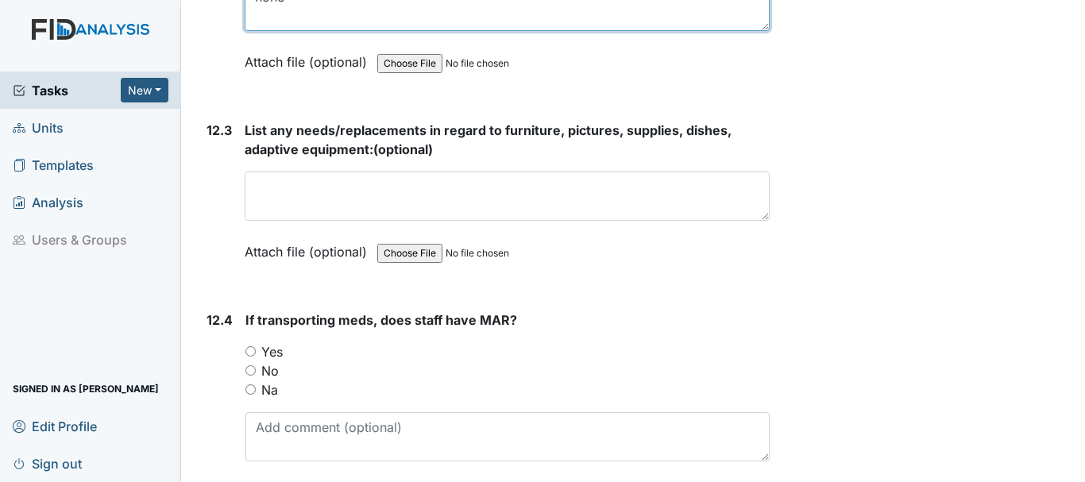
type textarea "none"
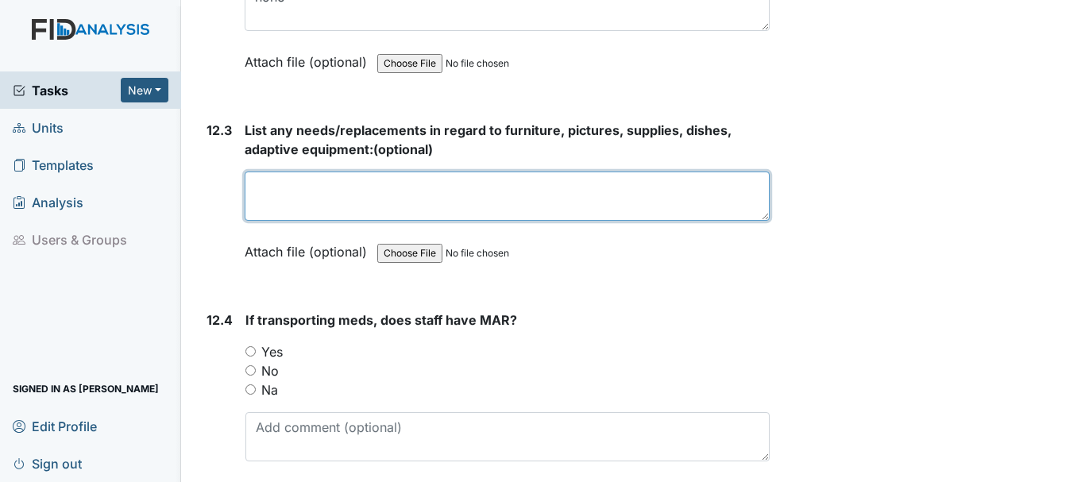
click at [376, 221] on textarea at bounding box center [507, 196] width 525 height 49
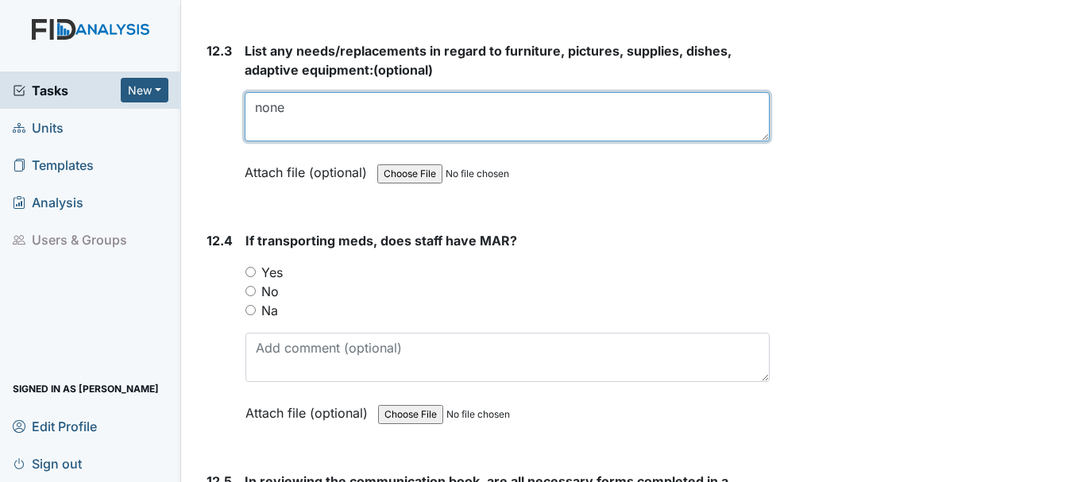
type textarea "none"
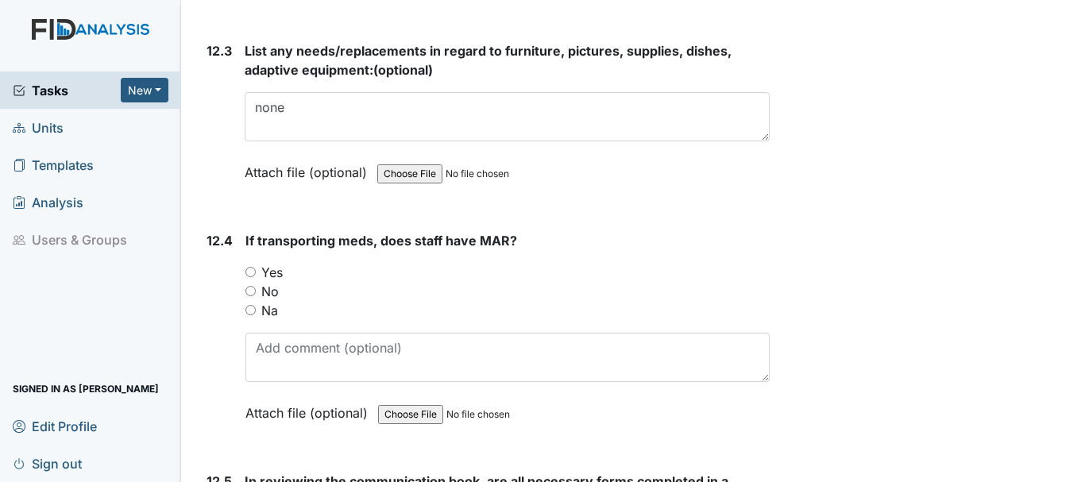
click at [249, 277] on input "Yes" at bounding box center [250, 272] width 10 height 10
radio input "true"
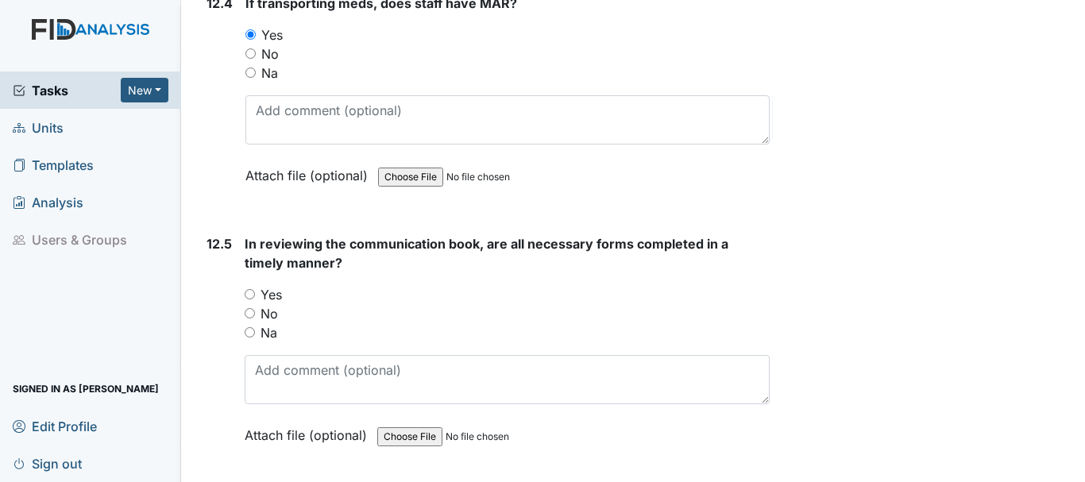
scroll to position [26132, 0]
click at [251, 299] on input "Yes" at bounding box center [250, 293] width 10 height 10
radio input "true"
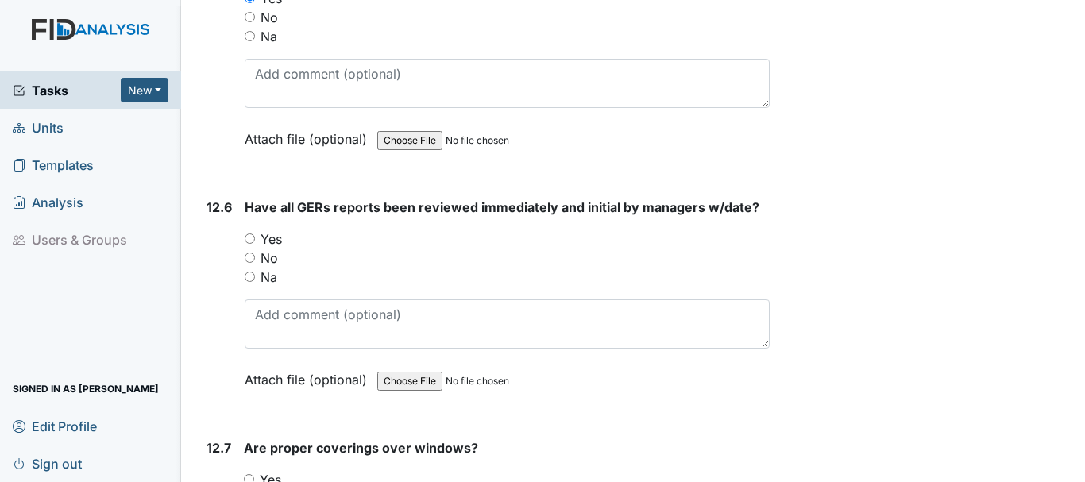
scroll to position [26450, 0]
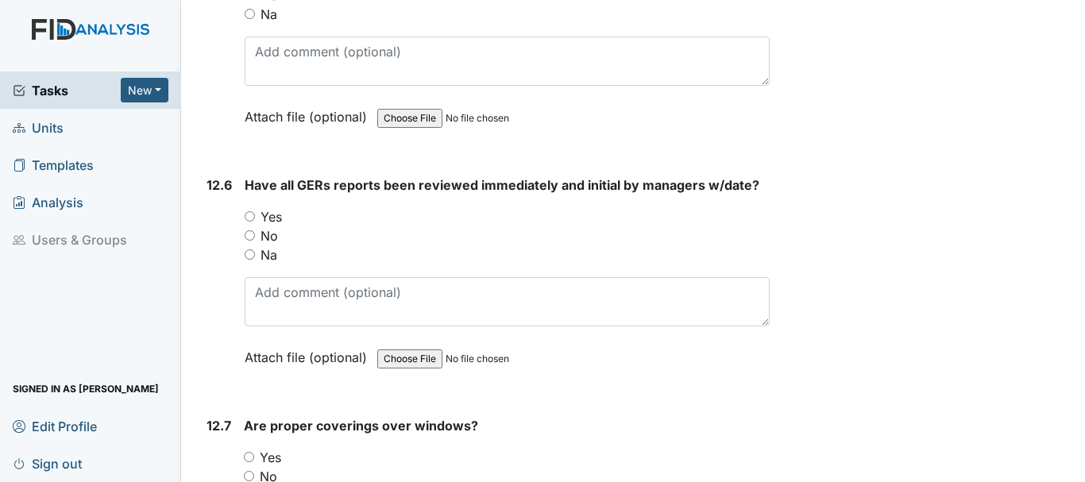
click at [250, 222] on input "Yes" at bounding box center [250, 216] width 10 height 10
radio input "true"
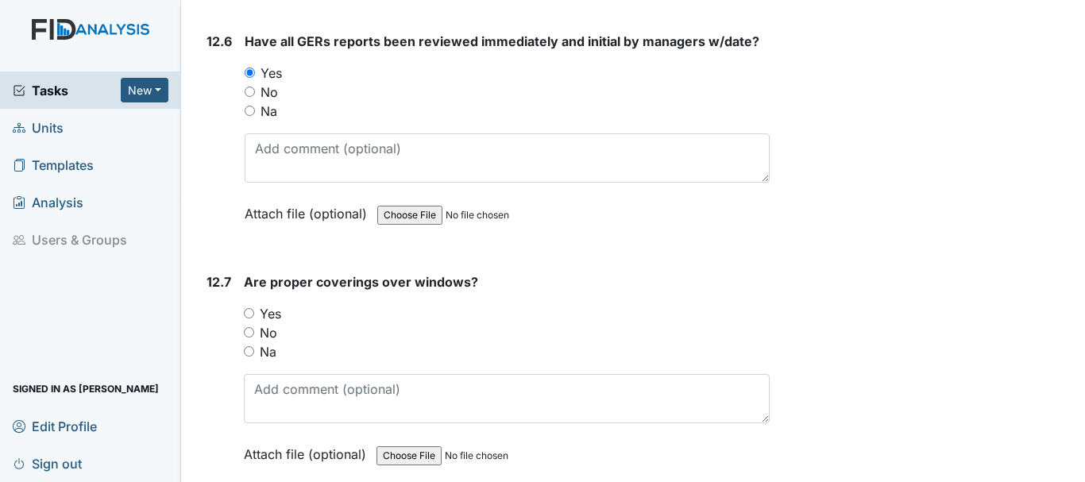
scroll to position [26609, 0]
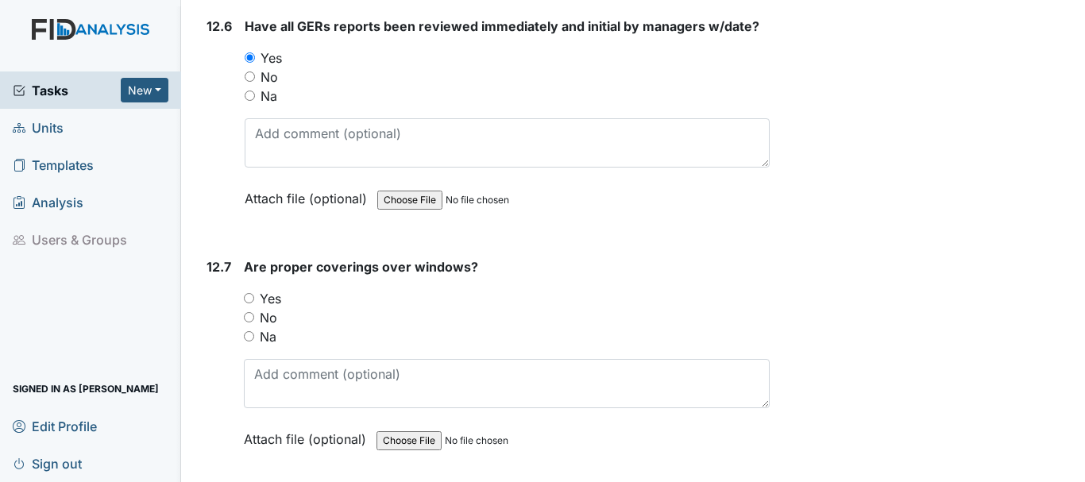
click at [247, 303] on input "Yes" at bounding box center [249, 298] width 10 height 10
radio input "true"
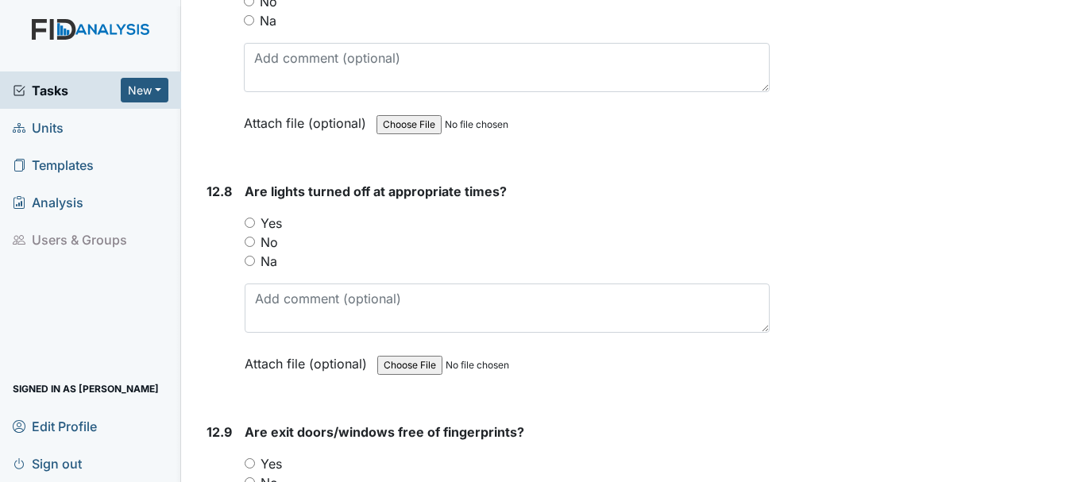
scroll to position [26927, 0]
click at [251, 226] on input "Yes" at bounding box center [250, 221] width 10 height 10
radio input "true"
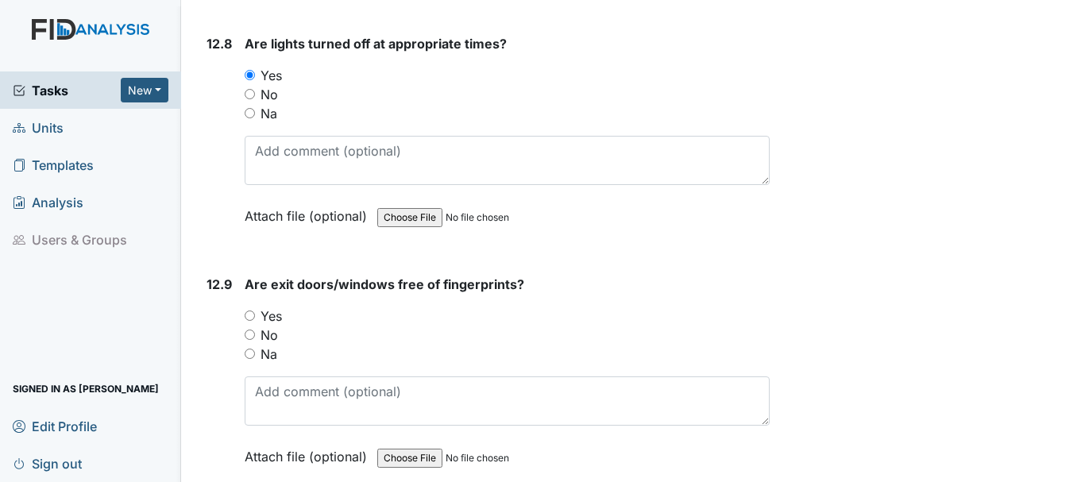
scroll to position [27085, 0]
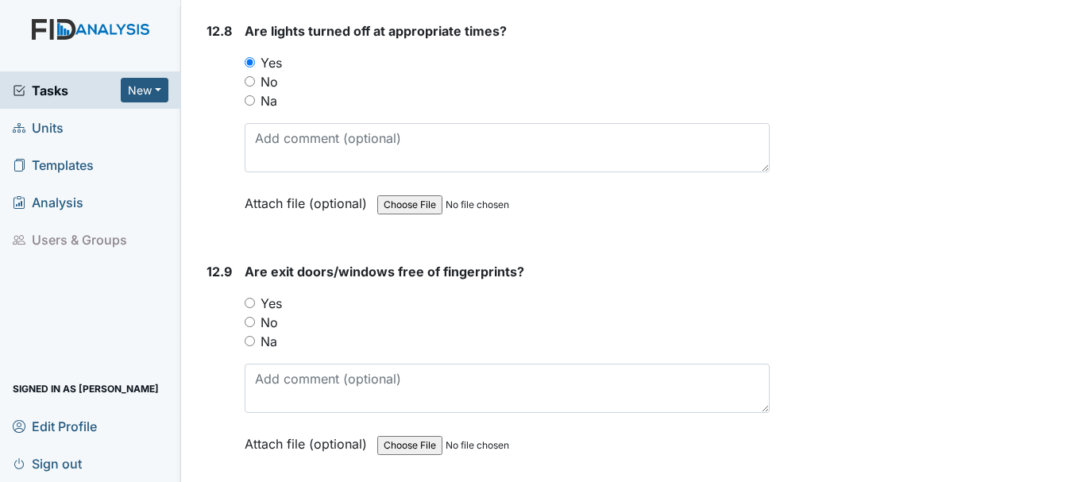
click at [250, 308] on input "Yes" at bounding box center [250, 303] width 10 height 10
radio input "true"
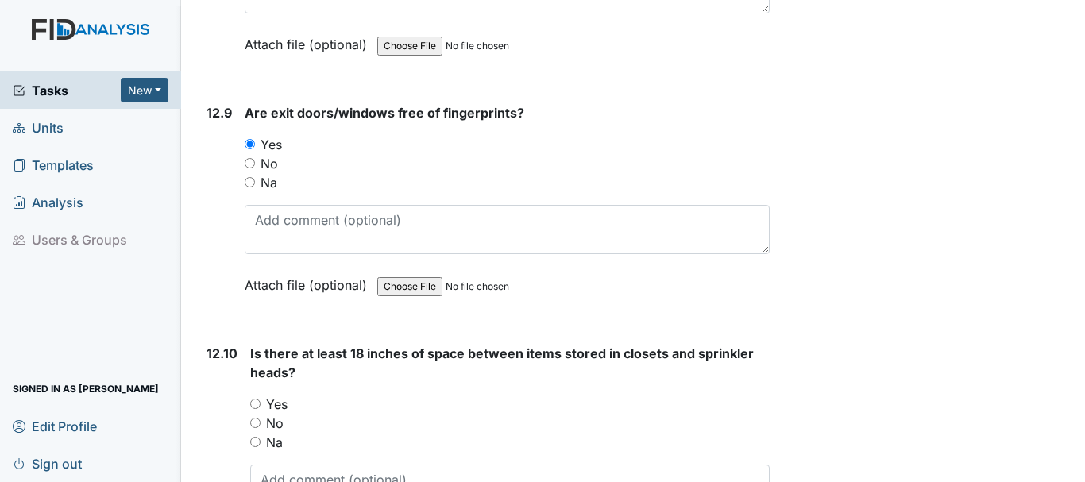
scroll to position [27403, 0]
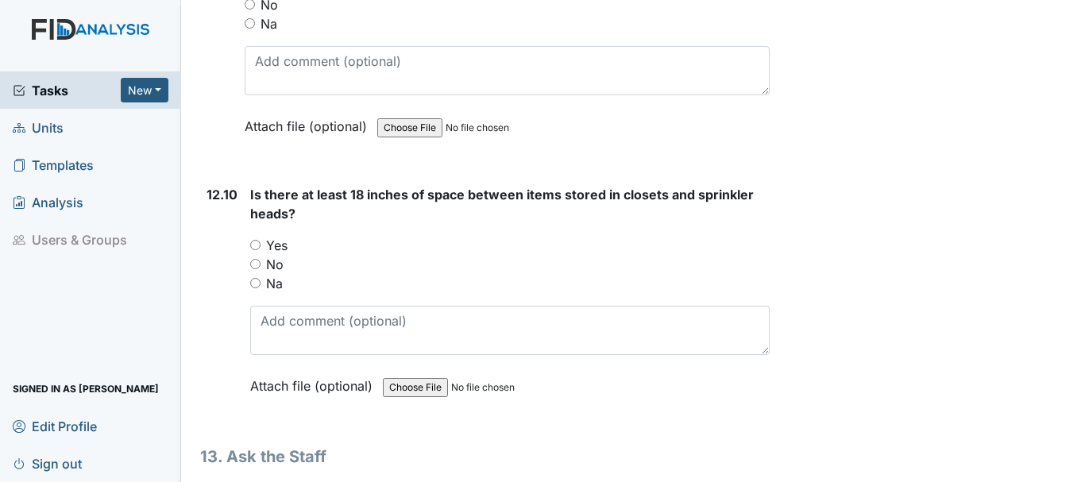
click at [255, 250] on input "Yes" at bounding box center [255, 245] width 10 height 10
radio input "true"
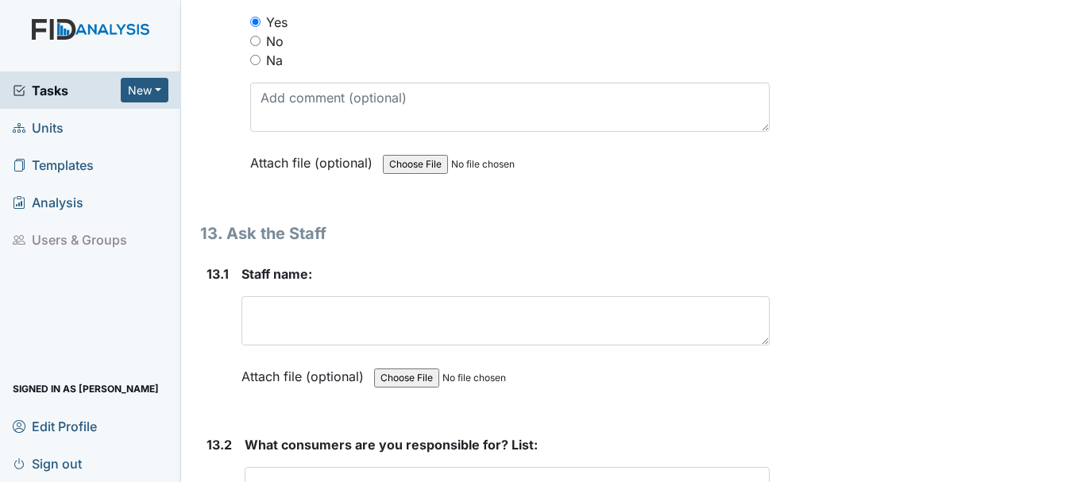
scroll to position [27721, 0]
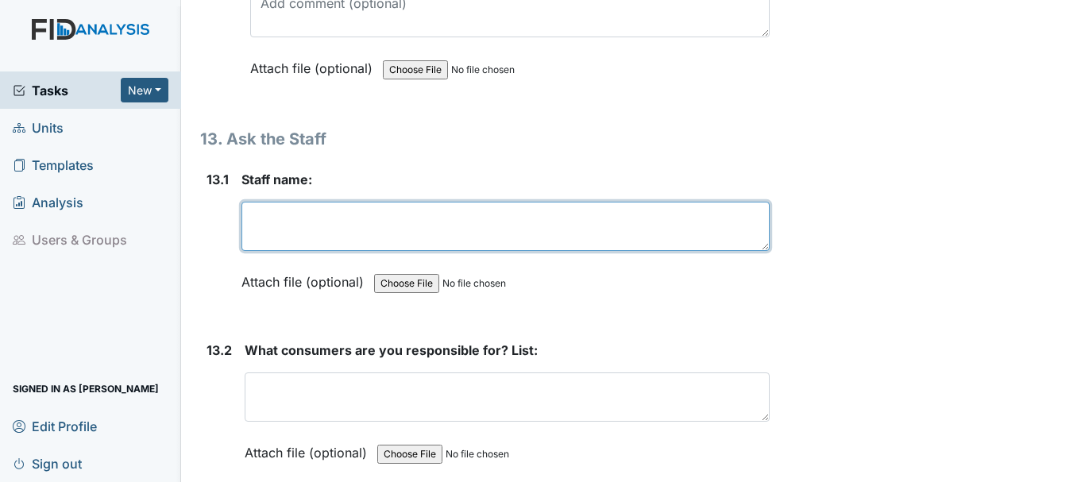
click at [369, 251] on textarea at bounding box center [505, 226] width 528 height 49
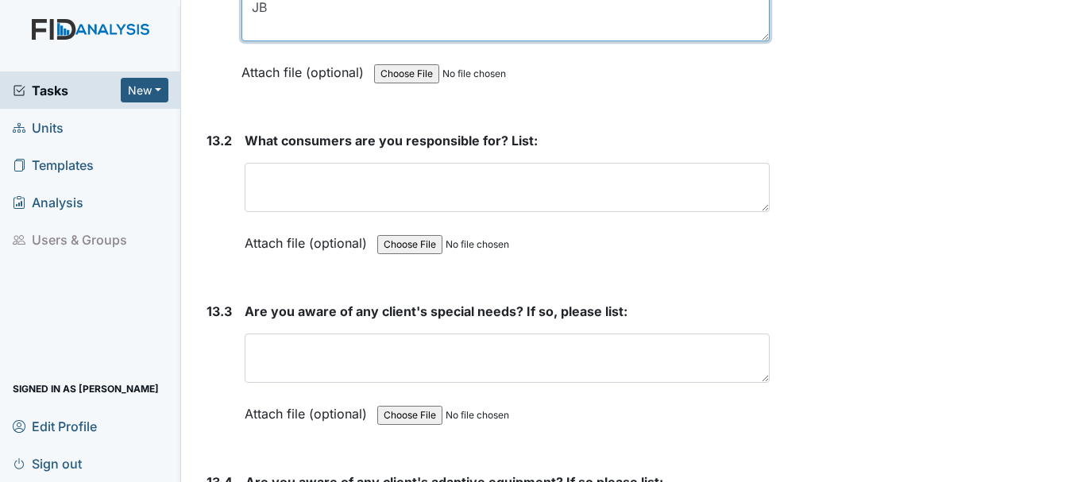
scroll to position [27959, 0]
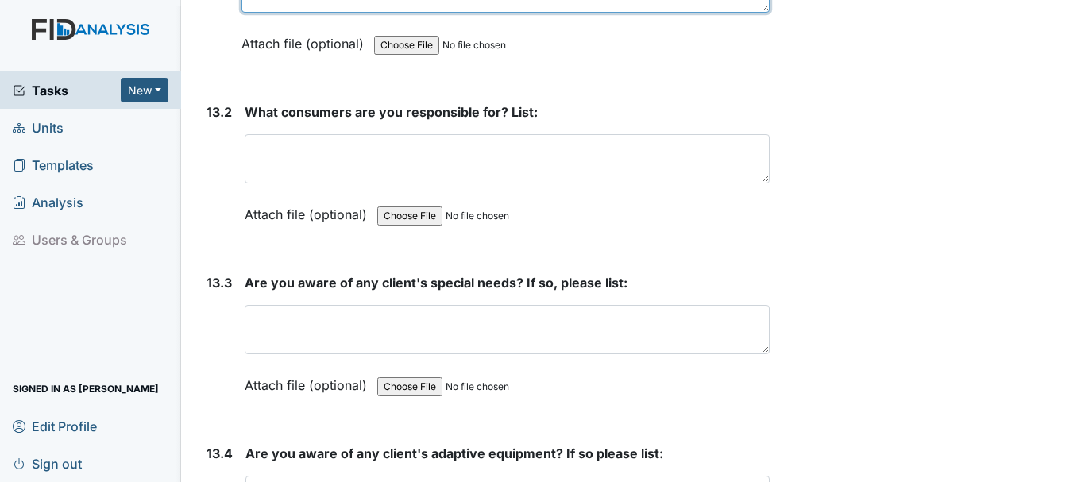
type textarea "J"
type textarea "SA"
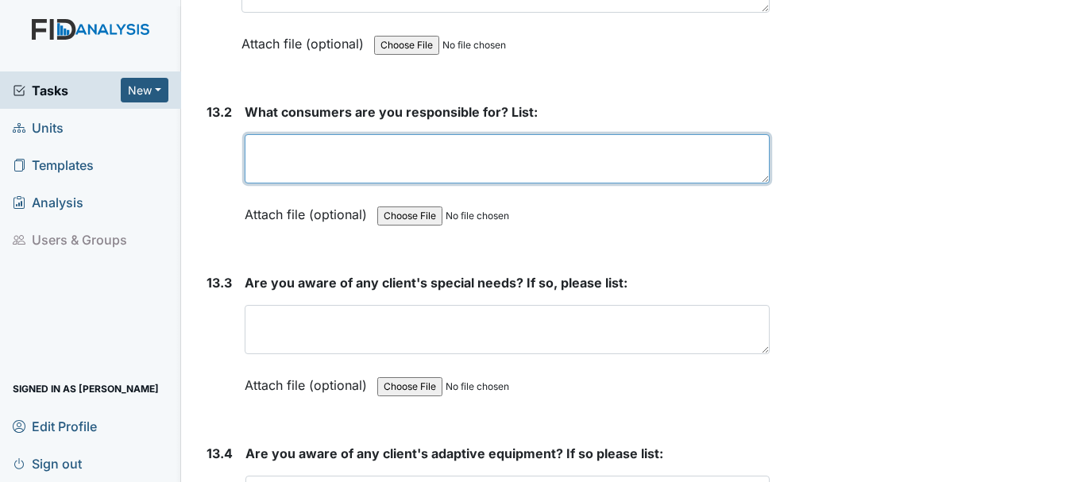
click at [345, 183] on textarea at bounding box center [507, 158] width 525 height 49
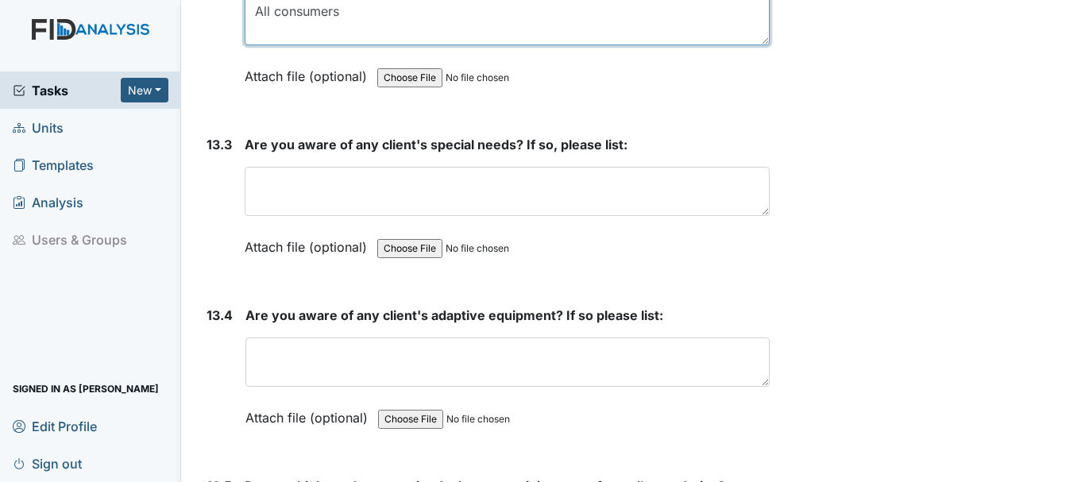
scroll to position [28118, 0]
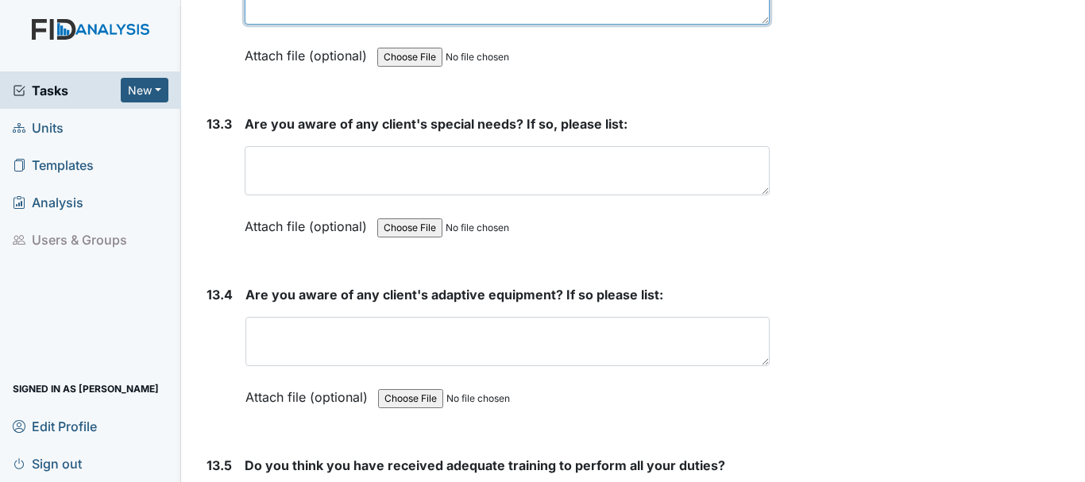
type textarea "All consumers"
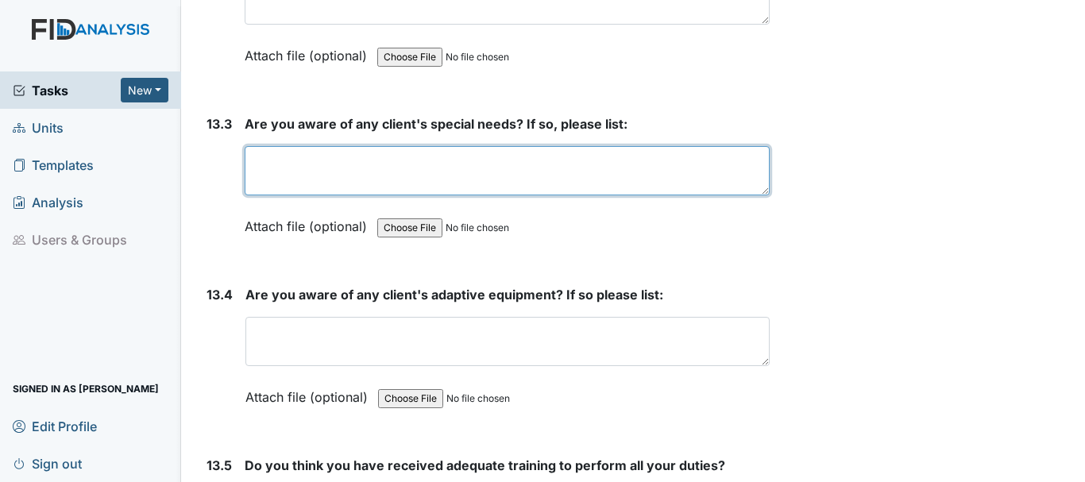
click at [324, 195] on textarea at bounding box center [507, 170] width 525 height 49
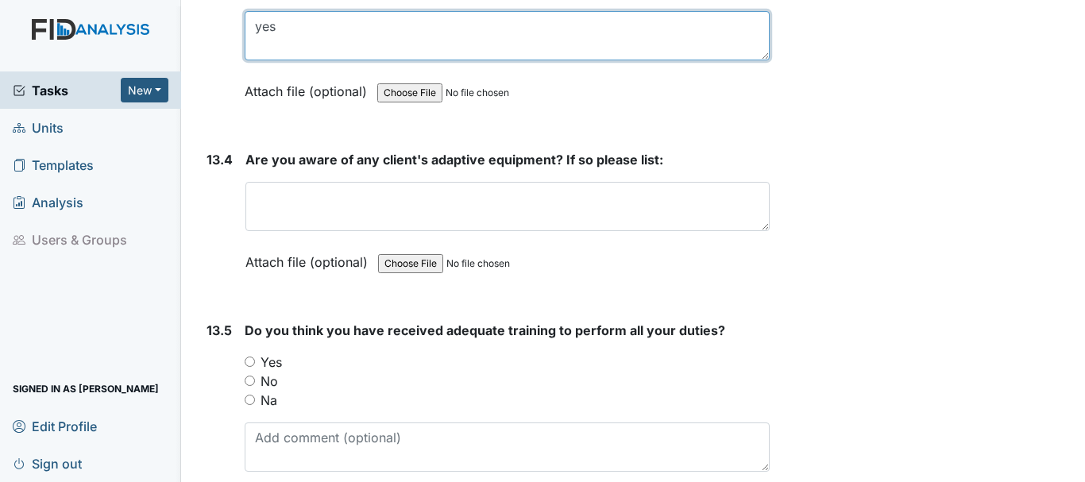
scroll to position [28277, 0]
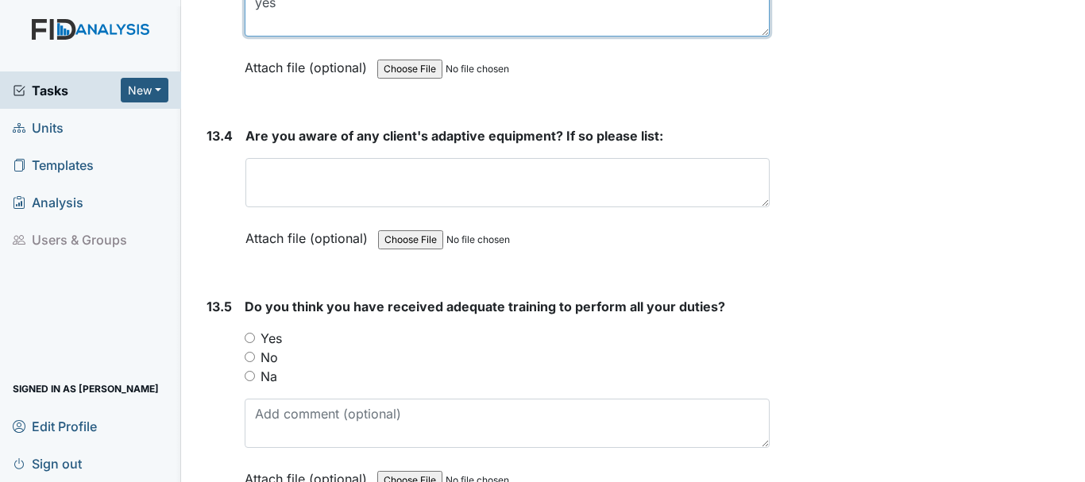
type textarea "yes"
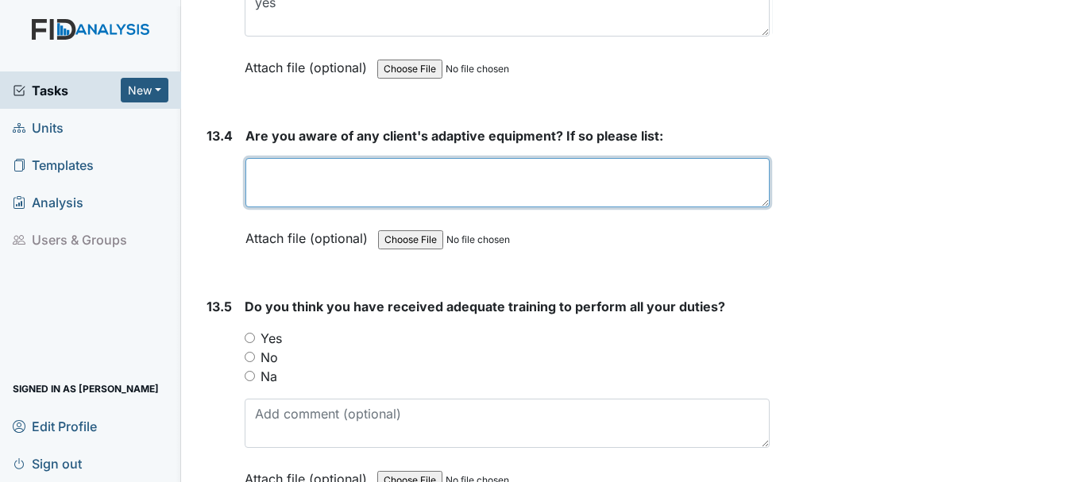
click at [334, 207] on textarea at bounding box center [507, 182] width 524 height 49
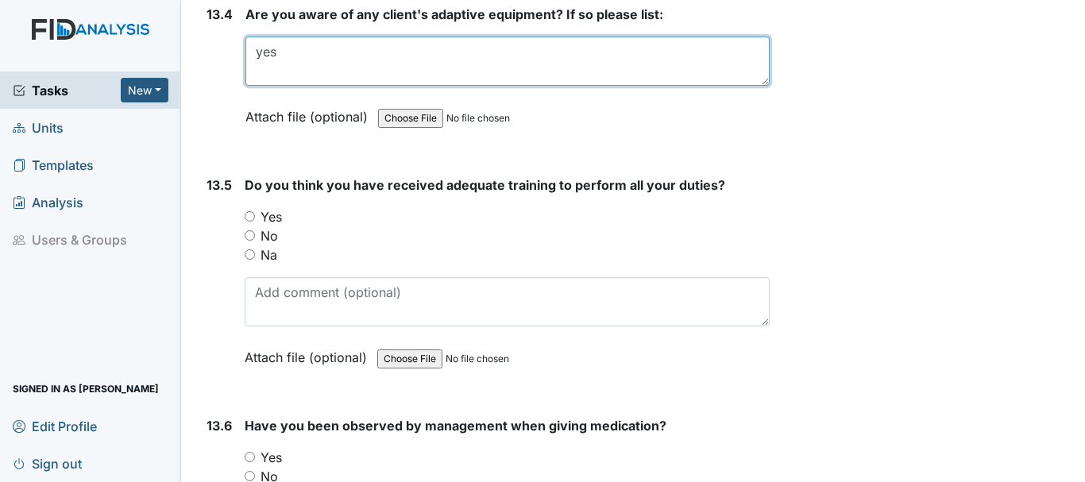
scroll to position [28436, 0]
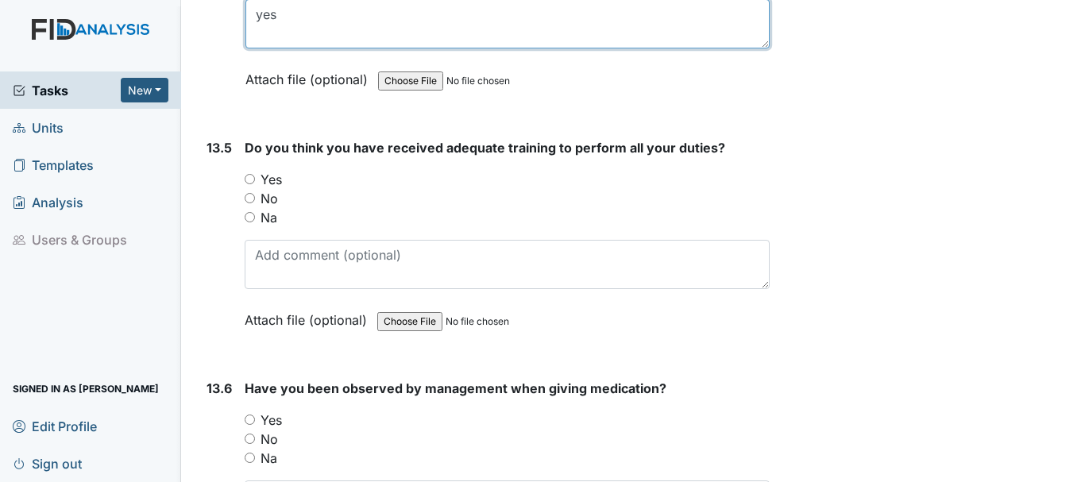
type textarea "yes"
click at [249, 184] on input "Yes" at bounding box center [250, 179] width 10 height 10
radio input "true"
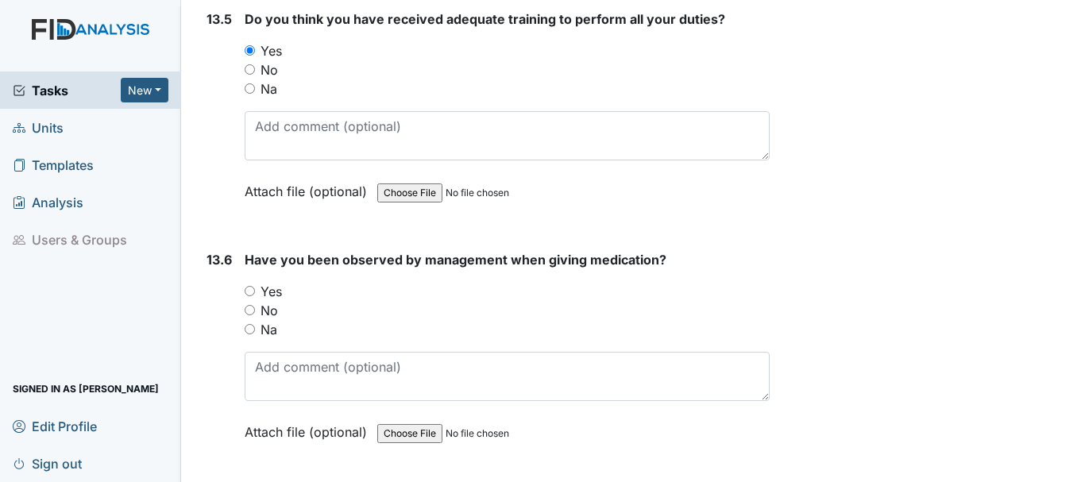
scroll to position [28595, 0]
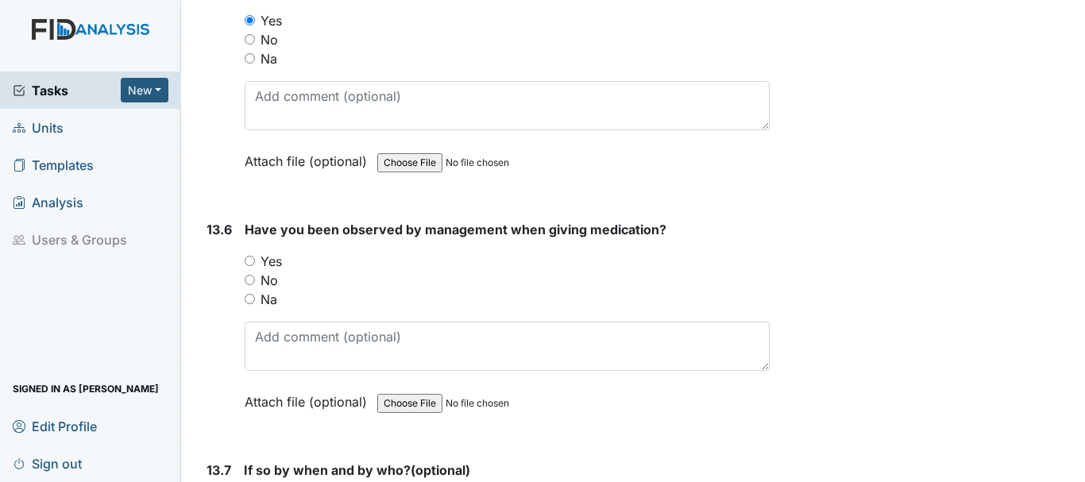
click at [248, 266] on input "Yes" at bounding box center [250, 261] width 10 height 10
radio input "true"
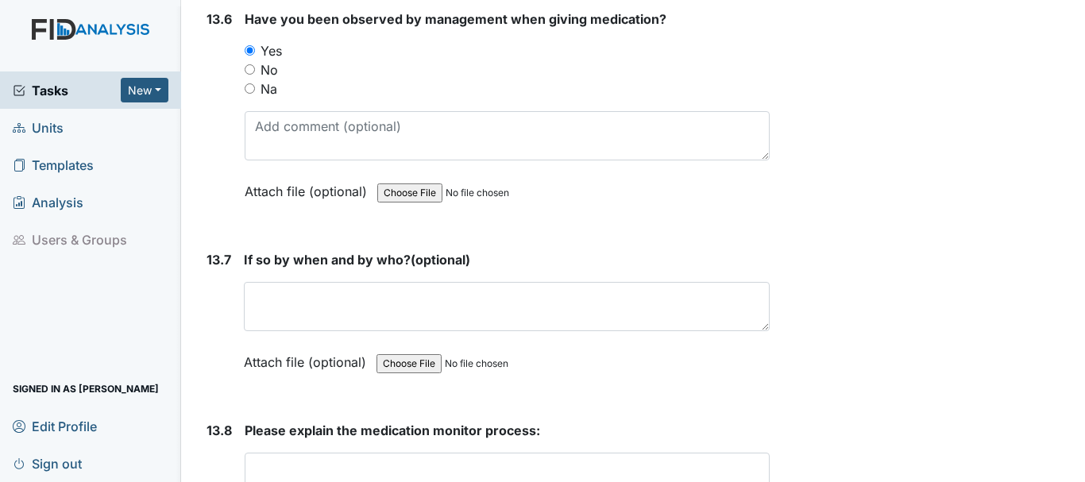
scroll to position [28833, 0]
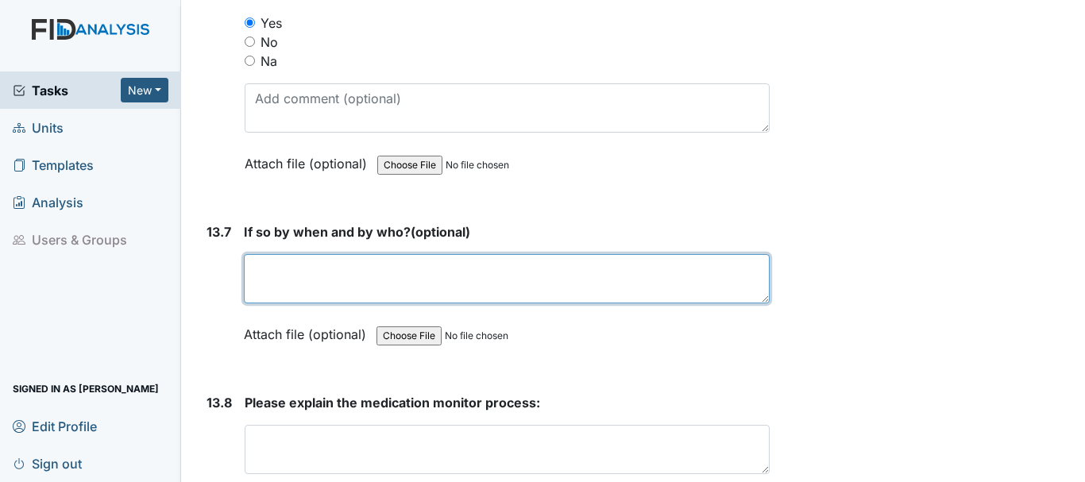
click at [334, 303] on textarea at bounding box center [507, 278] width 526 height 49
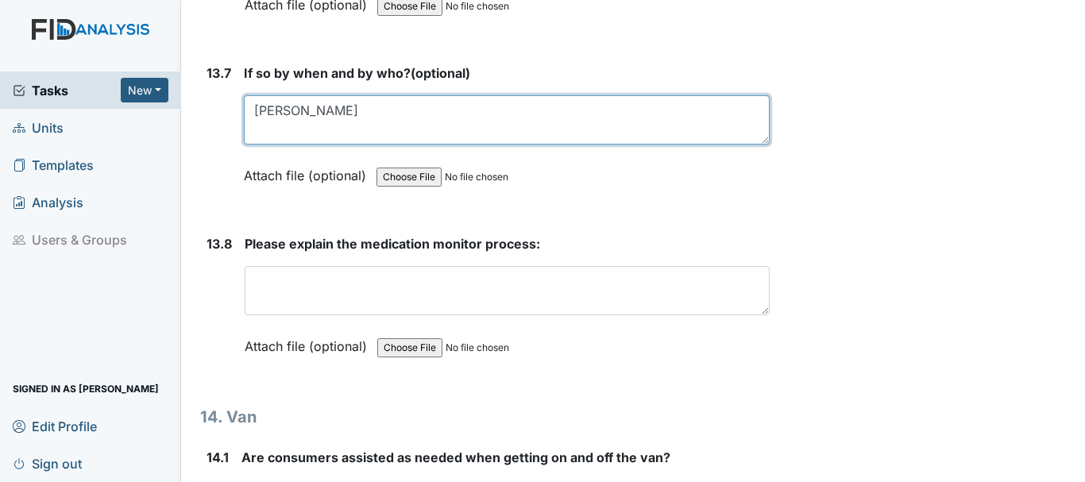
type textarea "[PERSON_NAME]"
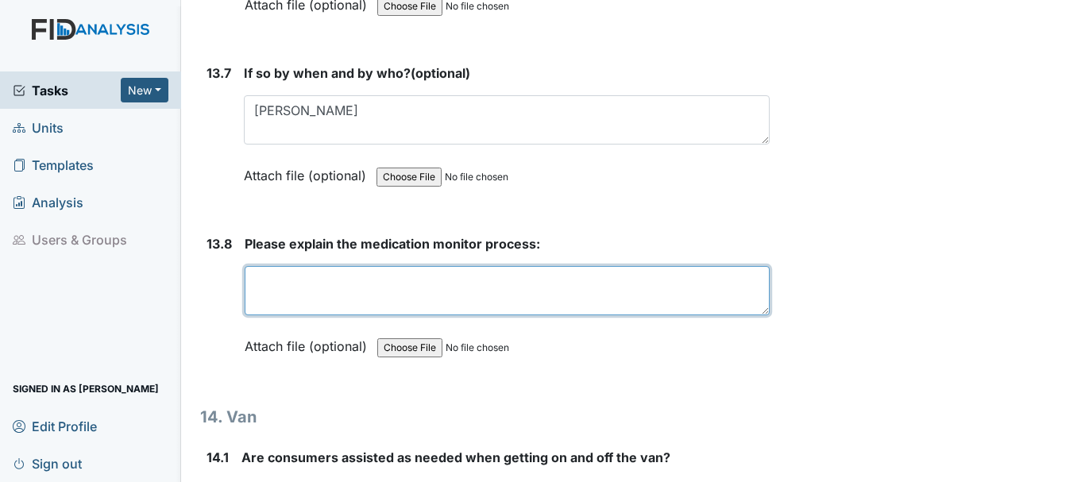
click at [343, 315] on textarea at bounding box center [507, 290] width 525 height 49
type textarea "H"
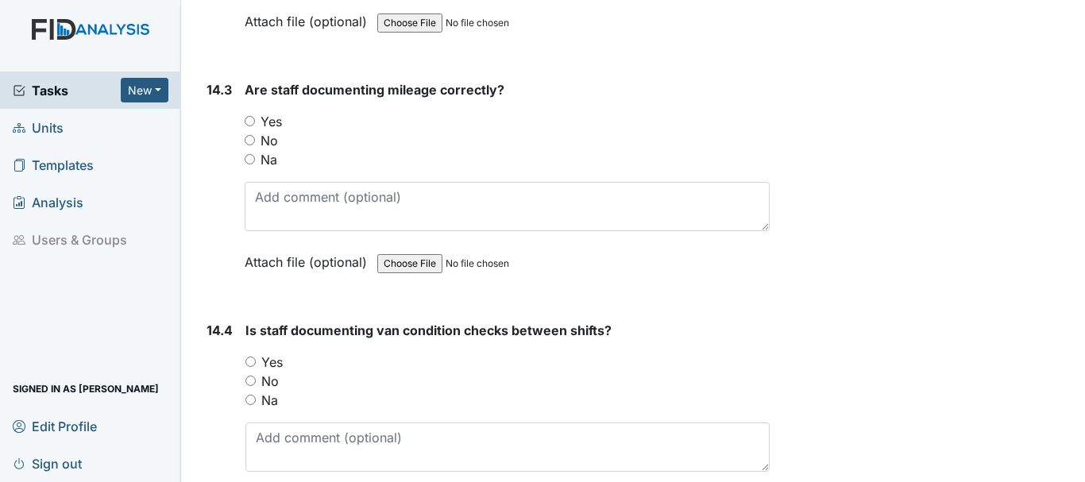
scroll to position [29859, 0]
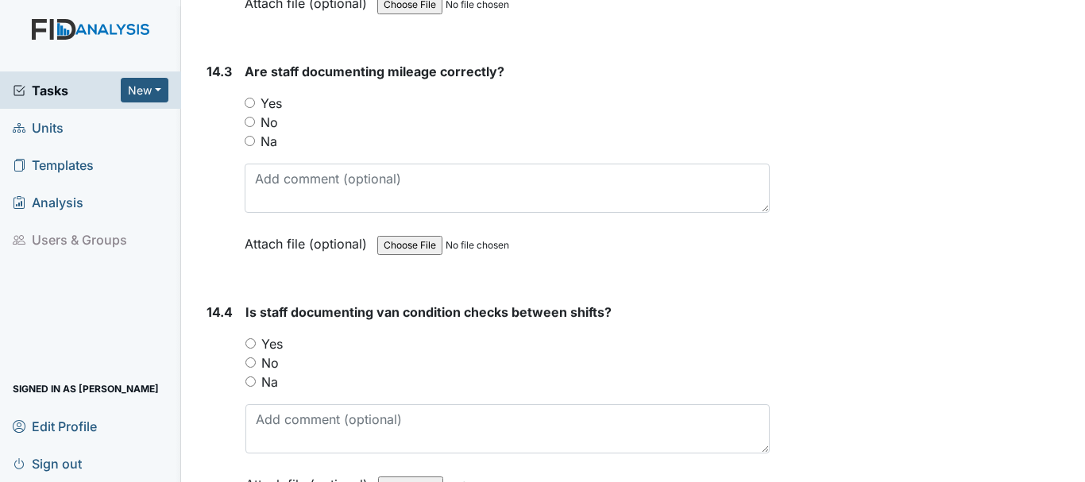
type textarea "unlock door sign med sheet compare med sheet and mar . high light blister pack"
click at [250, 108] on input "Yes" at bounding box center [250, 103] width 10 height 10
radio input "true"
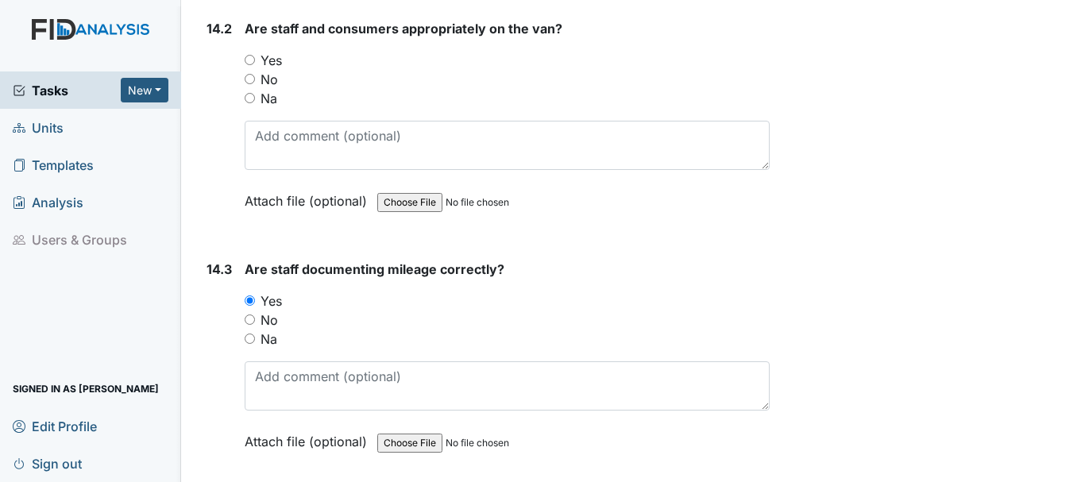
scroll to position [29621, 0]
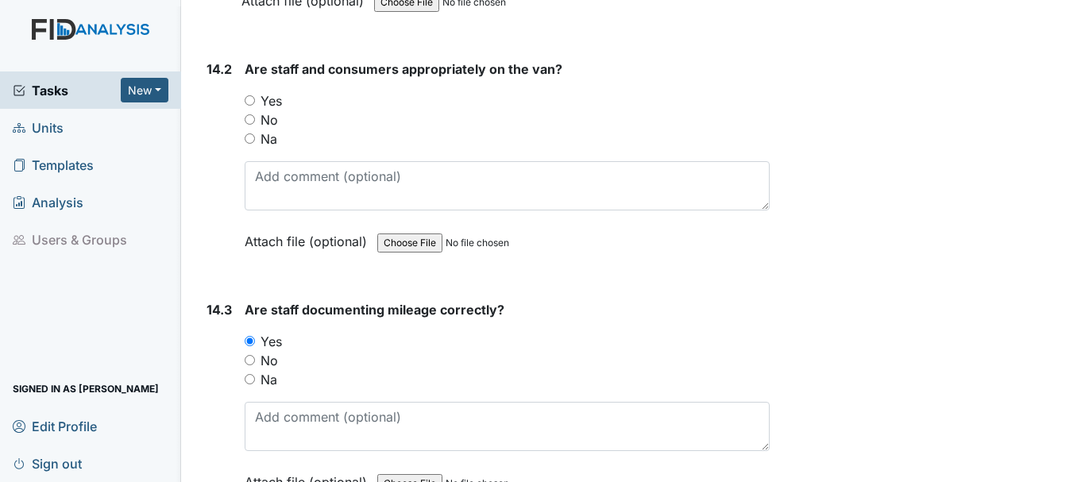
click at [249, 106] on input "Yes" at bounding box center [250, 100] width 10 height 10
radio input "true"
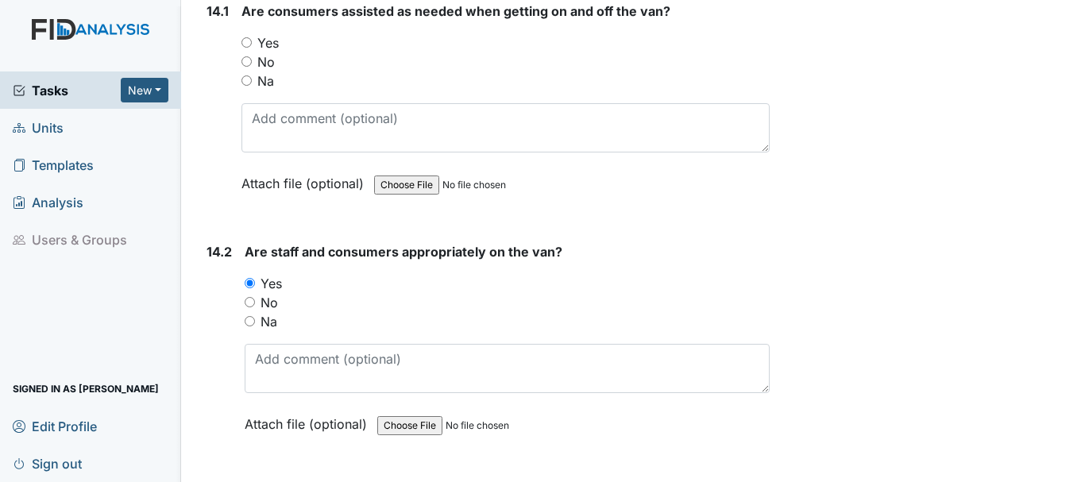
scroll to position [29383, 0]
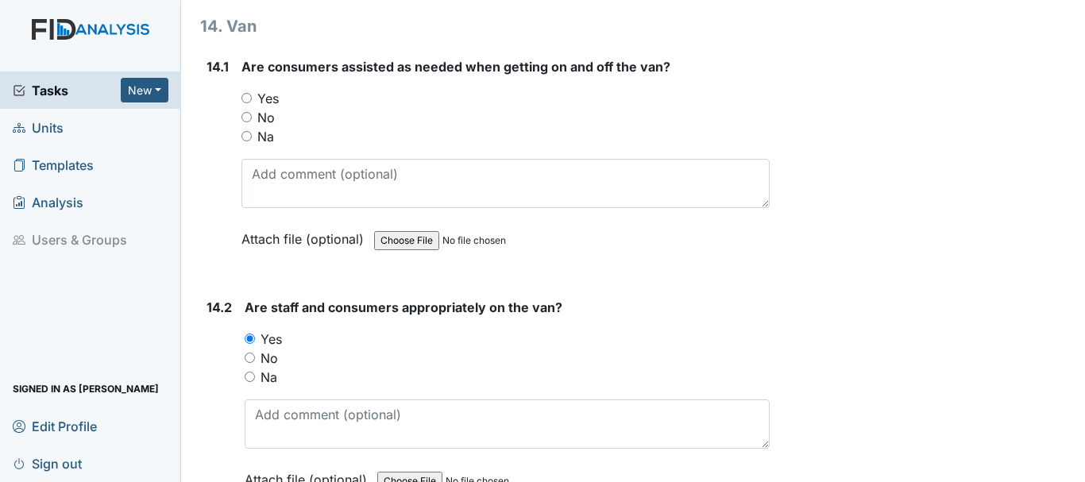
click at [246, 103] on input "Yes" at bounding box center [246, 98] width 10 height 10
radio input "true"
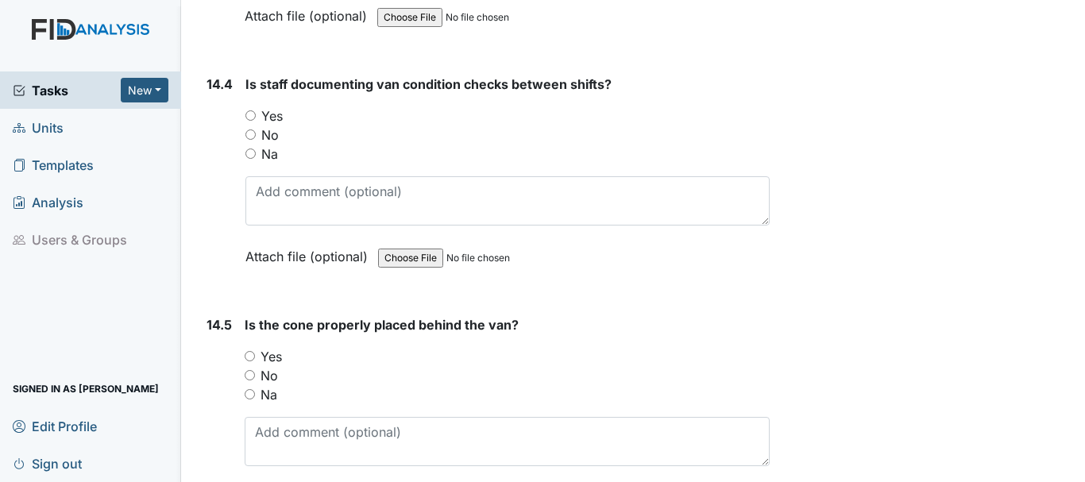
scroll to position [30097, 0]
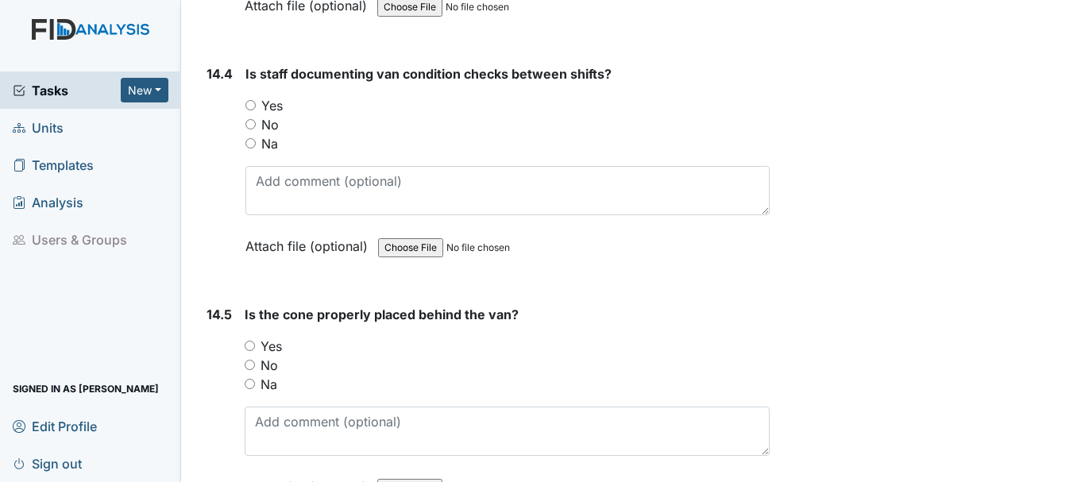
click at [251, 110] on input "Yes" at bounding box center [250, 105] width 10 height 10
radio input "true"
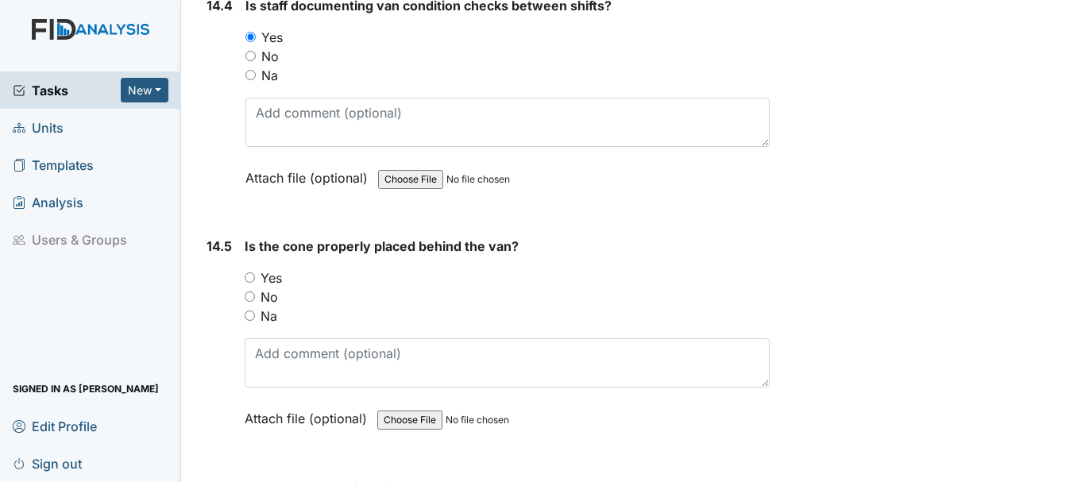
scroll to position [30256, 0]
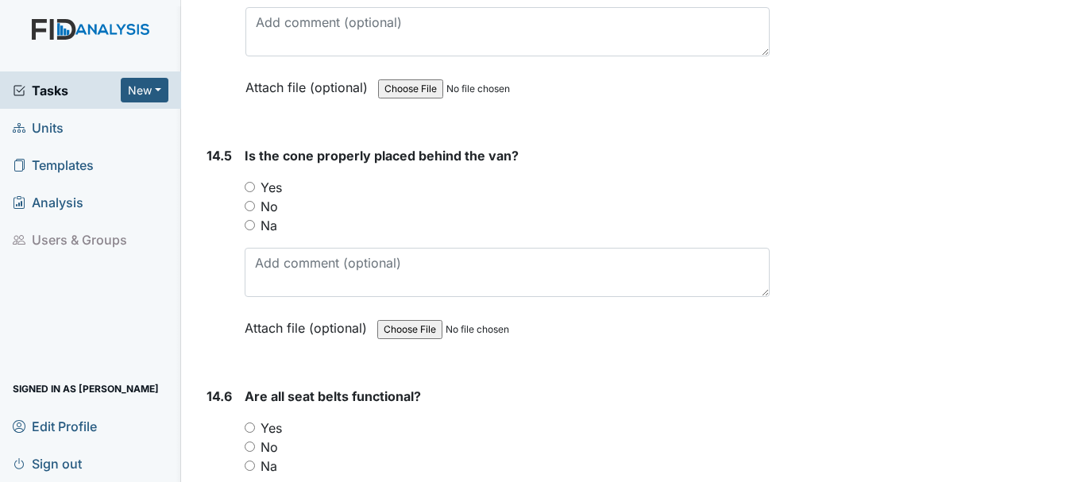
click at [252, 192] on input "Yes" at bounding box center [250, 187] width 10 height 10
radio input "true"
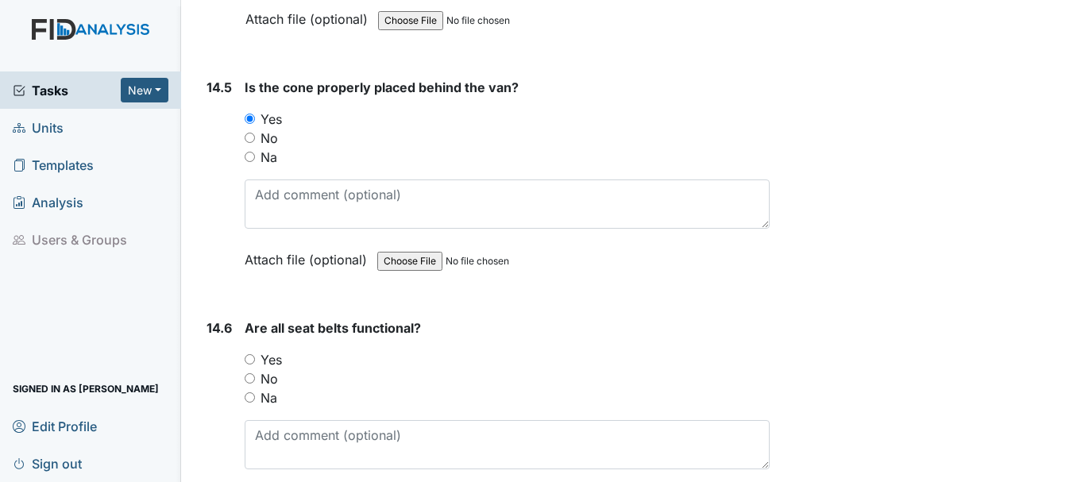
scroll to position [30415, 0]
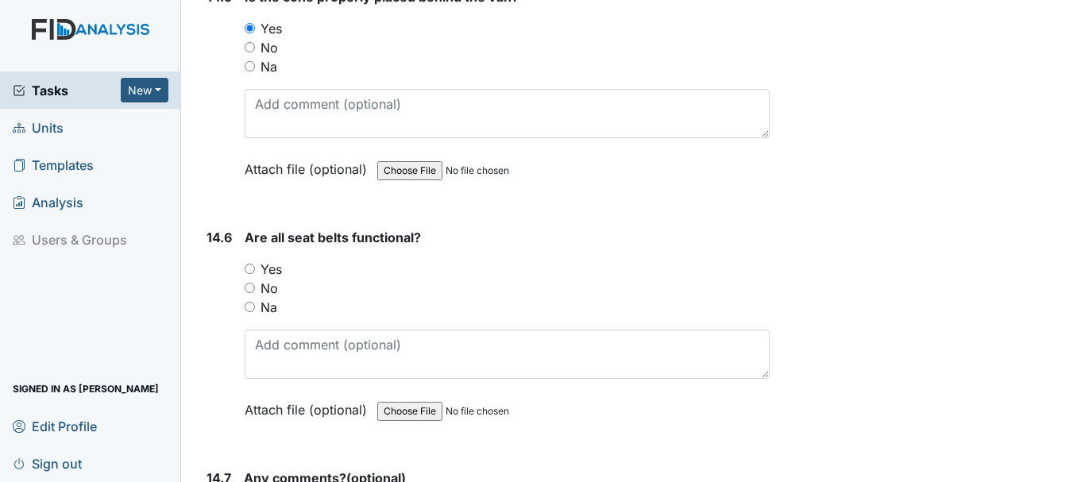
click at [249, 274] on input "Yes" at bounding box center [250, 269] width 10 height 10
radio input "true"
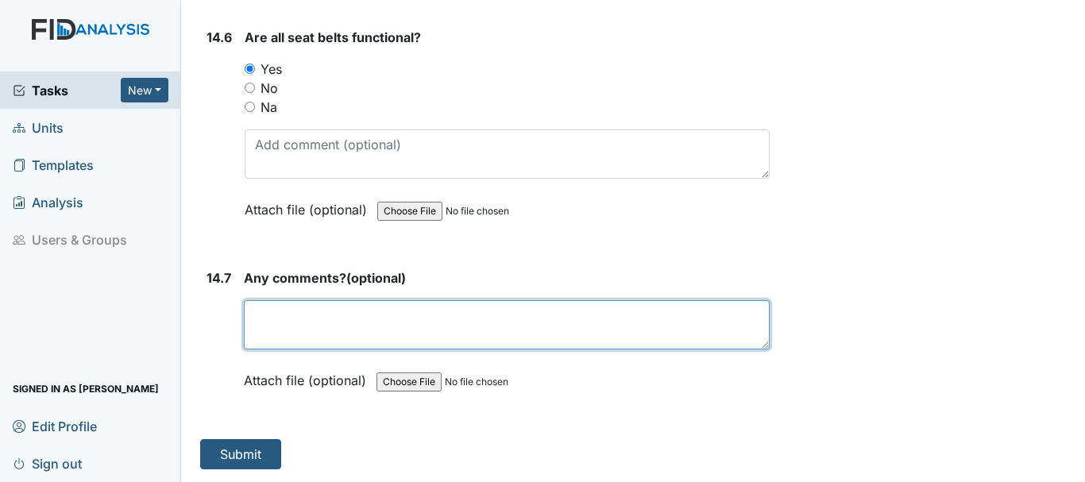
click at [356, 335] on textarea at bounding box center [507, 324] width 526 height 49
type textarea "none"
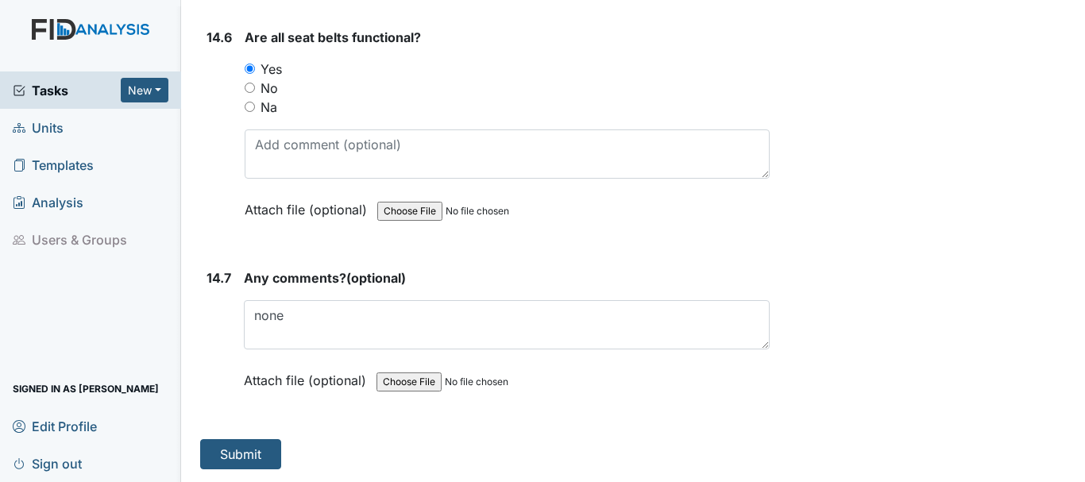
drag, startPoint x: 664, startPoint y: 106, endPoint x: 685, endPoint y: 6, distance: 103.0
click at [670, 83] on div "You must select one of the below options. Yes No Na" at bounding box center [507, 88] width 525 height 57
